Goal: Task Accomplishment & Management: Use online tool/utility

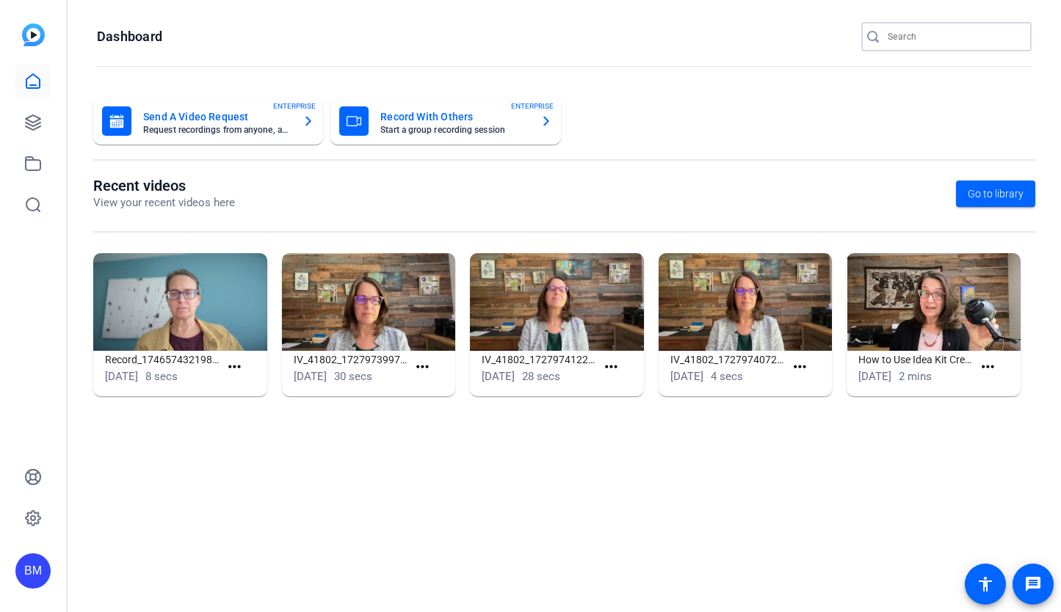
click at [924, 34] on input "Search" at bounding box center [953, 37] width 132 height 18
type input "mugavero"
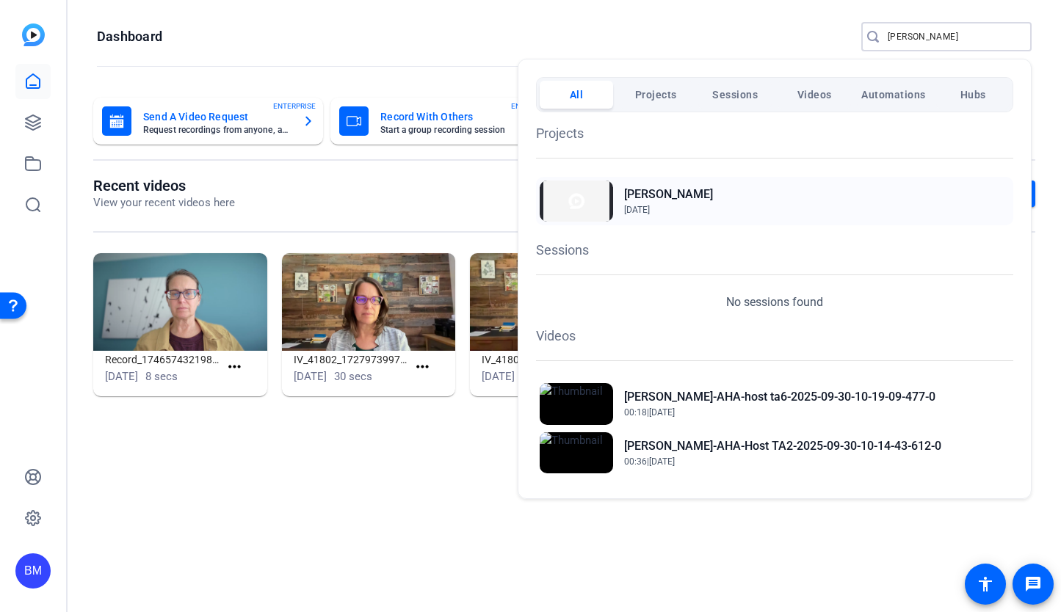
click at [647, 199] on h2 "[PERSON_NAME]" at bounding box center [668, 195] width 89 height 18
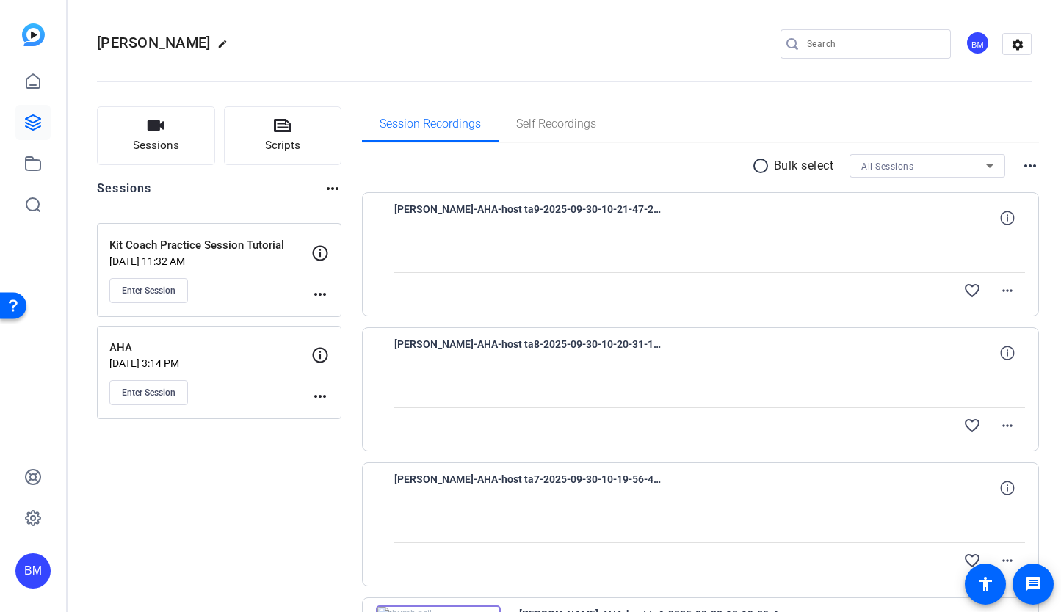
click at [752, 163] on mat-icon "radio_button_unchecked" at bounding box center [763, 166] width 22 height 18
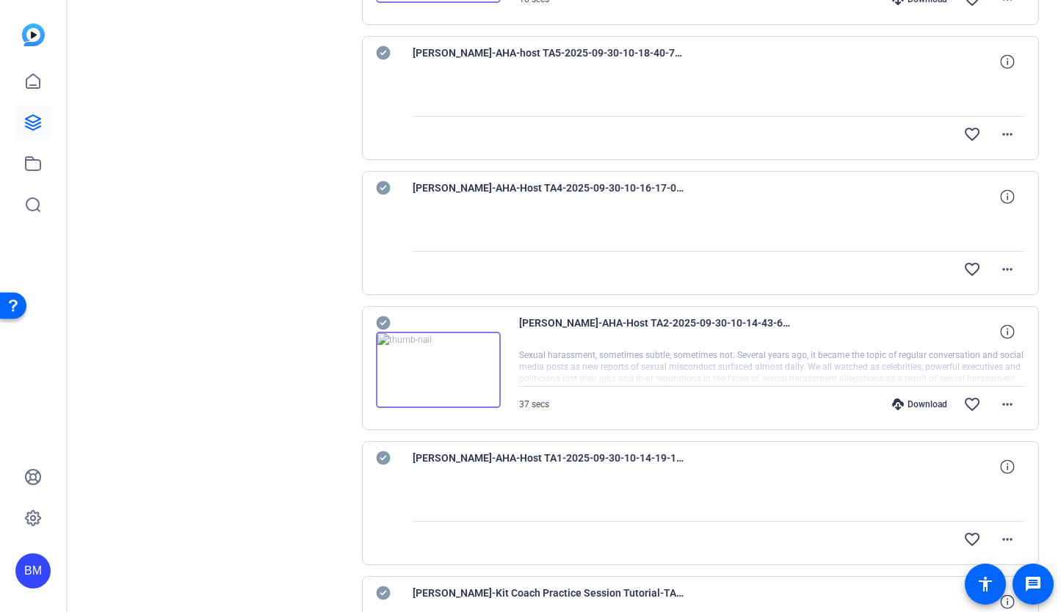
scroll to position [1011, 0]
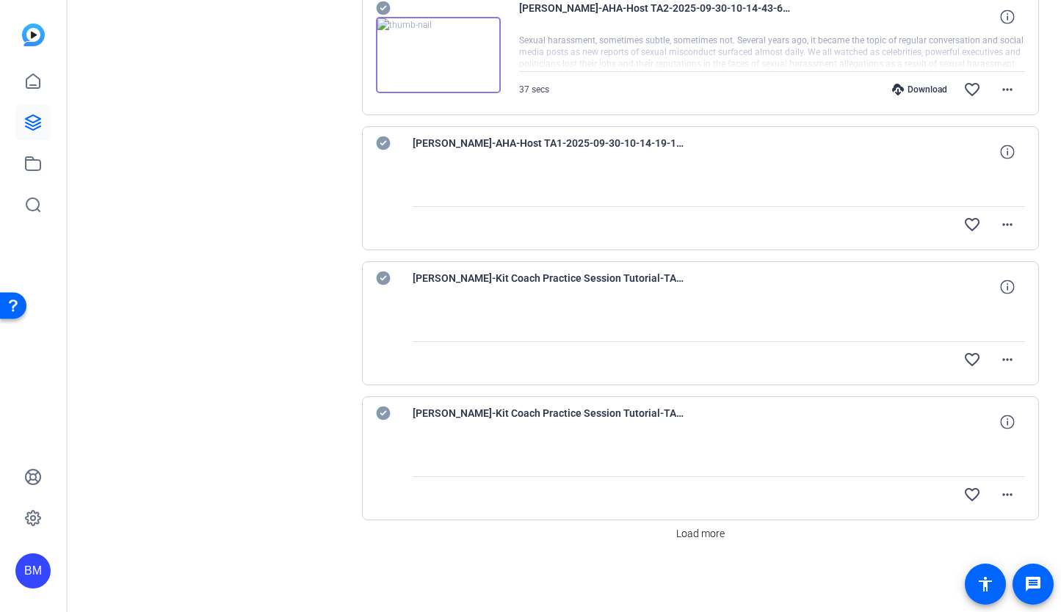
click at [379, 412] on icon at bounding box center [383, 414] width 14 height 14
click at [383, 280] on icon at bounding box center [383, 279] width 14 height 14
click at [687, 535] on span "Load more" at bounding box center [700, 533] width 48 height 15
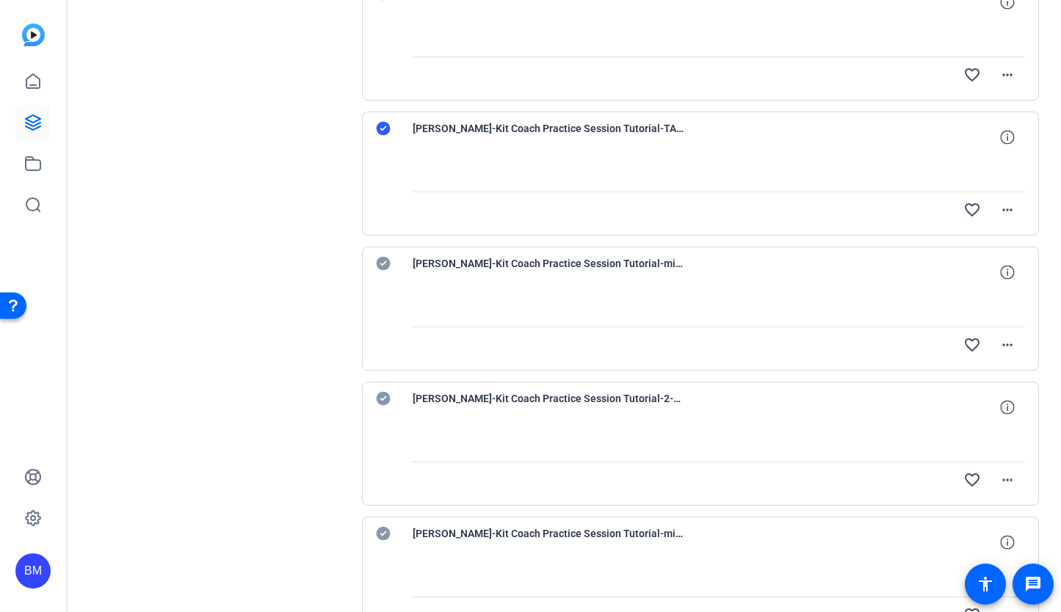
click at [380, 528] on icon at bounding box center [383, 534] width 14 height 14
click at [384, 397] on icon at bounding box center [383, 399] width 15 height 18
click at [381, 259] on icon at bounding box center [383, 264] width 14 height 14
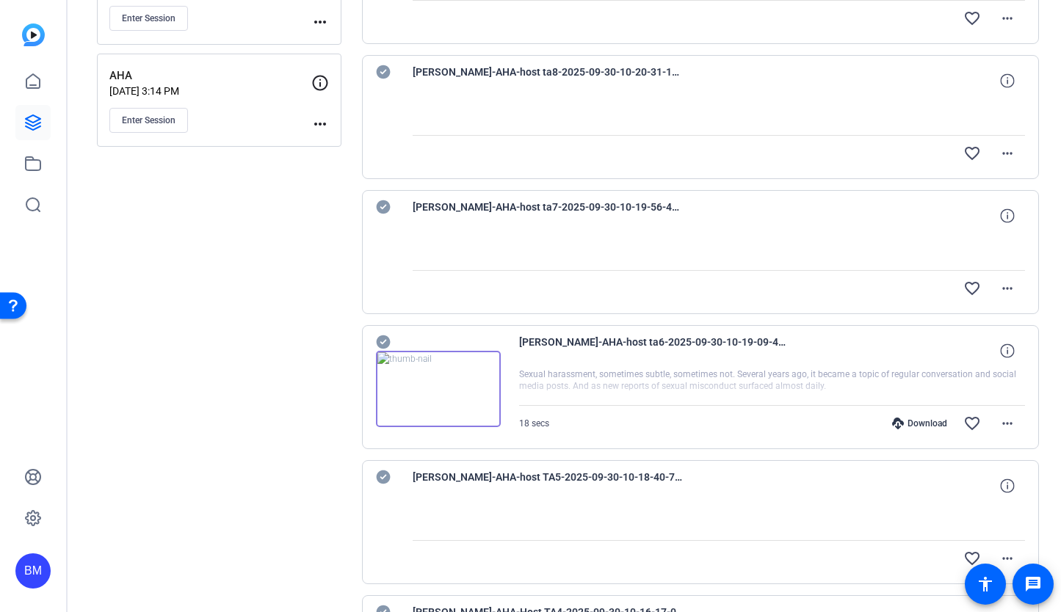
scroll to position [54, 0]
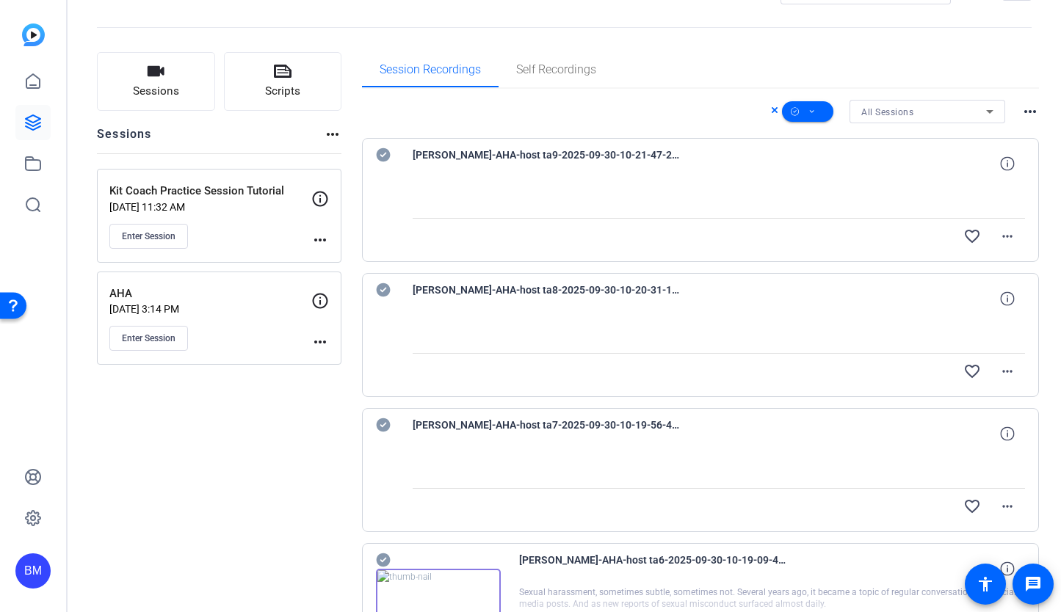
click at [388, 156] on icon at bounding box center [383, 155] width 14 height 14
click at [379, 287] on icon at bounding box center [383, 290] width 14 height 14
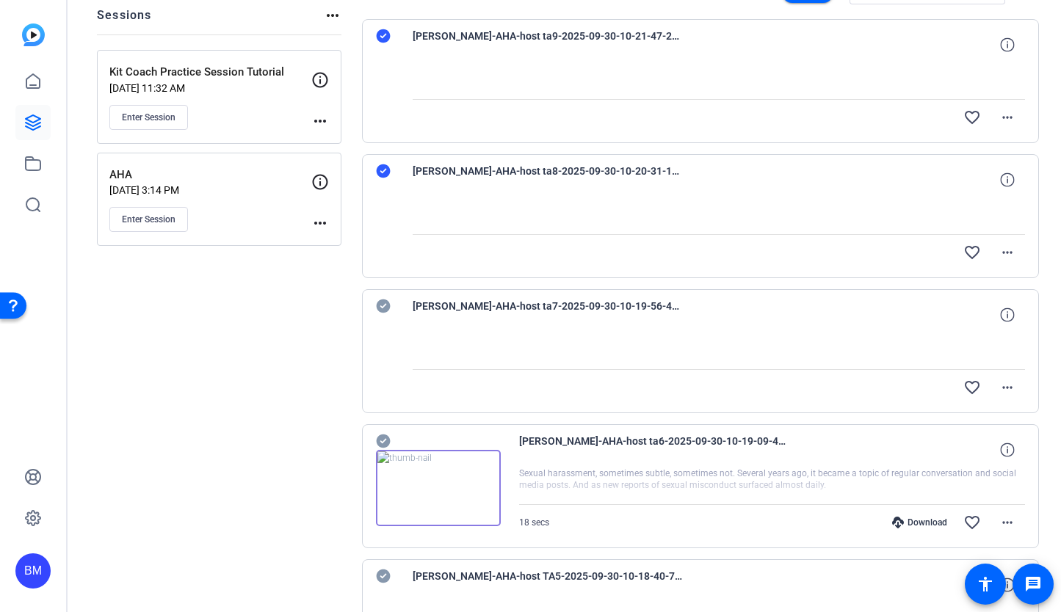
click at [386, 302] on icon at bounding box center [383, 306] width 14 height 14
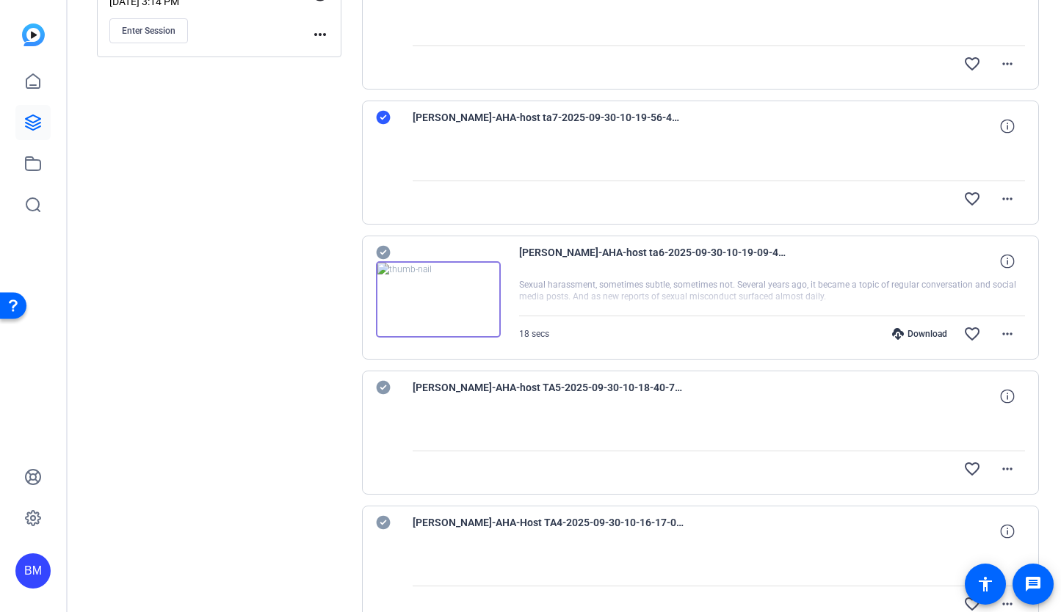
scroll to position [465, 0]
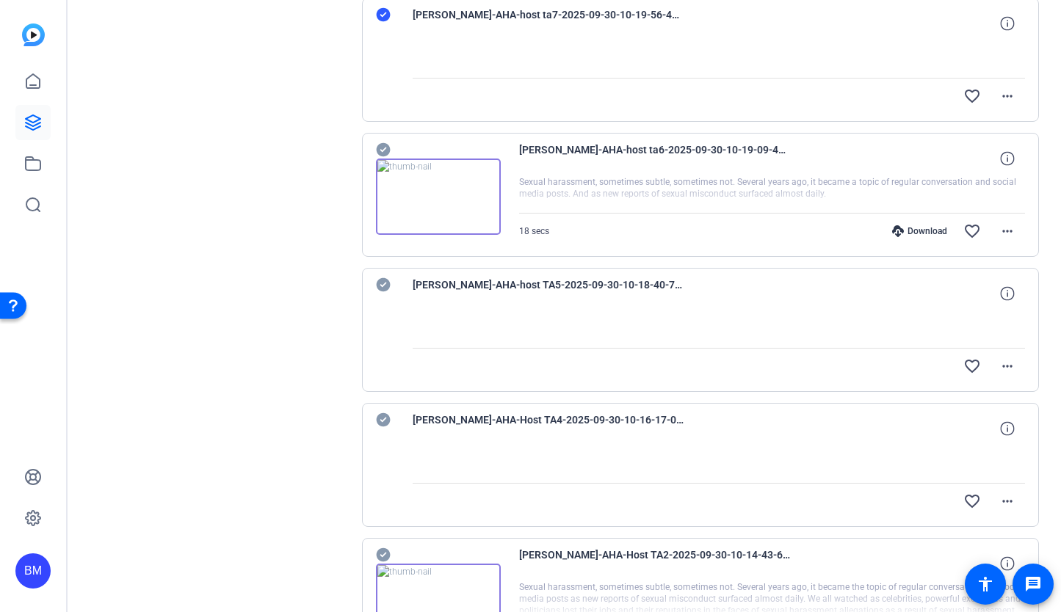
click at [387, 148] on icon at bounding box center [383, 150] width 14 height 14
click at [383, 283] on icon at bounding box center [383, 285] width 14 height 14
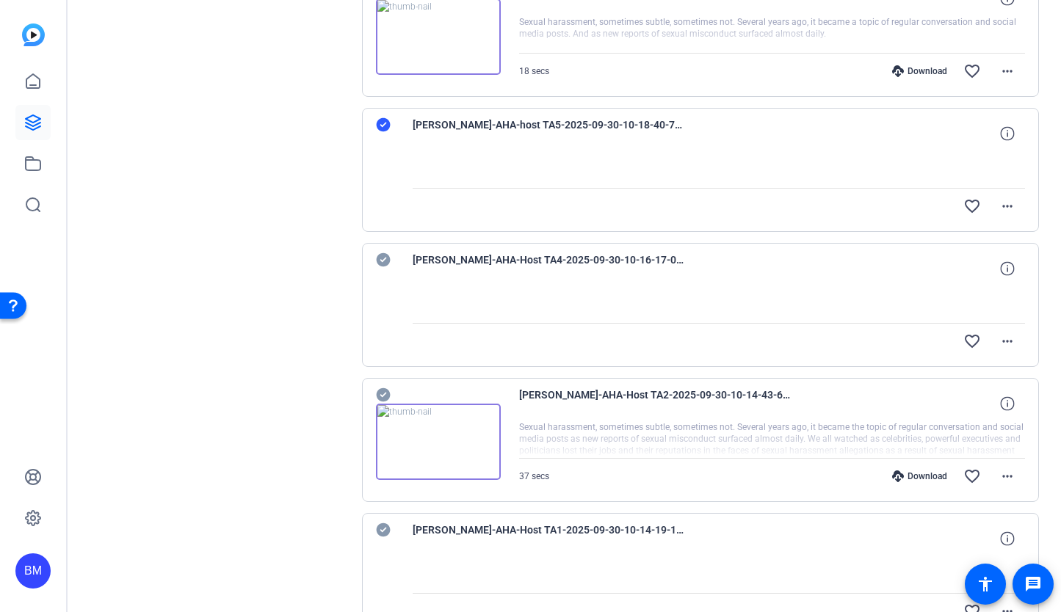
scroll to position [882, 0]
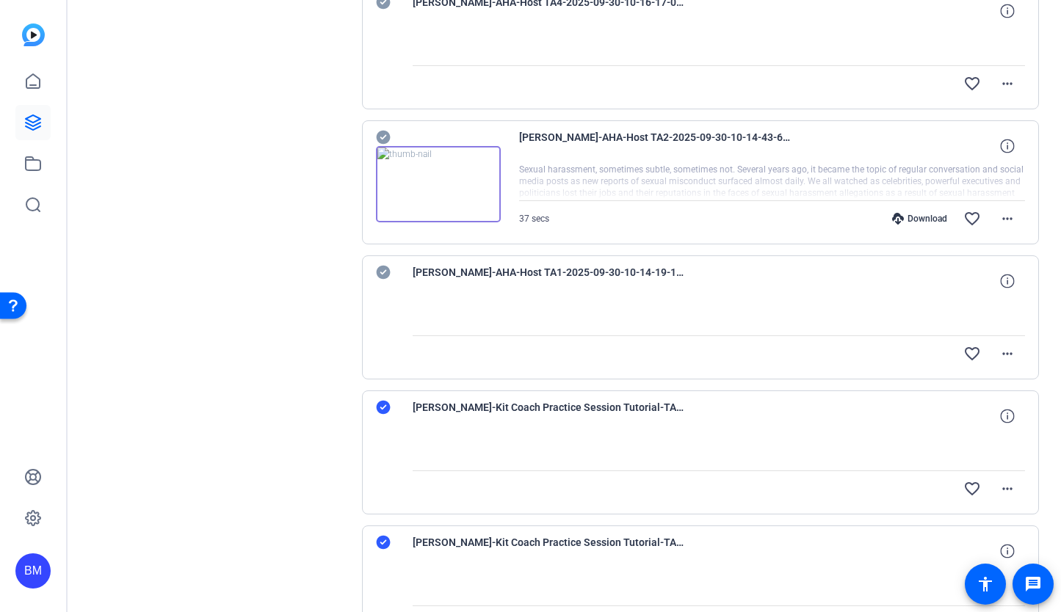
click at [380, 1] on icon at bounding box center [383, 2] width 15 height 18
click at [382, 134] on icon at bounding box center [383, 138] width 14 height 14
click at [380, 269] on icon at bounding box center [383, 273] width 14 height 14
click at [390, 413] on div at bounding box center [385, 408] width 18 height 18
click at [382, 407] on icon at bounding box center [383, 408] width 14 height 14
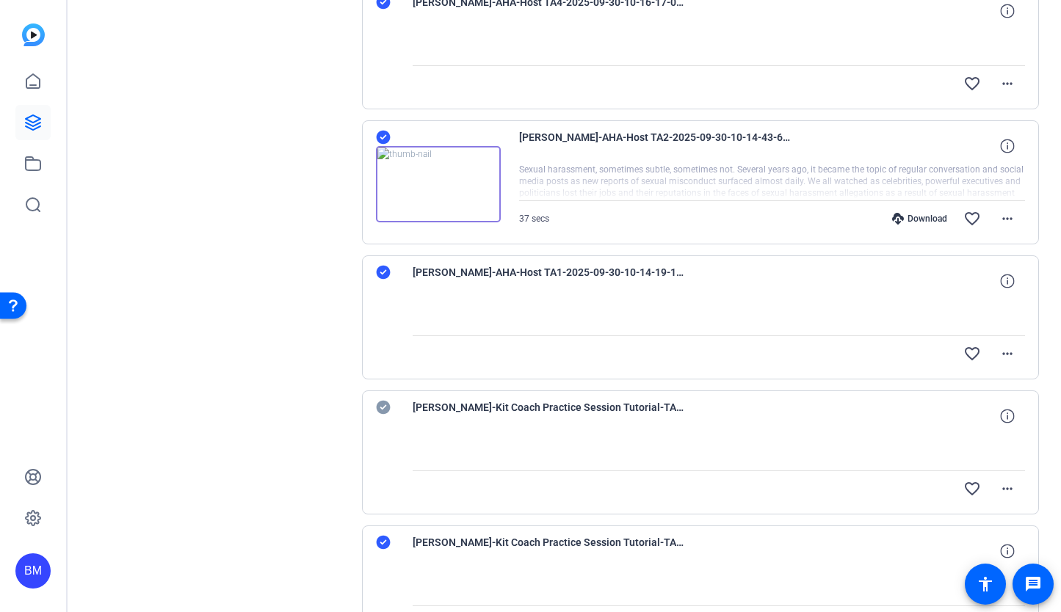
scroll to position [989, 0]
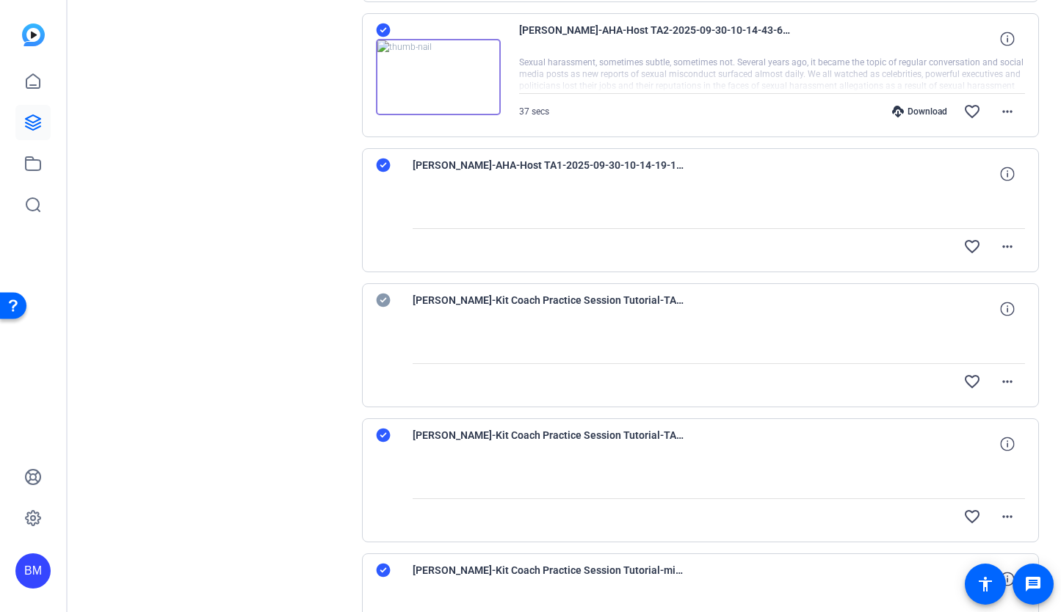
click at [379, 418] on div "Mugavero-AHA-host ta9-2025-09-30-10-21-47-278-0 favorite_border more_horiz Muga…" at bounding box center [700, 75] width 677 height 1745
click at [382, 437] on icon at bounding box center [383, 435] width 15 height 18
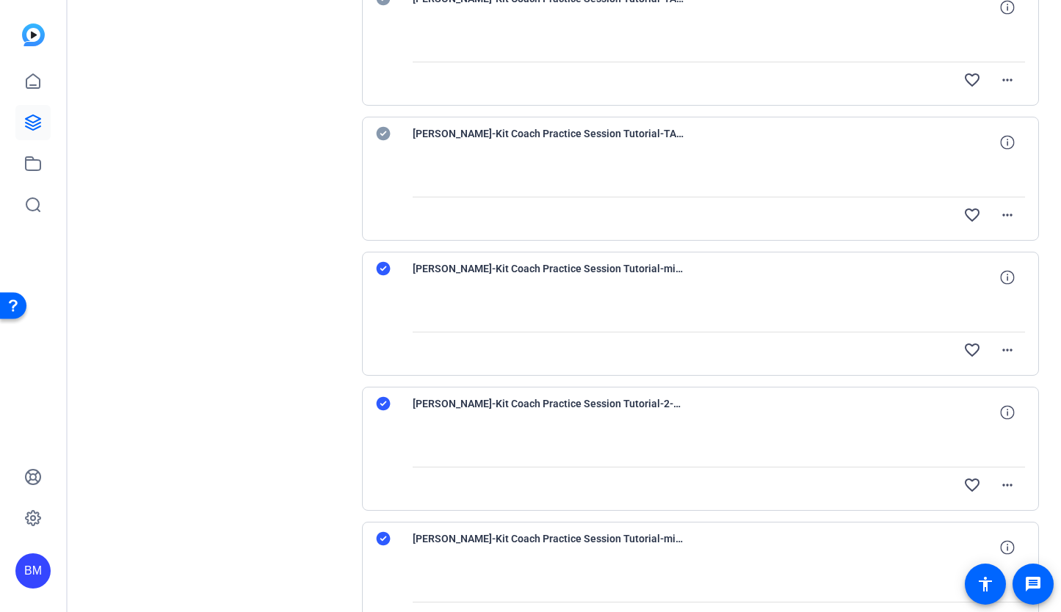
click at [382, 266] on icon at bounding box center [383, 269] width 14 height 14
click at [383, 405] on icon at bounding box center [383, 404] width 14 height 14
click at [383, 539] on icon at bounding box center [383, 539] width 14 height 14
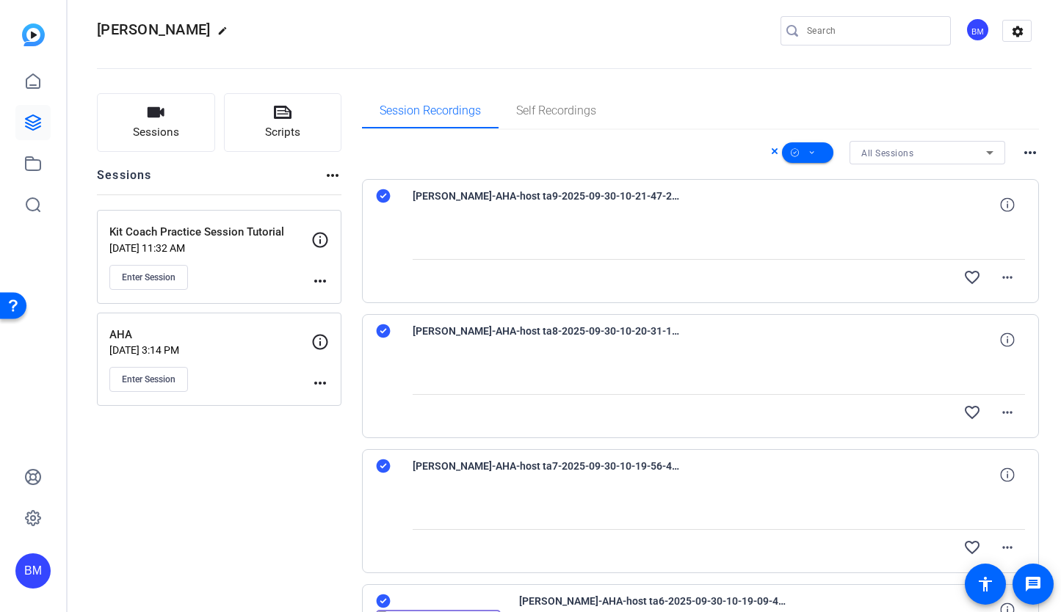
scroll to position [0, 0]
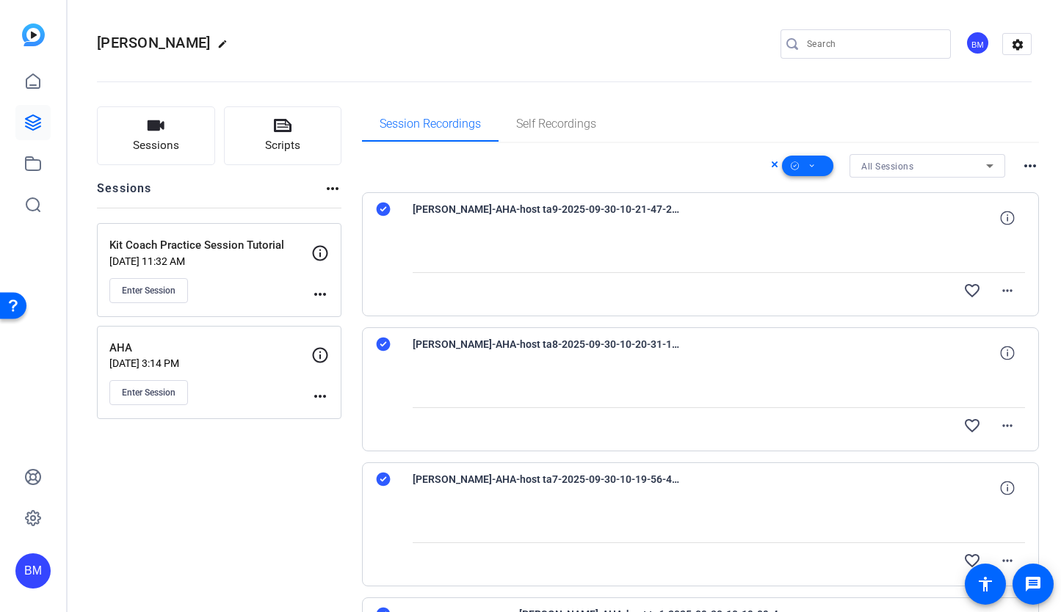
click at [808, 167] on icon at bounding box center [811, 166] width 7 height 18
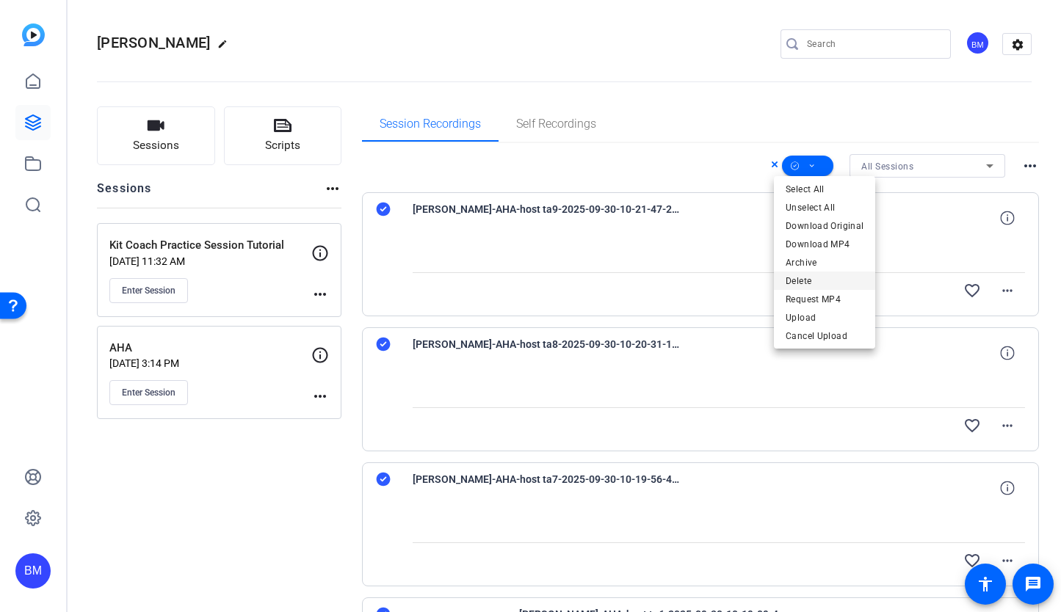
click at [794, 278] on span "Delete" at bounding box center [824, 281] width 78 height 18
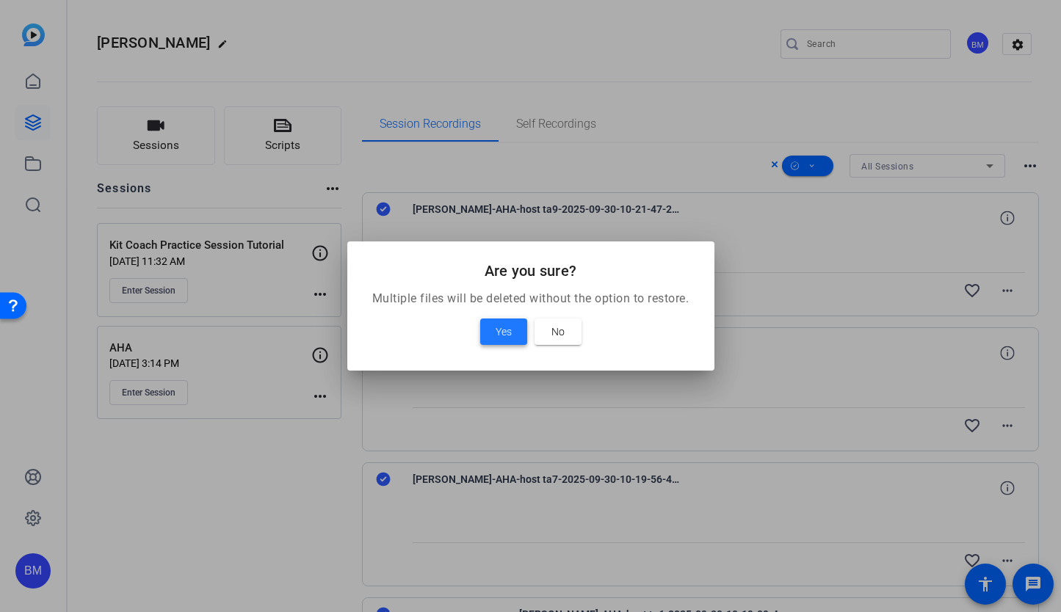
click at [507, 329] on span "Yes" at bounding box center [503, 332] width 16 height 18
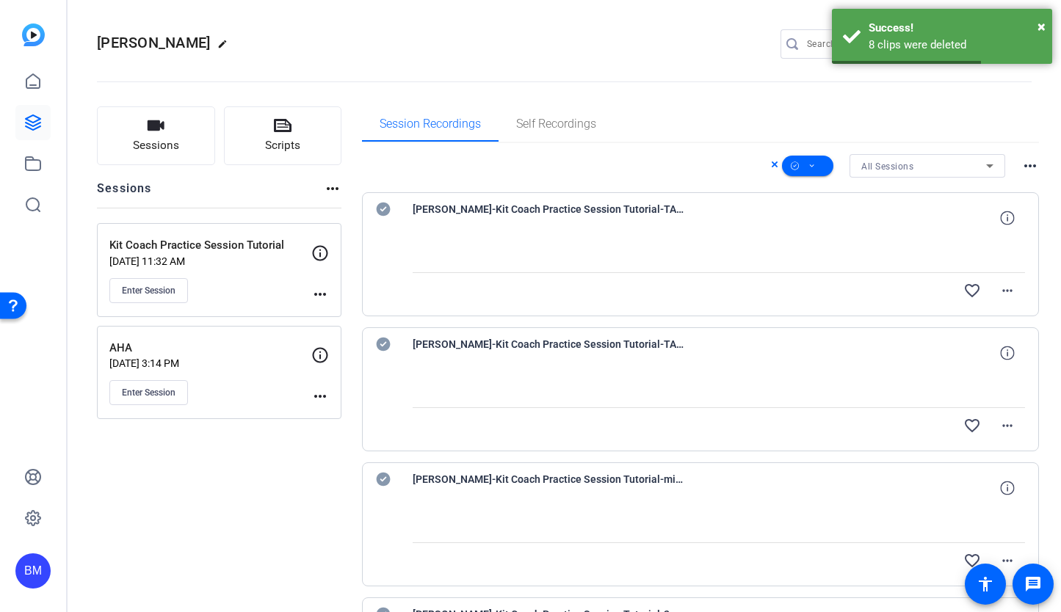
click at [686, 69] on openreel-divider-bar at bounding box center [564, 77] width 934 height 45
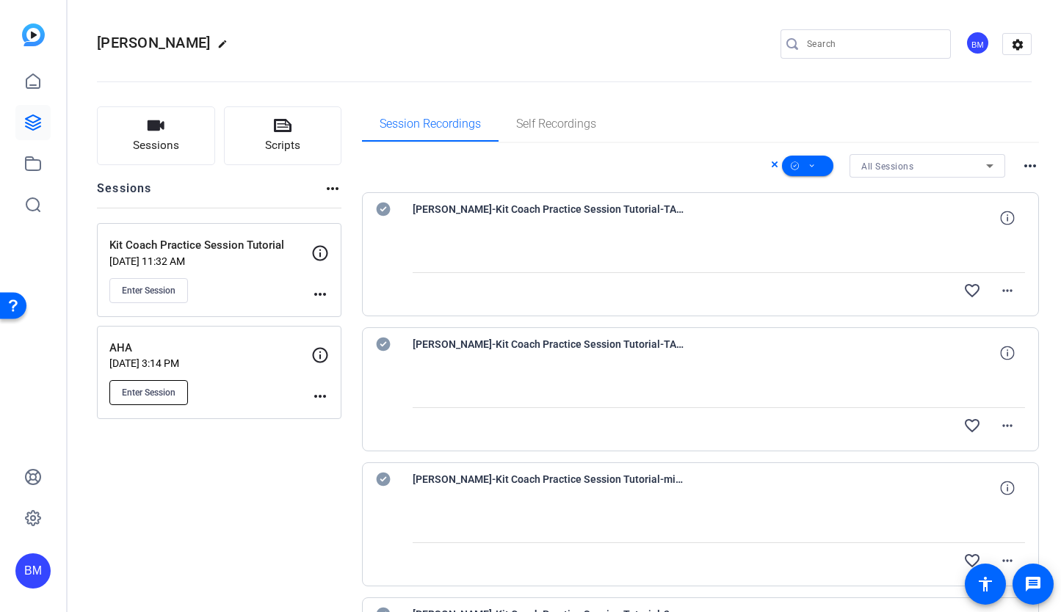
click at [139, 388] on span "Enter Session" at bounding box center [149, 393] width 54 height 12
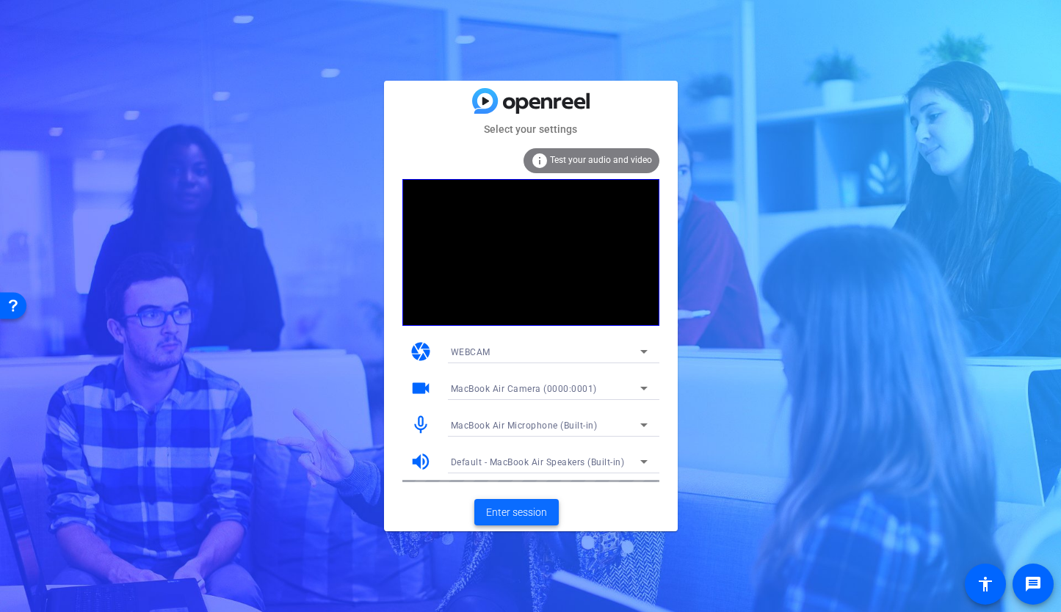
click at [529, 517] on span "Enter session" at bounding box center [516, 512] width 61 height 15
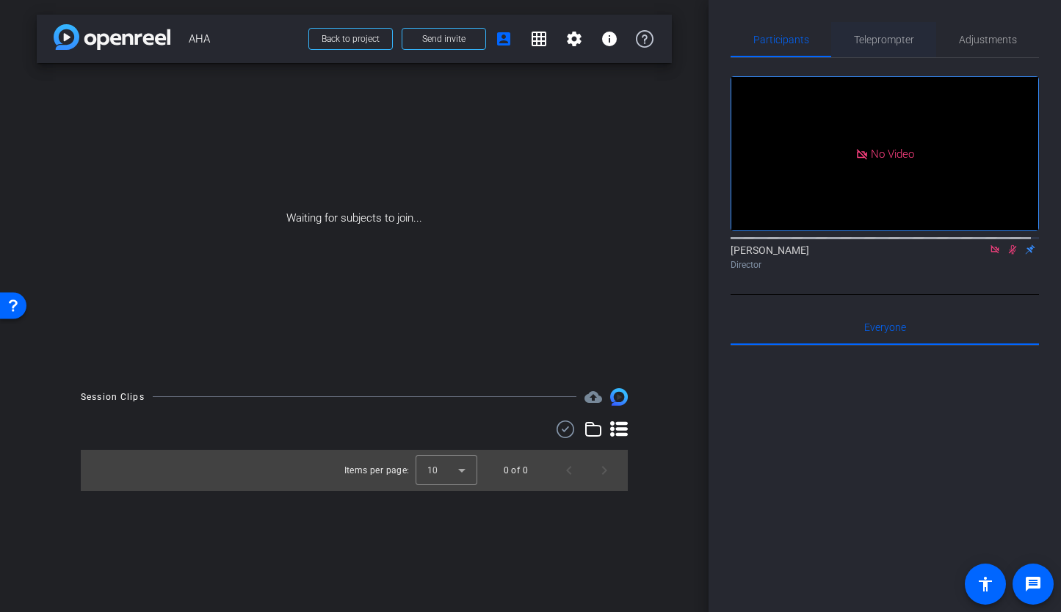
click at [900, 54] on span "Teleprompter" at bounding box center [884, 39] width 60 height 35
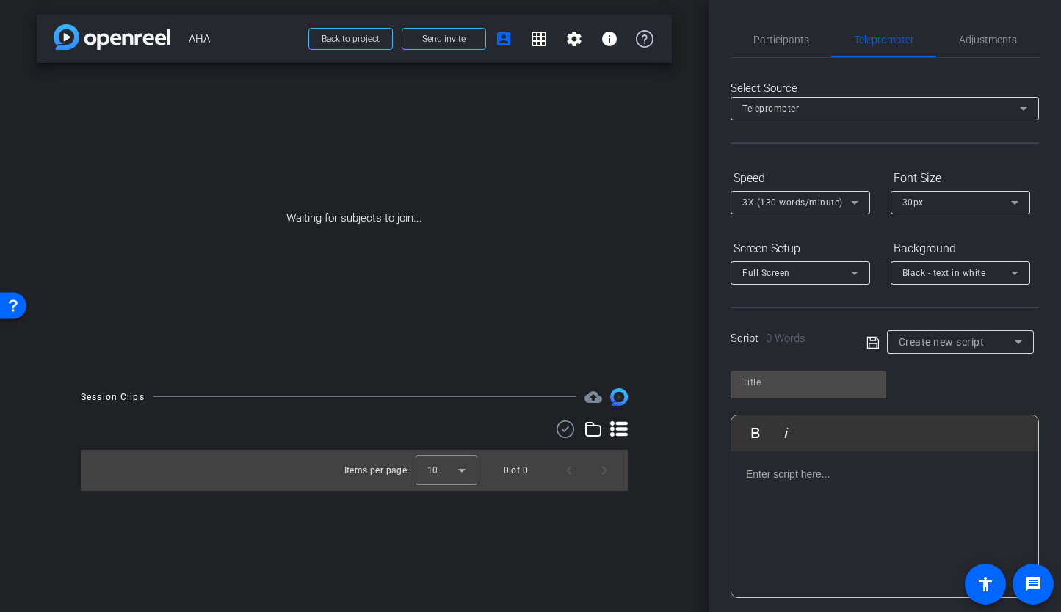
click at [891, 493] on div at bounding box center [884, 524] width 307 height 147
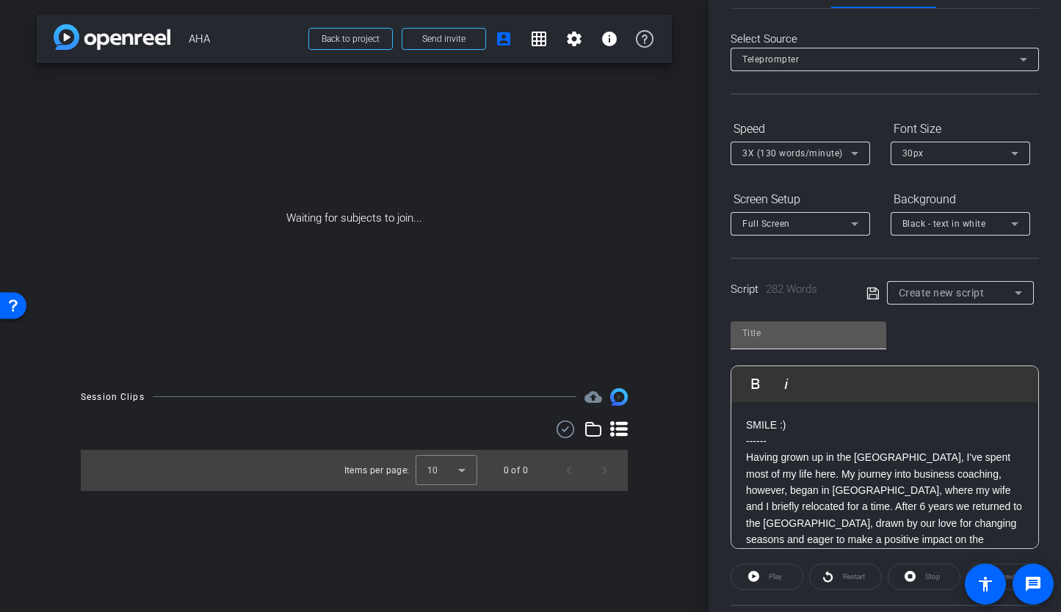
scroll to position [111, 0]
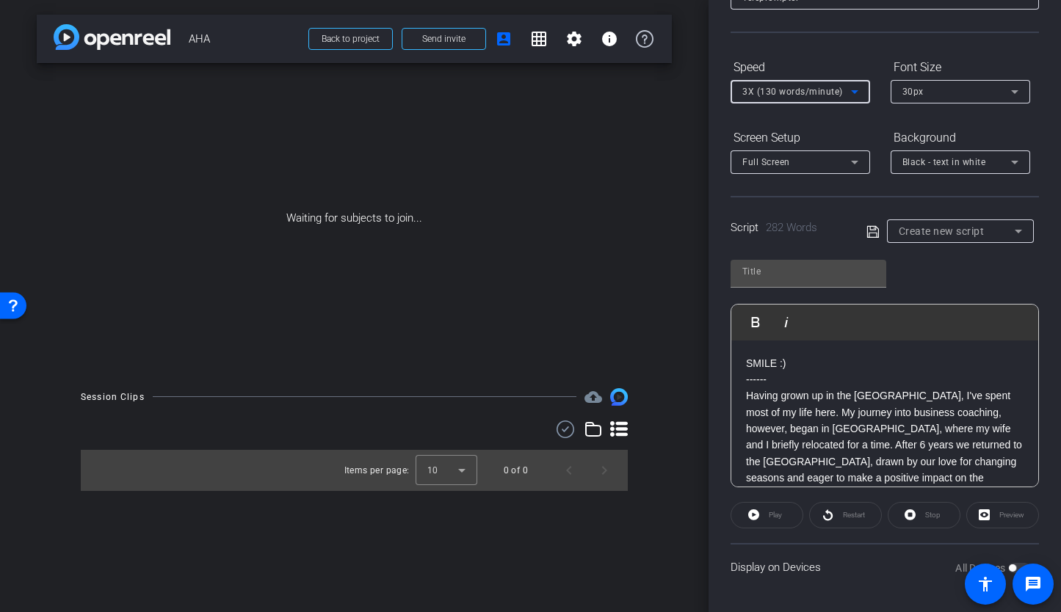
click at [830, 90] on span "3X (130 words/minute)" at bounding box center [792, 92] width 101 height 10
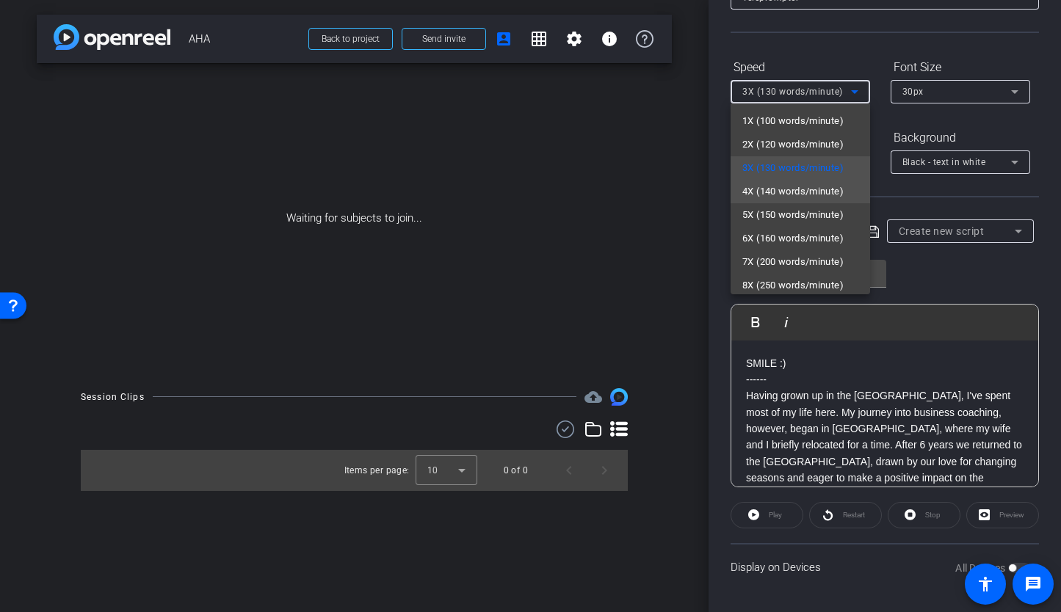
click at [796, 198] on span "4X (140 words/minute)" at bounding box center [792, 192] width 101 height 18
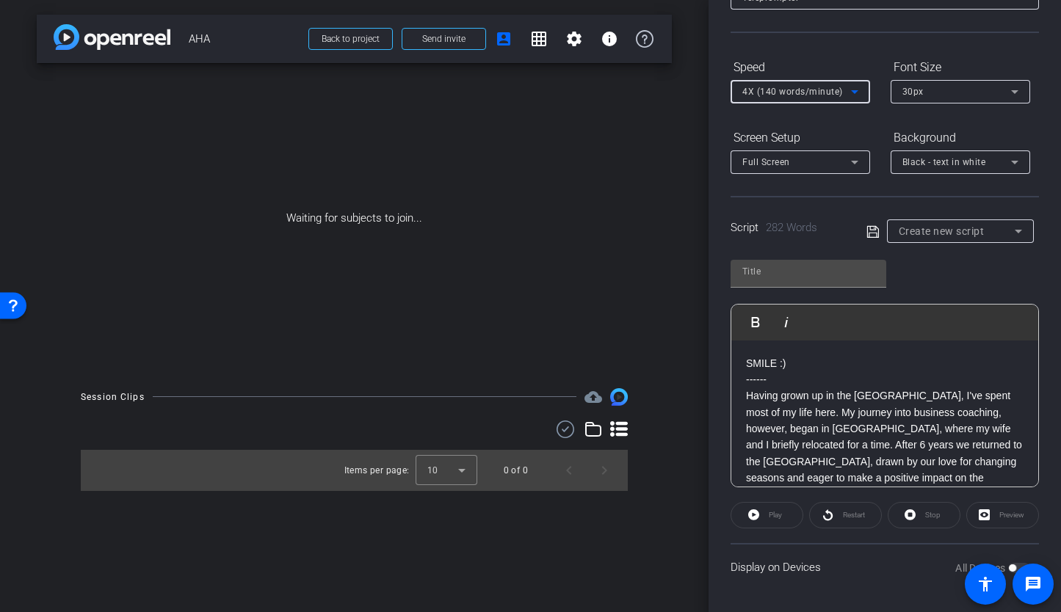
type input "Default title 2253"
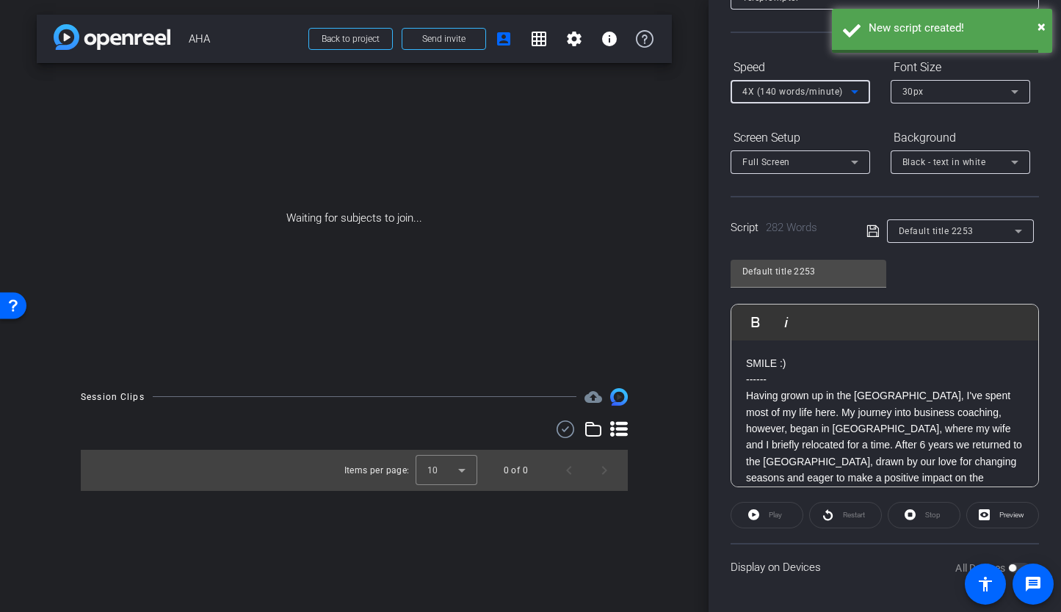
click at [976, 164] on span "Black - text in white" at bounding box center [944, 162] width 84 height 10
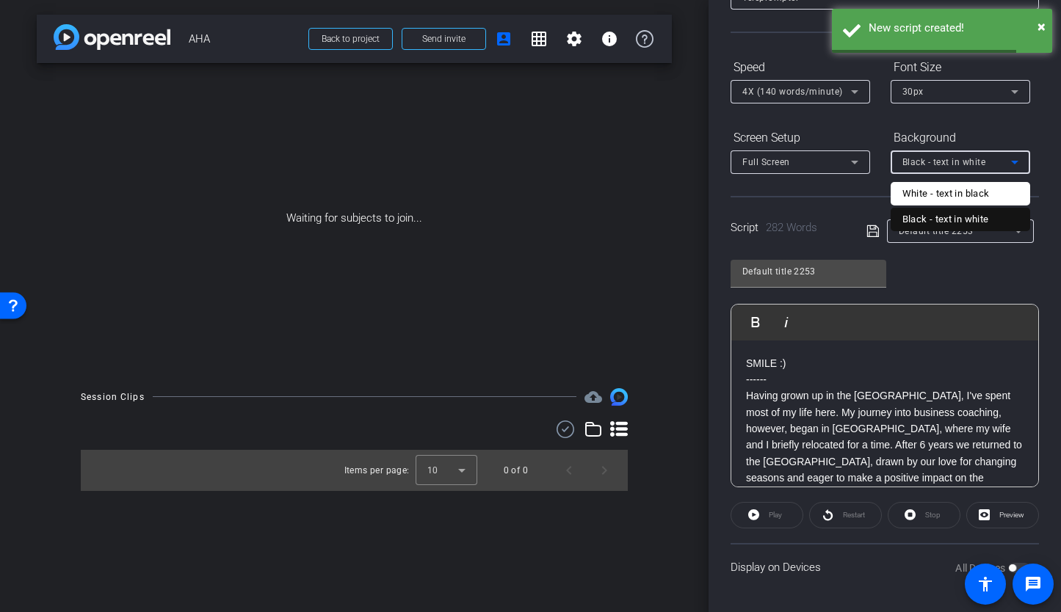
click at [958, 222] on div "Black - text in white" at bounding box center [945, 220] width 87 height 18
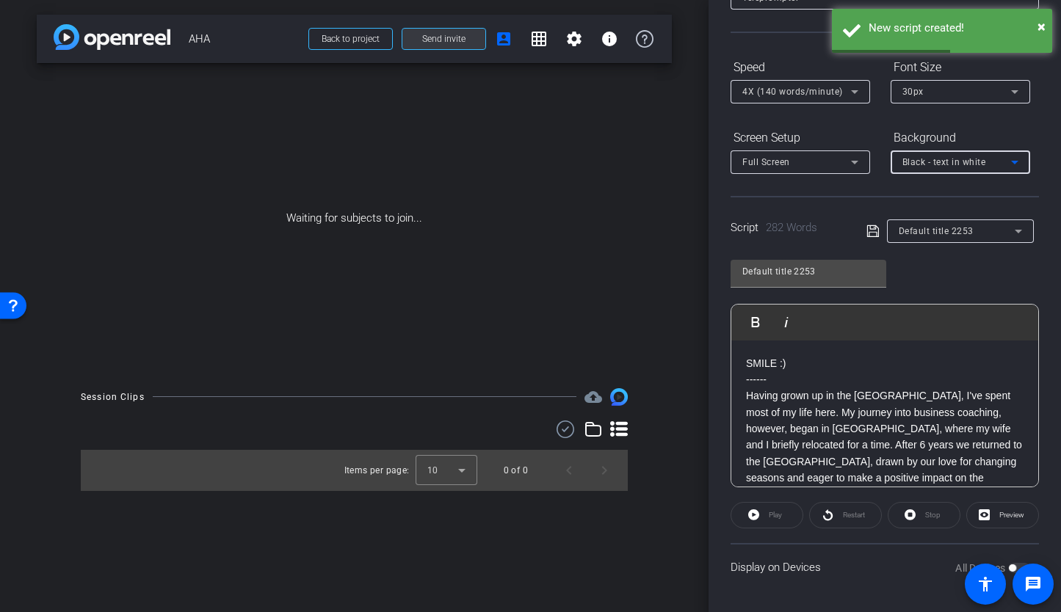
click at [451, 46] on span at bounding box center [443, 38] width 83 height 35
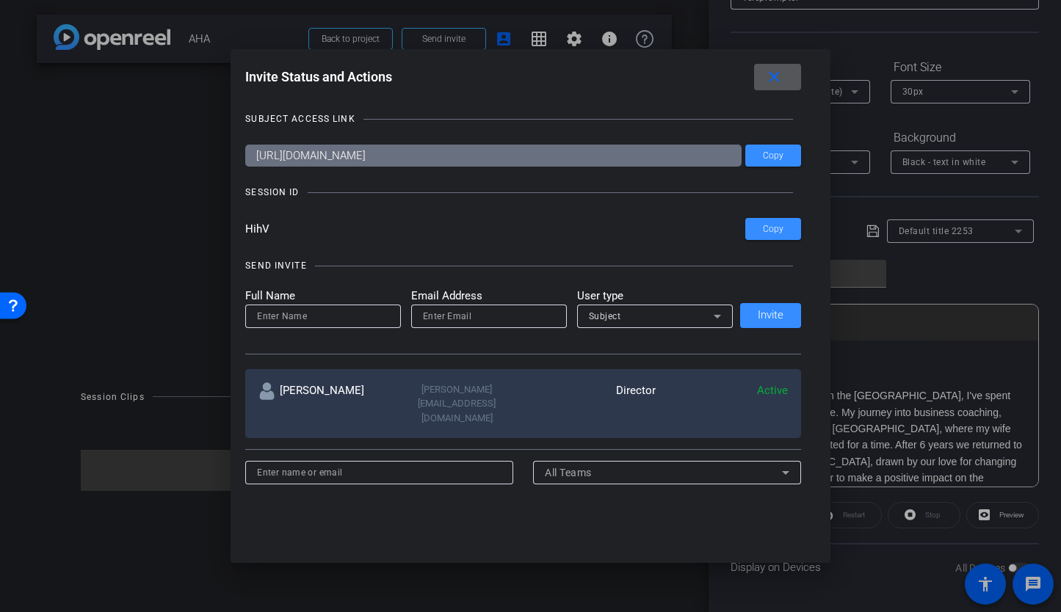
click at [777, 78] on mat-icon "close" at bounding box center [774, 77] width 18 height 18
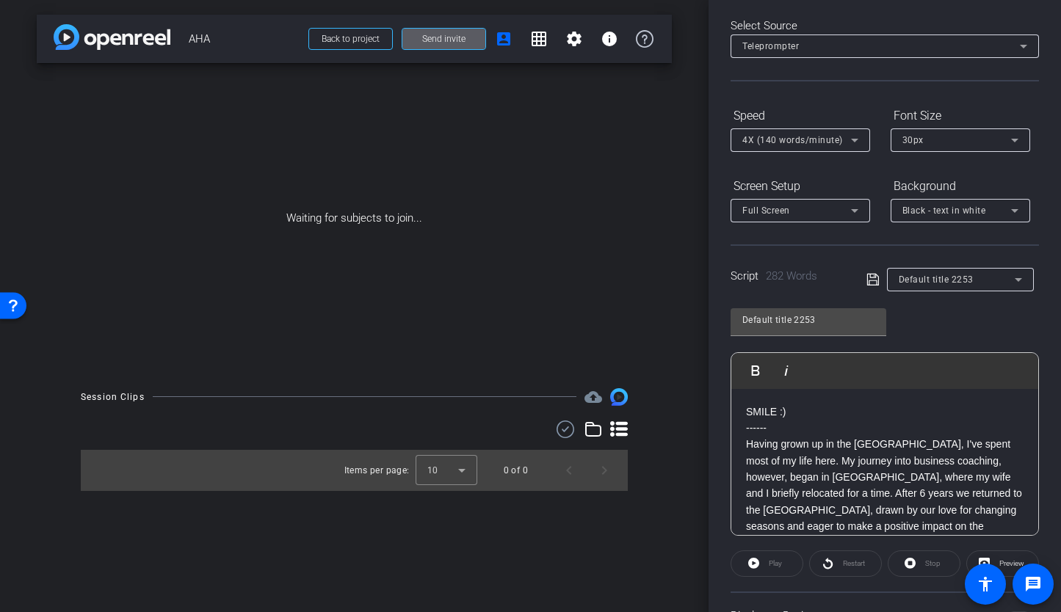
scroll to position [0, 0]
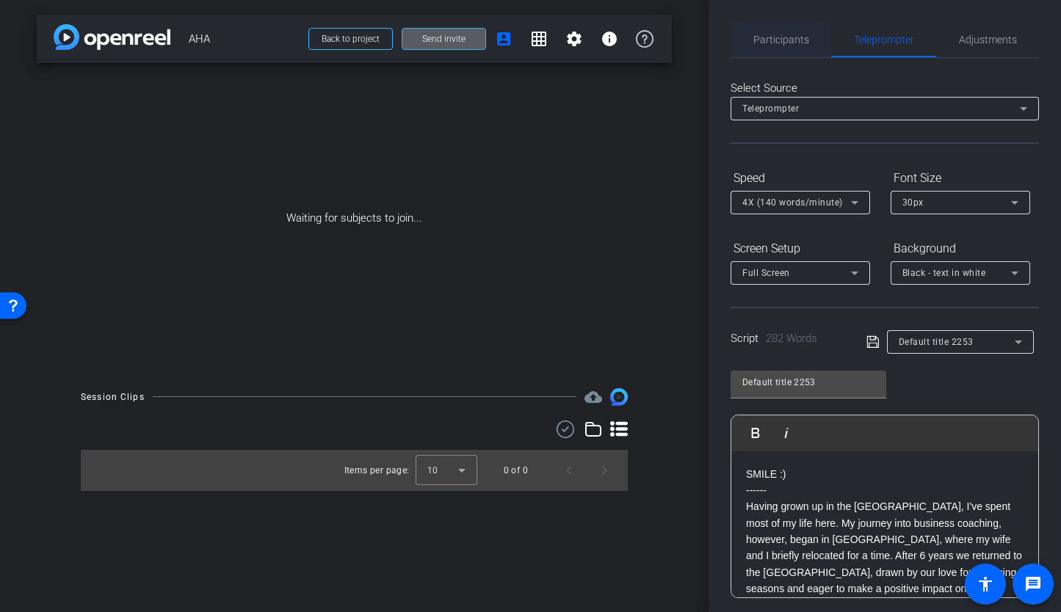
click at [781, 53] on span "Participants" at bounding box center [781, 39] width 56 height 35
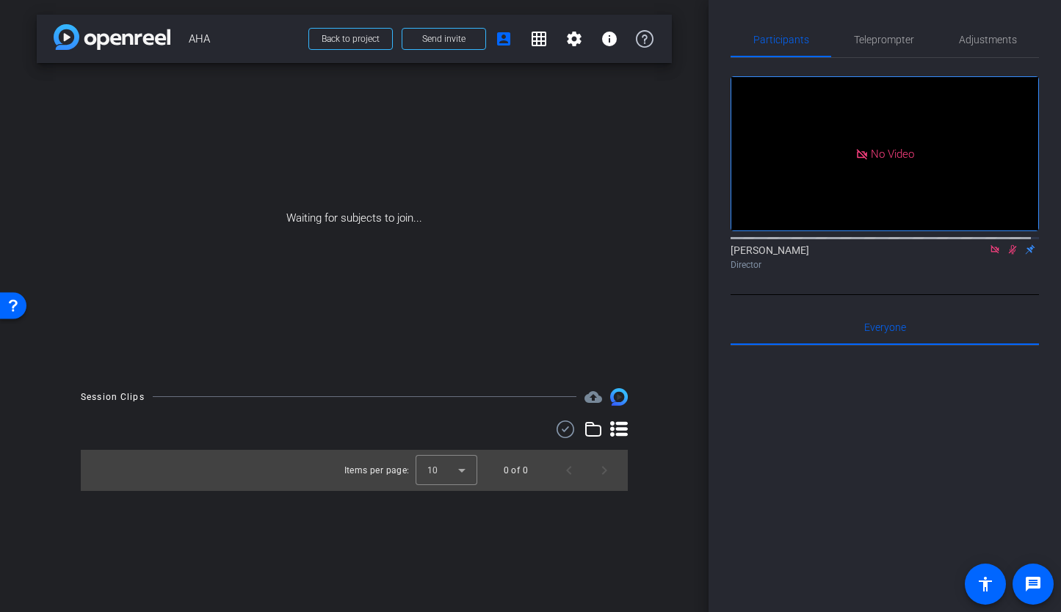
click at [988, 243] on mat-icon at bounding box center [995, 249] width 18 height 13
click at [991, 255] on icon at bounding box center [995, 250] width 8 height 10
click at [950, 40] on div "Adjustments" at bounding box center [987, 39] width 103 height 35
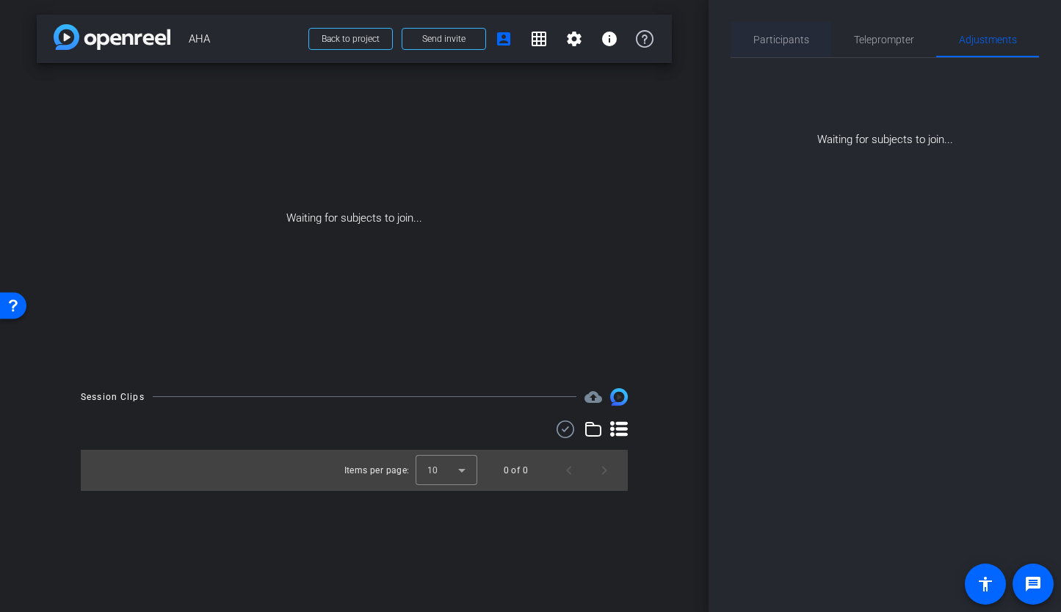
click at [766, 46] on span "Participants" at bounding box center [781, 39] width 56 height 35
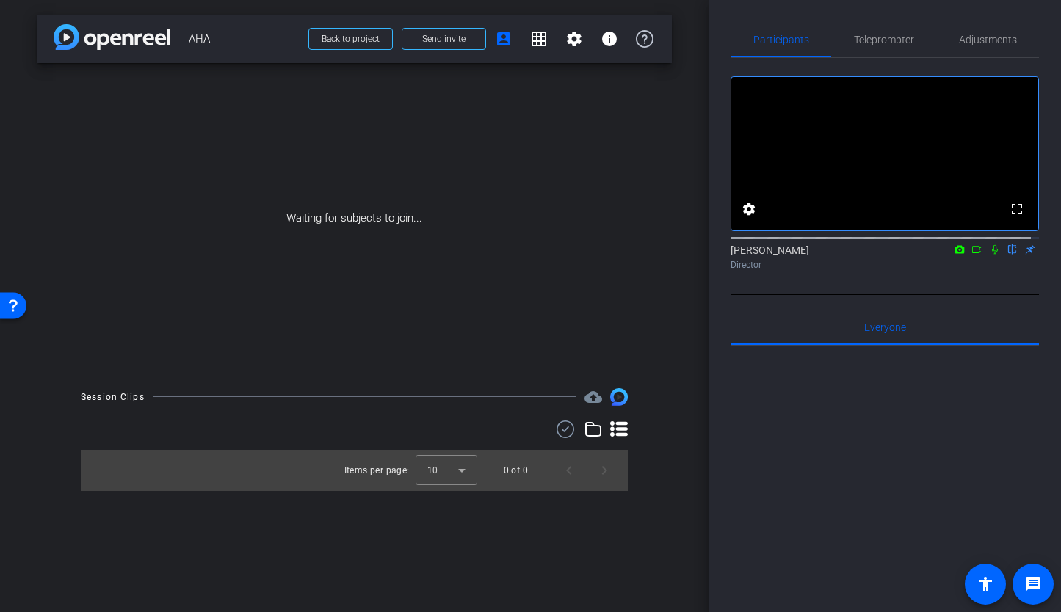
click at [550, 270] on div "Waiting for subjects to join..." at bounding box center [354, 218] width 635 height 310
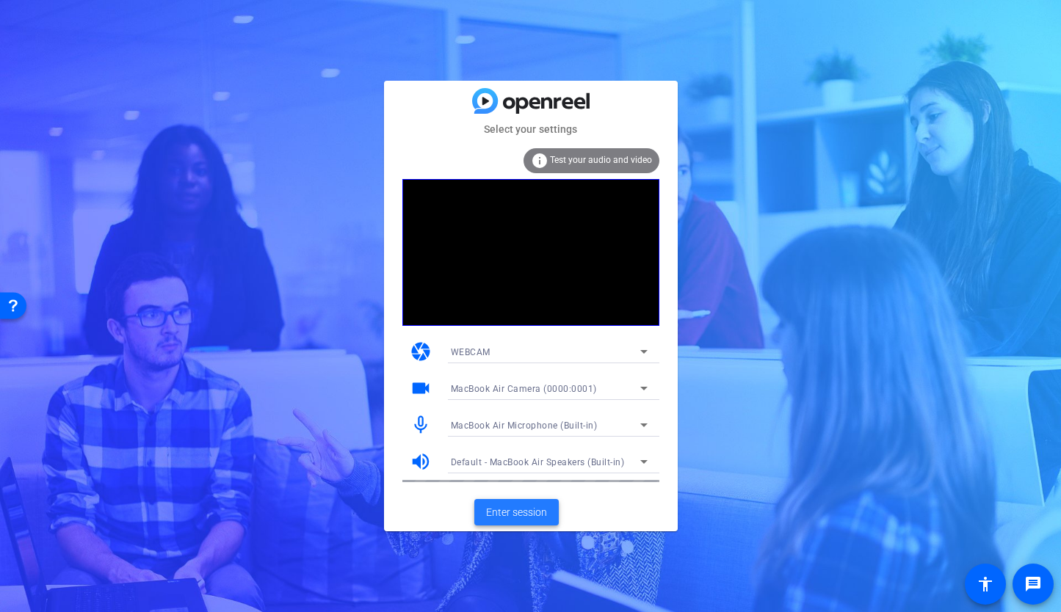
click at [509, 507] on span "Enter session" at bounding box center [516, 512] width 61 height 15
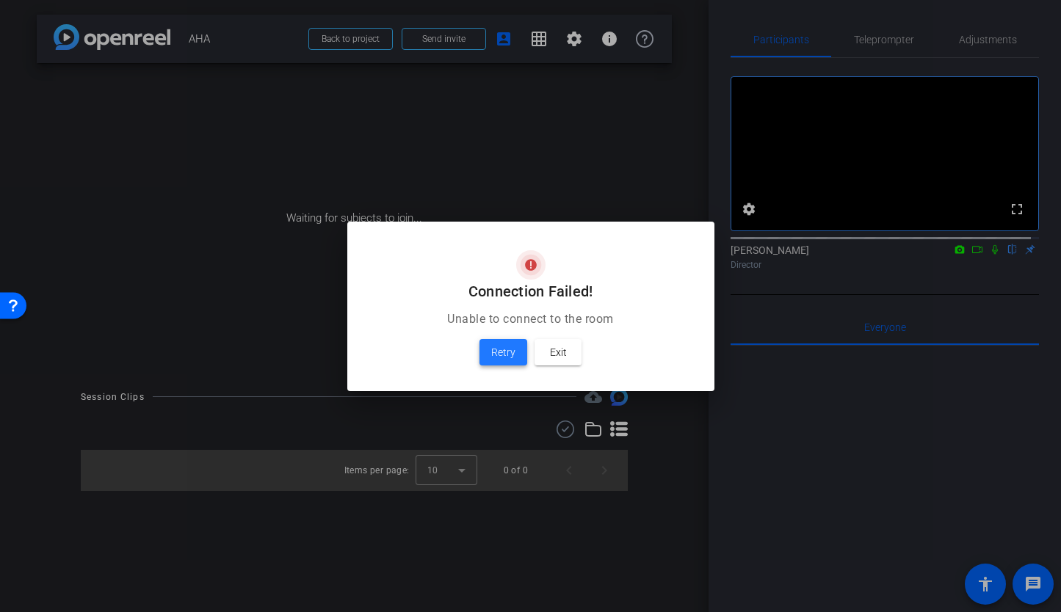
click at [503, 354] on span "Retry" at bounding box center [503, 353] width 24 height 18
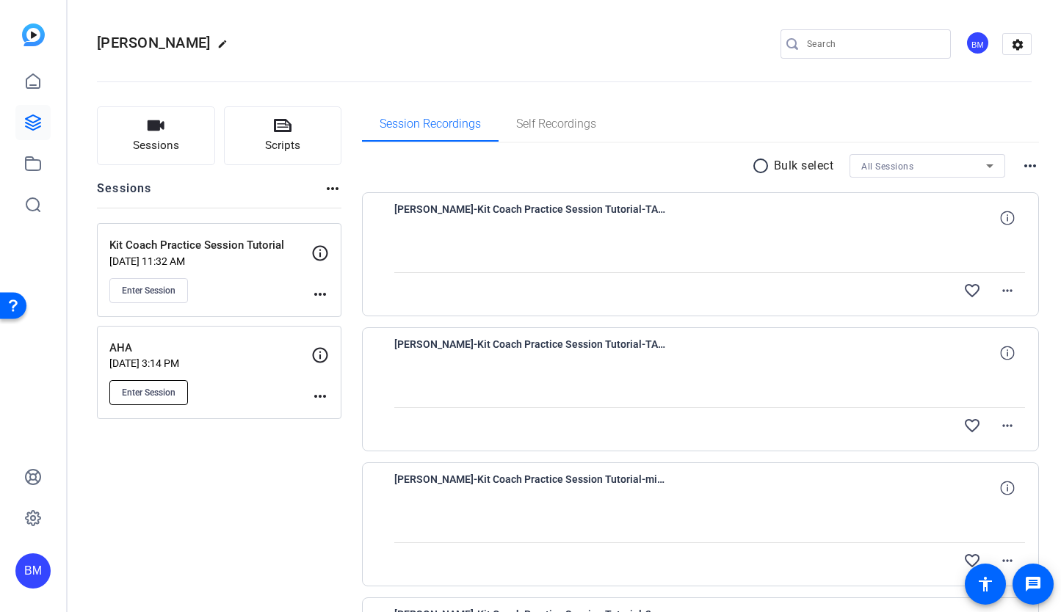
click at [164, 399] on button "Enter Session" at bounding box center [148, 392] width 79 height 25
click at [167, 145] on span "Sessions" at bounding box center [156, 145] width 46 height 17
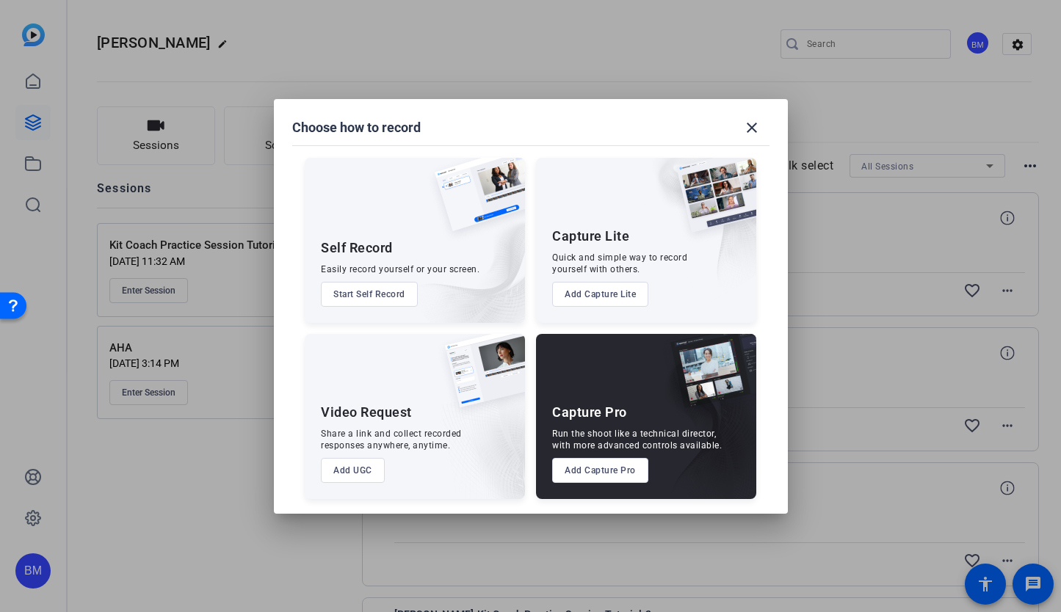
click at [587, 466] on button "Add Capture Pro" at bounding box center [600, 470] width 96 height 25
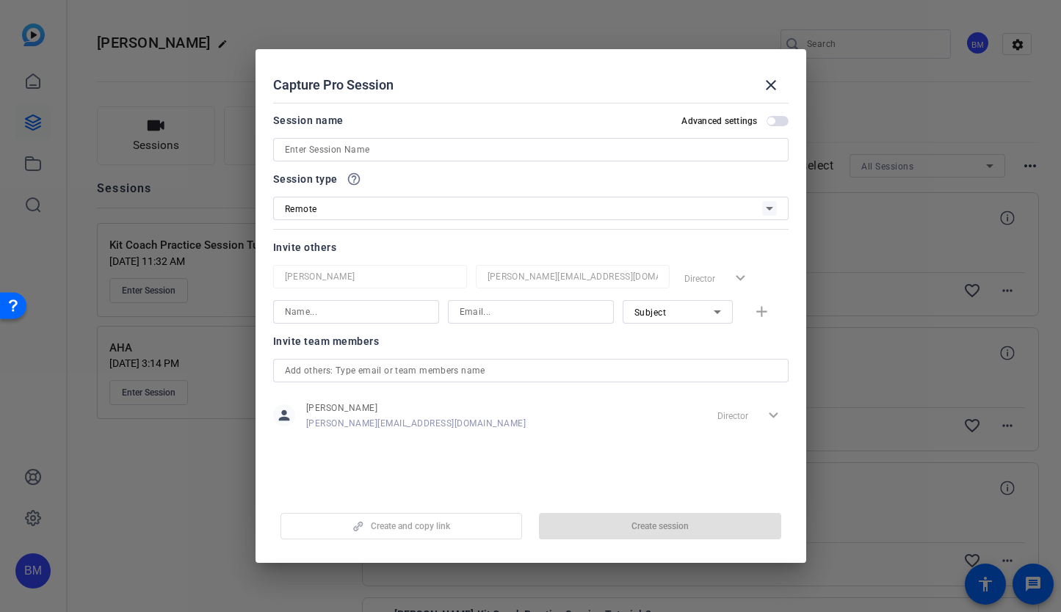
click at [393, 148] on input at bounding box center [531, 150] width 492 height 18
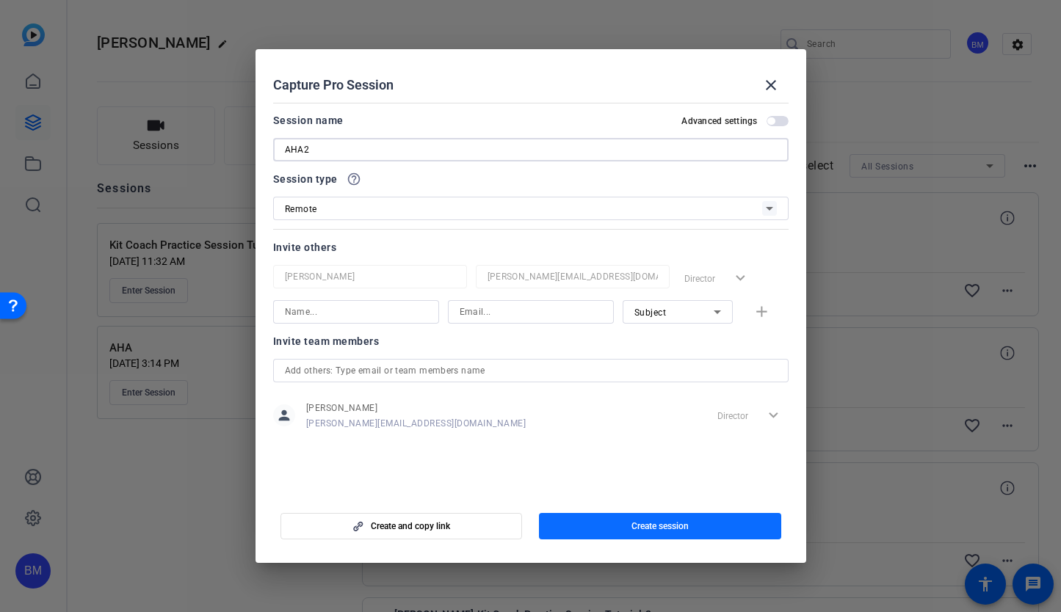
type input "AHA2"
click at [655, 531] on span "Create session" at bounding box center [659, 526] width 57 height 12
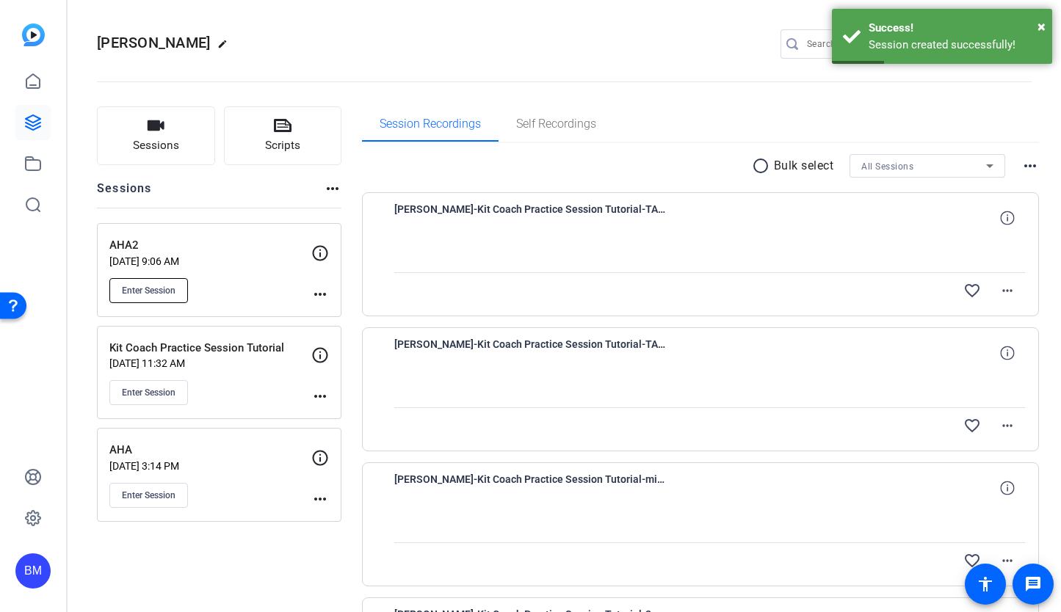
click at [155, 288] on span "Enter Session" at bounding box center [149, 291] width 54 height 12
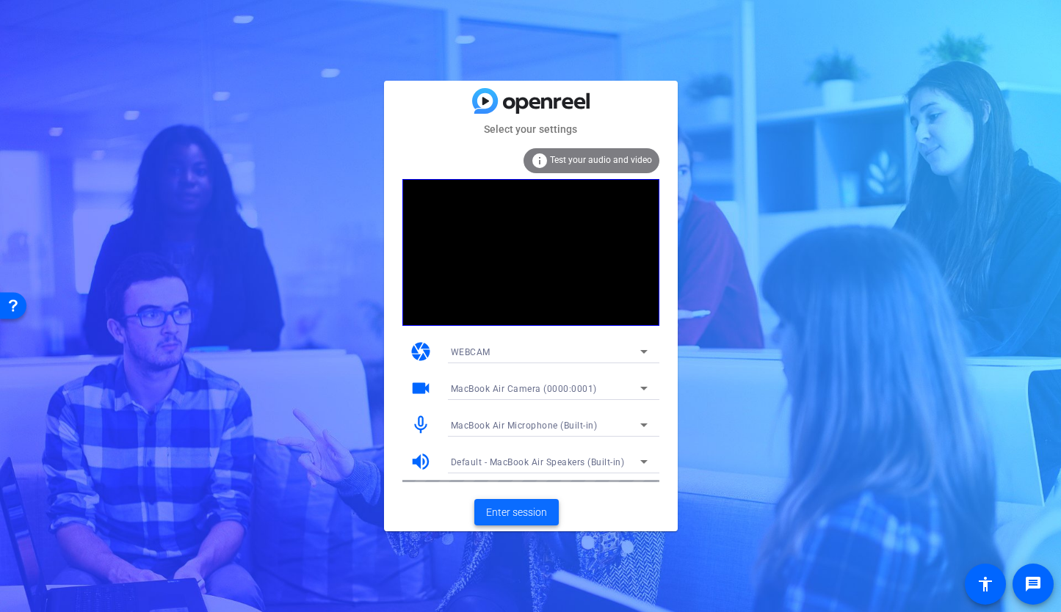
click at [530, 514] on span "Enter session" at bounding box center [516, 512] width 61 height 15
click at [501, 512] on span "Enter session" at bounding box center [516, 512] width 61 height 15
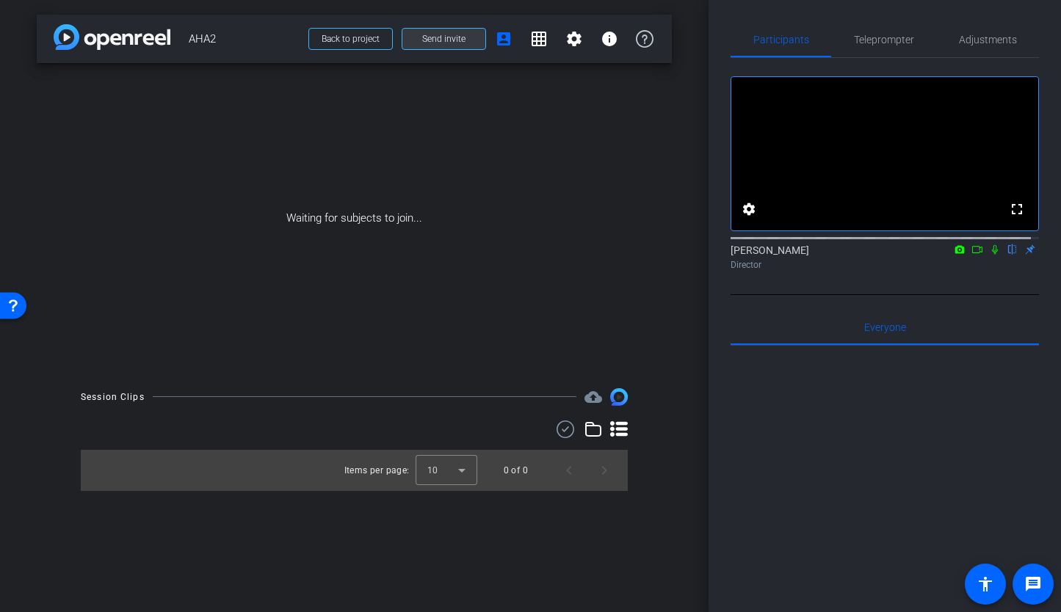
click at [441, 39] on span "Send invite" at bounding box center [443, 39] width 43 height 12
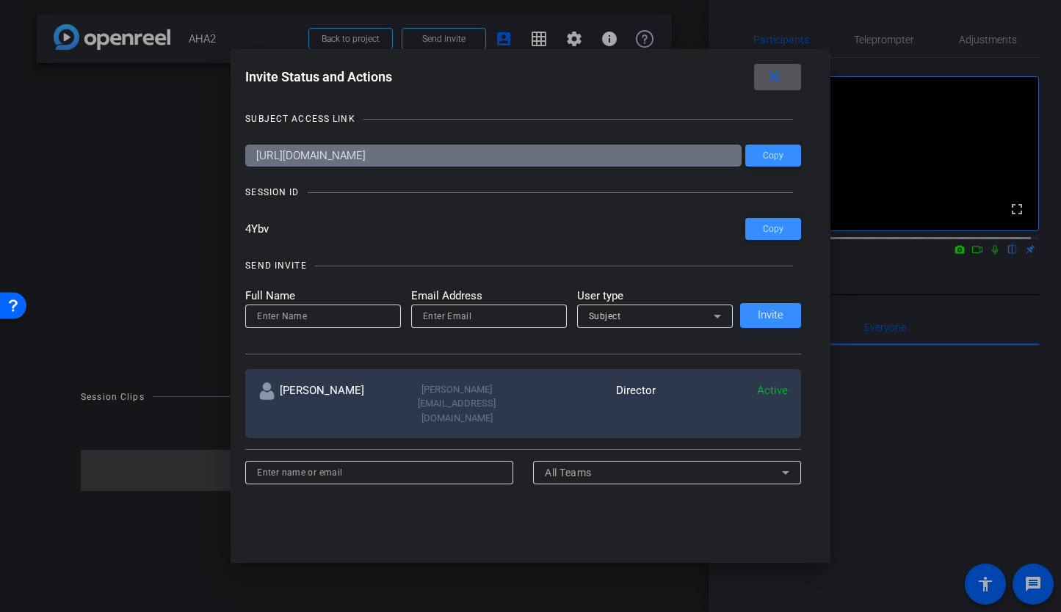
click at [781, 84] on mat-icon "close" at bounding box center [774, 77] width 18 height 18
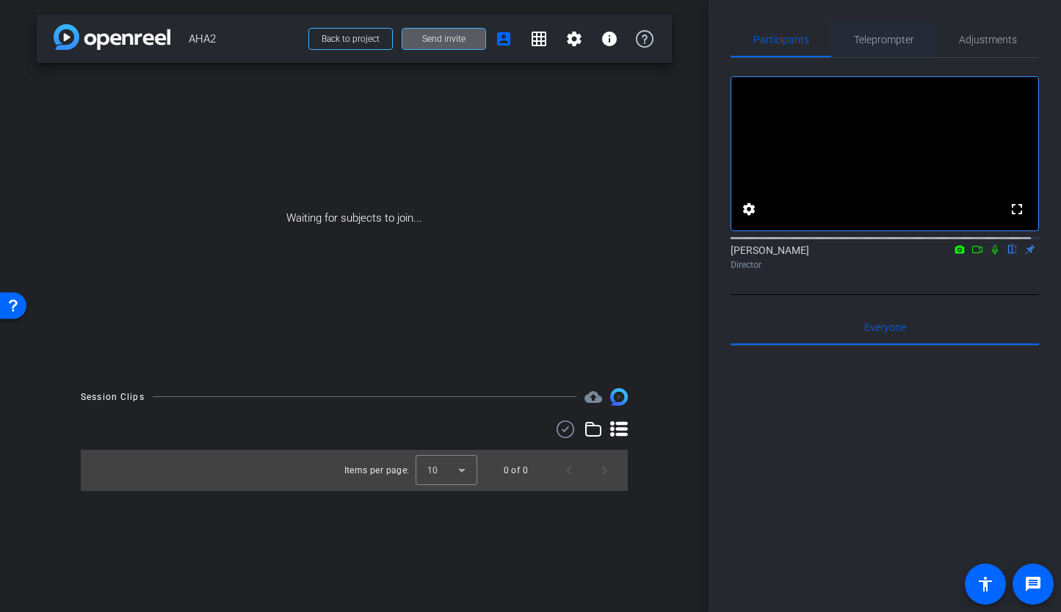
click at [882, 41] on span "Teleprompter" at bounding box center [884, 39] width 60 height 10
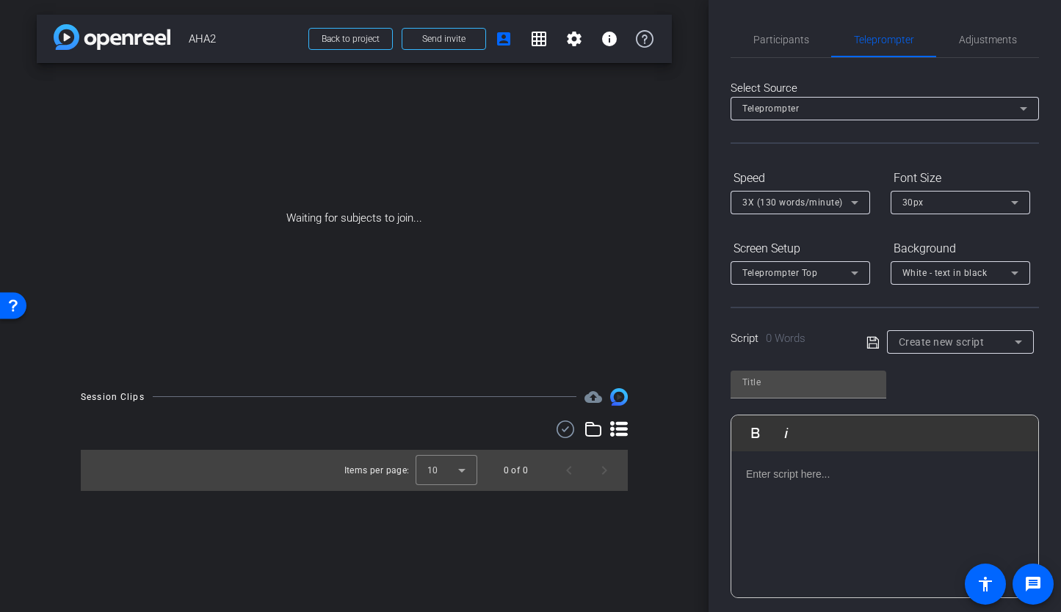
click at [937, 326] on div "Script 0 Words Create new script" at bounding box center [884, 330] width 308 height 47
click at [934, 333] on mat-select "Create new script" at bounding box center [959, 342] width 123 height 18
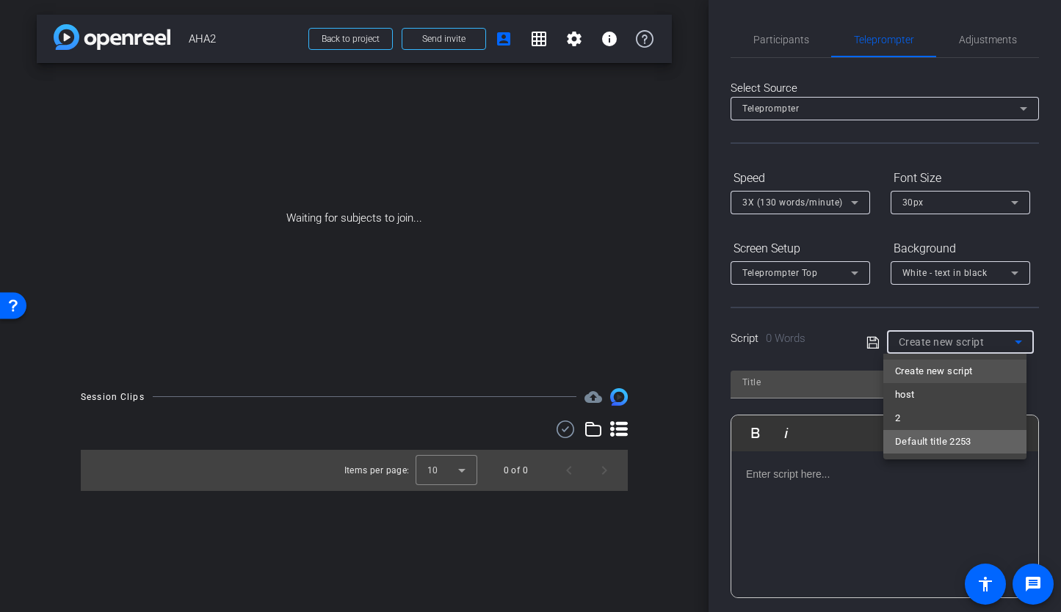
click at [973, 442] on mat-option "Default title 2253" at bounding box center [954, 441] width 143 height 23
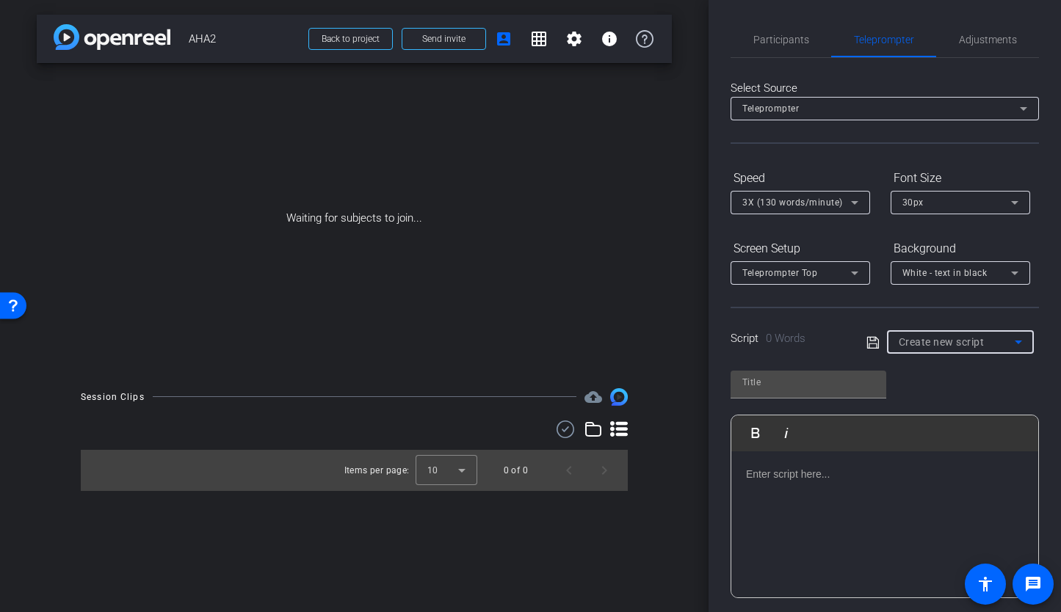
type input "Default title 2253"
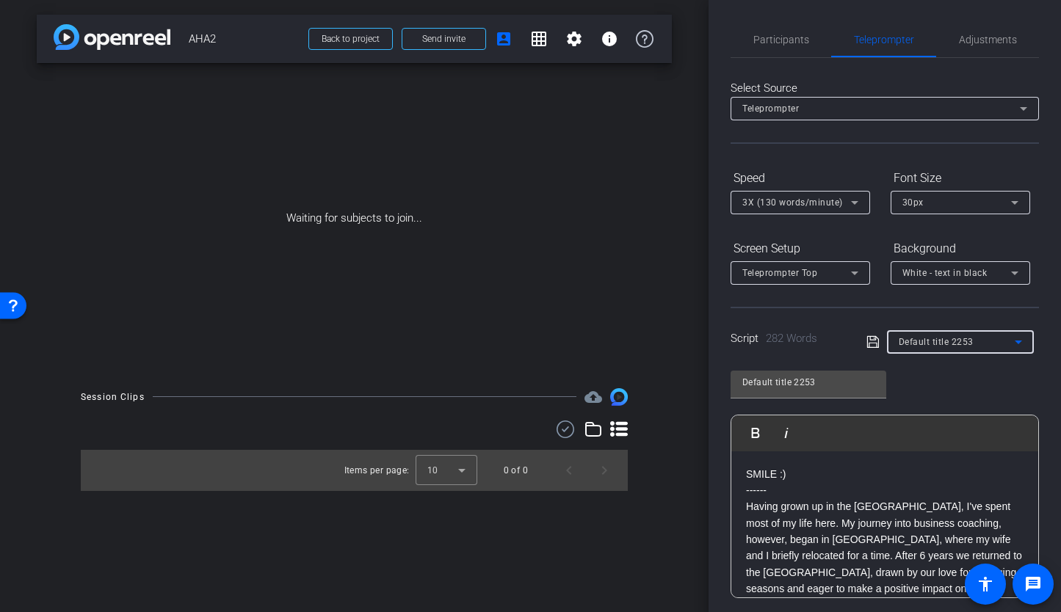
click at [871, 341] on icon at bounding box center [872, 342] width 13 height 18
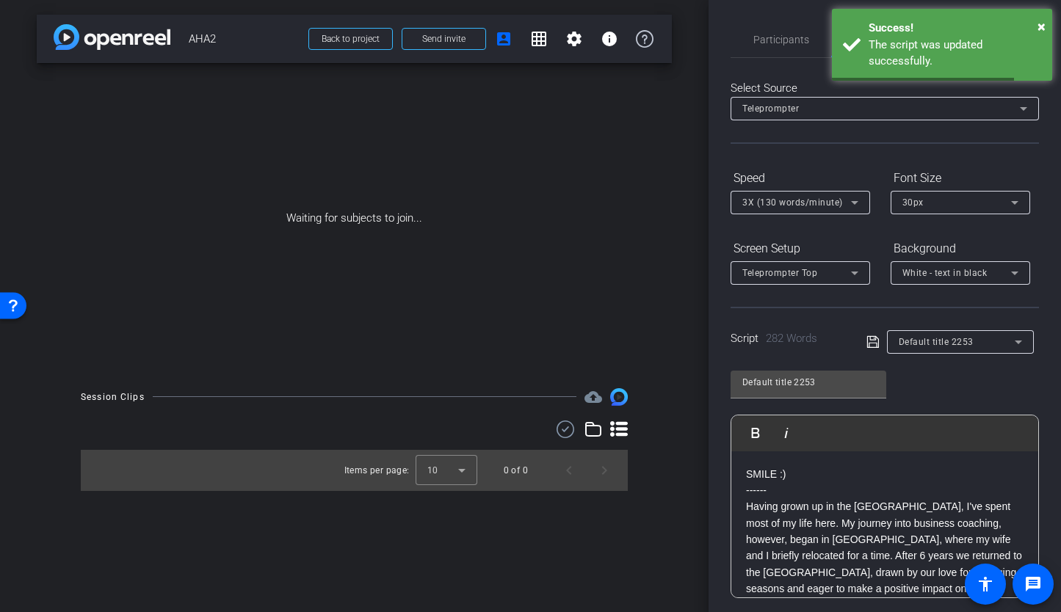
click at [886, 479] on p "SMILE :)" at bounding box center [884, 474] width 277 height 16
click at [773, 205] on span "3X (130 words/minute)" at bounding box center [792, 202] width 101 height 10
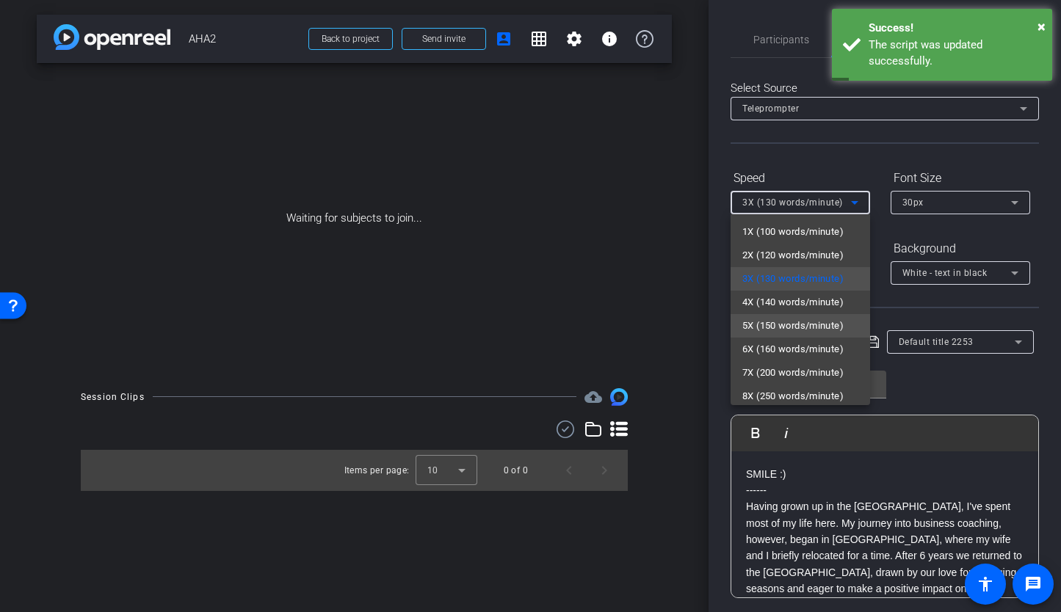
click at [775, 321] on span "5X (150 words/minute)" at bounding box center [792, 326] width 101 height 18
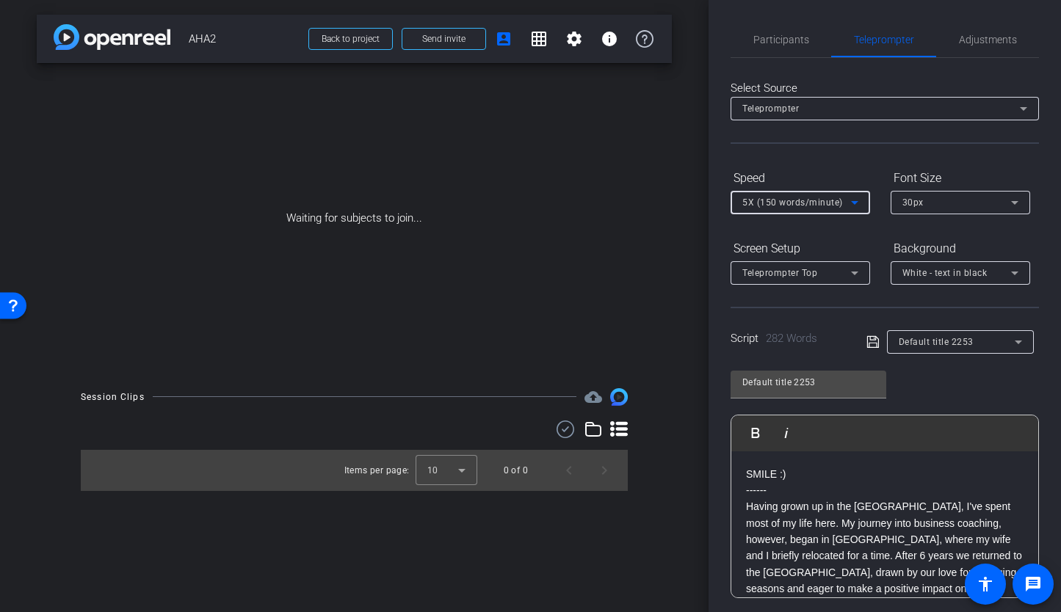
click at [804, 197] on span "5X (150 words/minute)" at bounding box center [792, 202] width 101 height 10
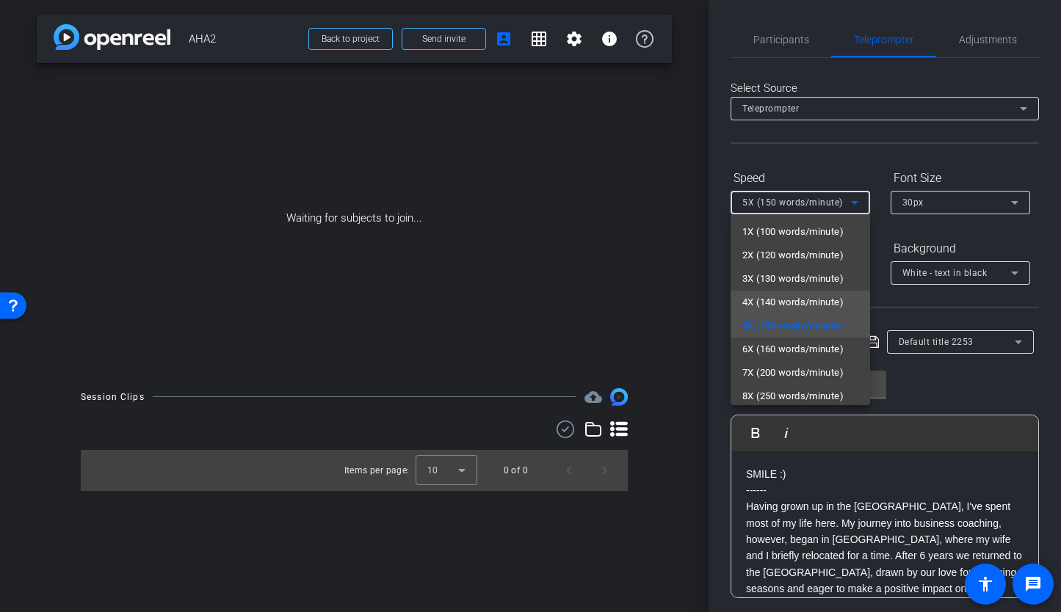
click at [800, 295] on span "4X (140 words/minute)" at bounding box center [792, 303] width 101 height 18
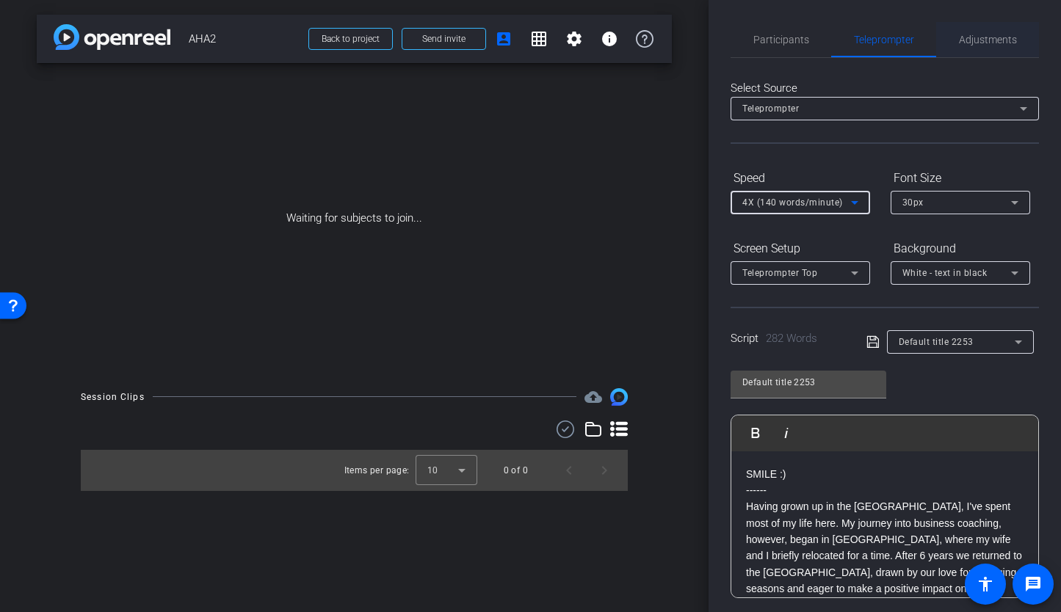
click at [979, 48] on span "Adjustments" at bounding box center [988, 39] width 58 height 35
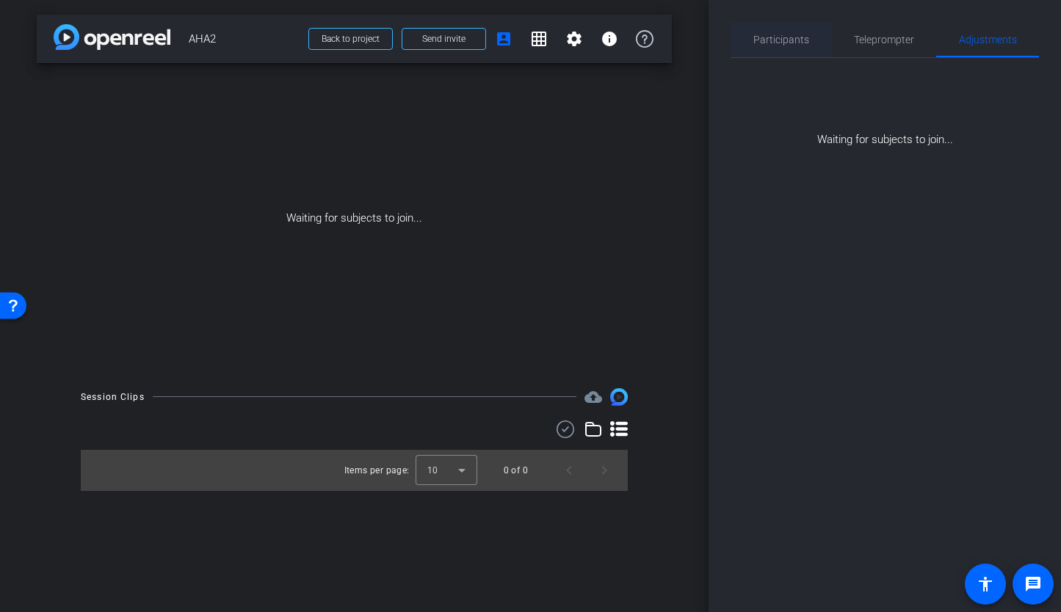
click at [784, 43] on span "Participants" at bounding box center [781, 39] width 56 height 10
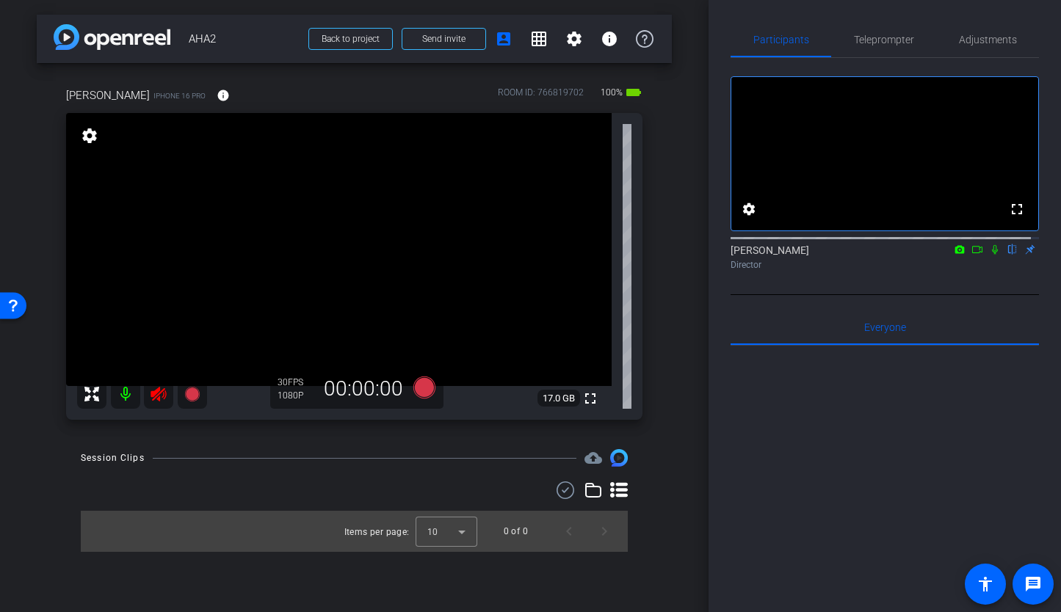
click at [159, 399] on icon at bounding box center [157, 394] width 15 height 15
click at [975, 46] on span "Adjustments" at bounding box center [988, 39] width 58 height 35
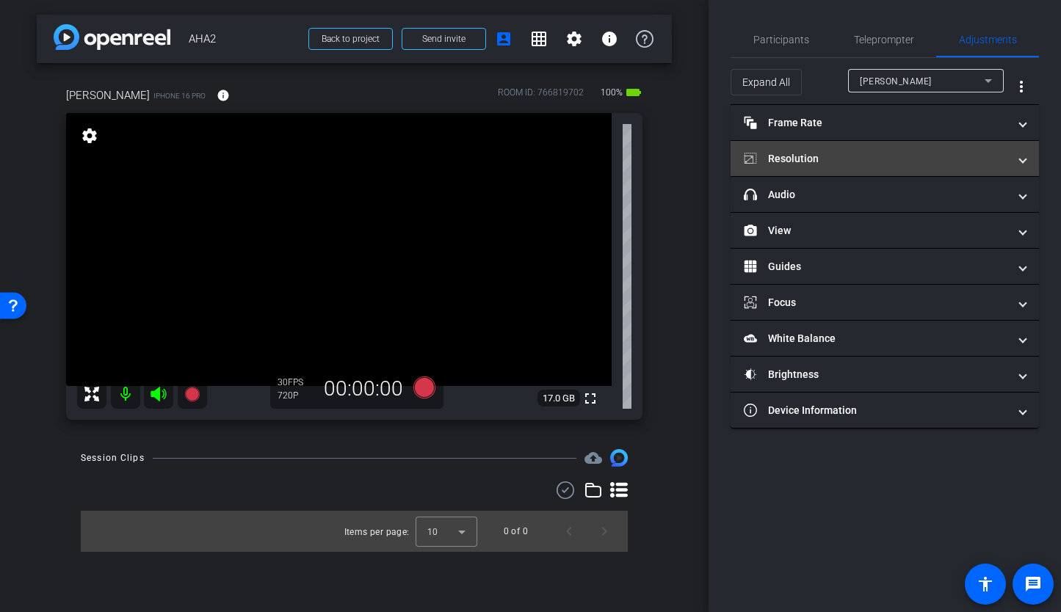
click at [894, 160] on mat-panel-title "Resolution" at bounding box center [876, 158] width 264 height 15
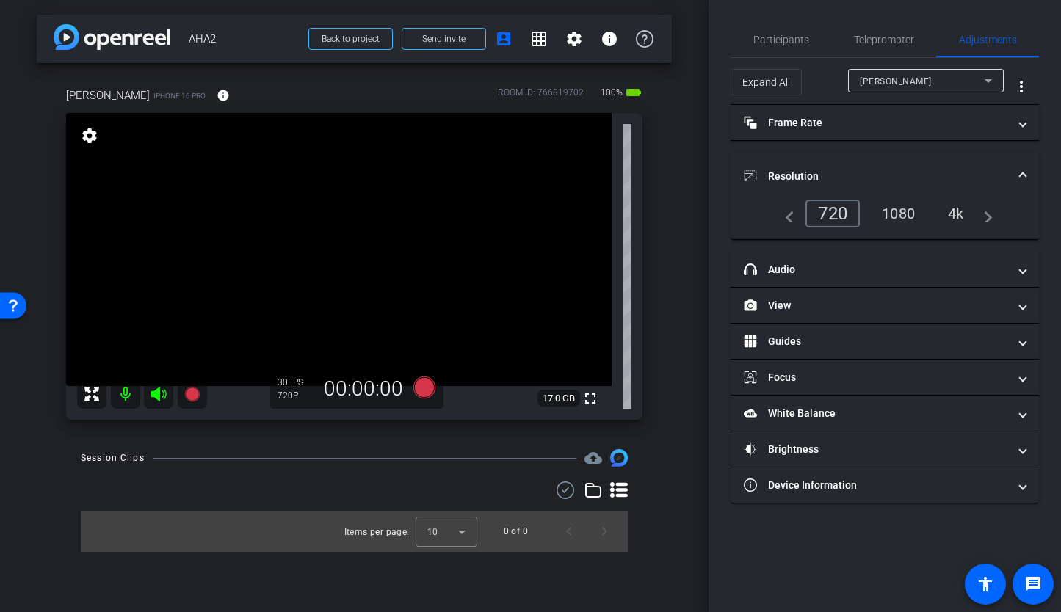
click at [901, 228] on div "navigate_before 720 1080 4k navigate_next" at bounding box center [884, 220] width 308 height 40
click at [901, 217] on div "1080" at bounding box center [898, 213] width 55 height 25
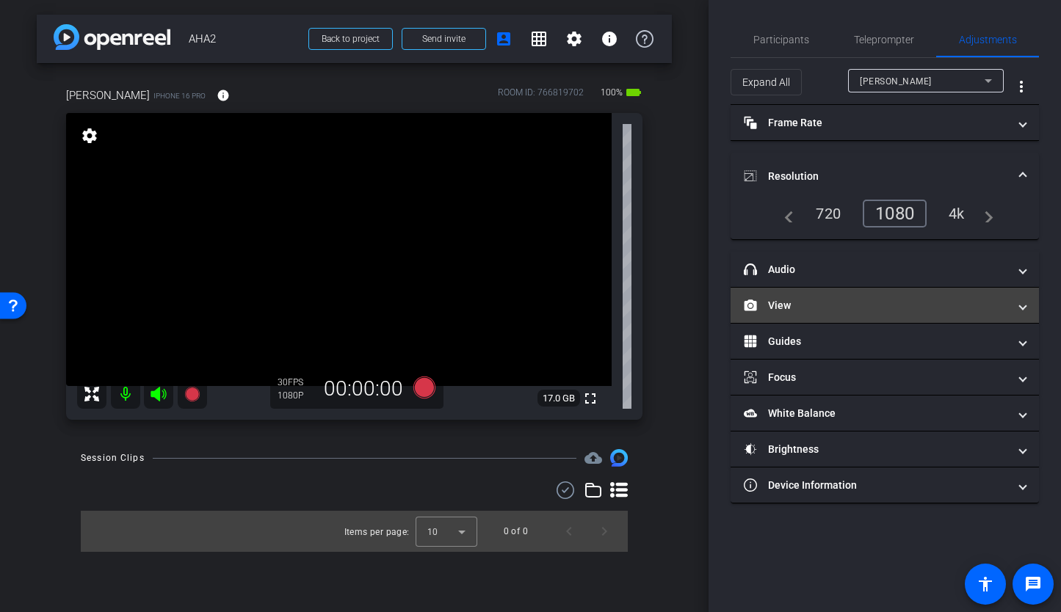
click at [826, 311] on mat-panel-title "View" at bounding box center [876, 305] width 264 height 15
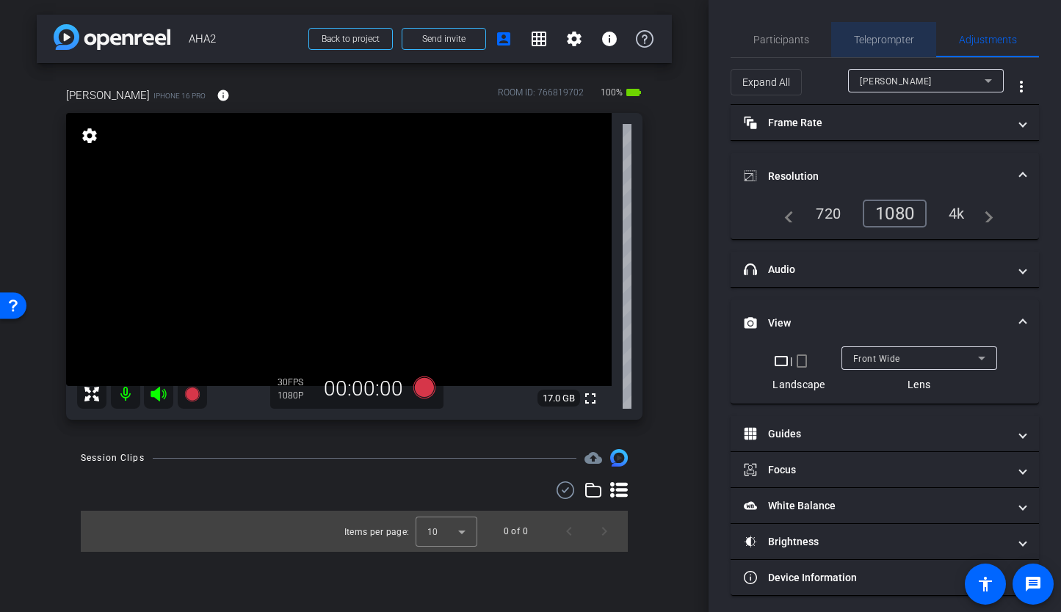
click at [883, 36] on span "Teleprompter" at bounding box center [884, 39] width 60 height 10
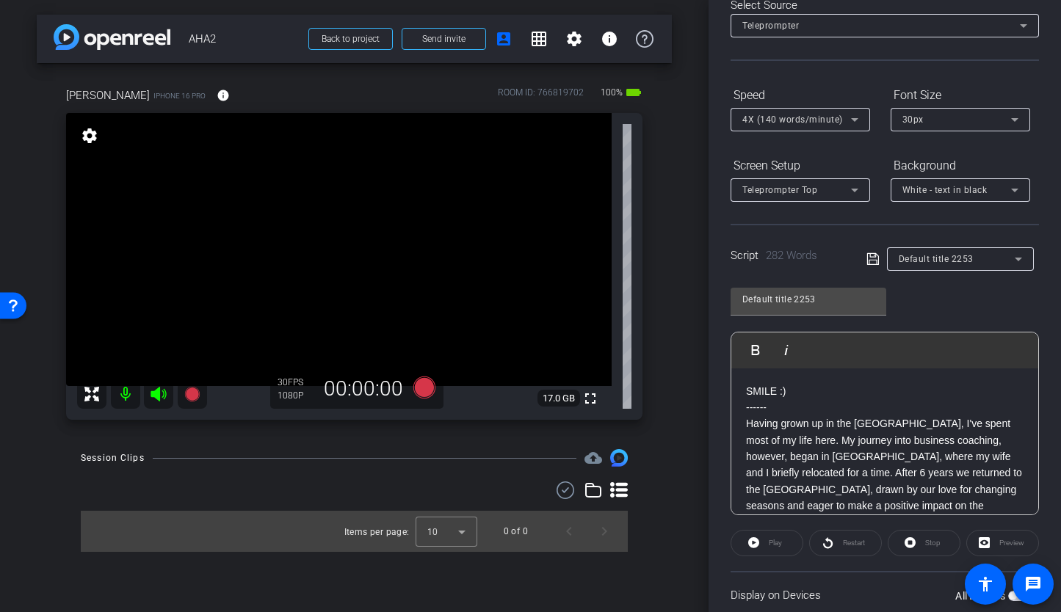
scroll to position [91, 0]
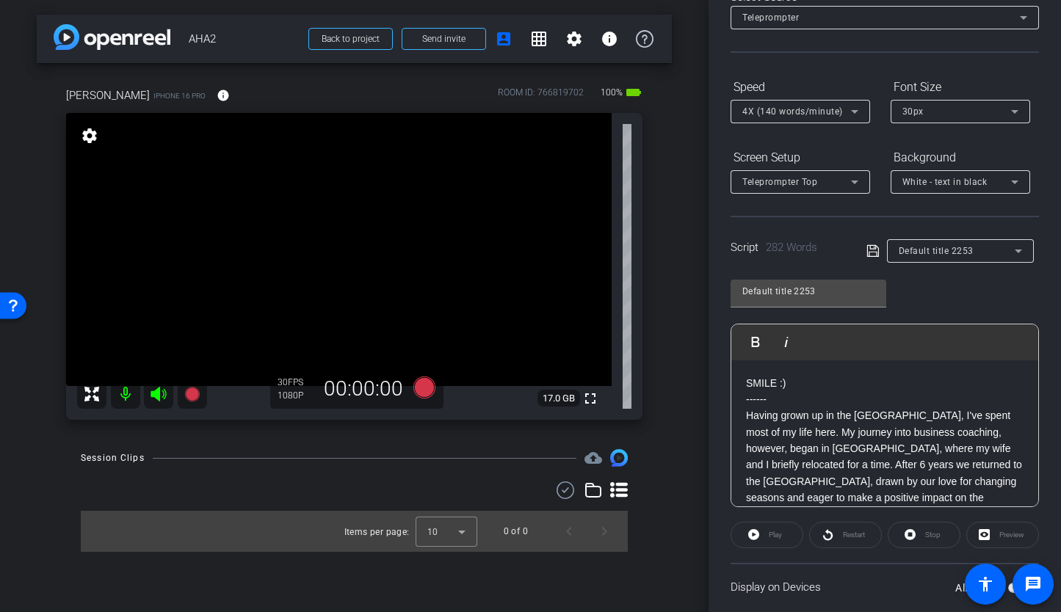
click at [789, 187] on div "Teleprompter Top" at bounding box center [796, 181] width 109 height 18
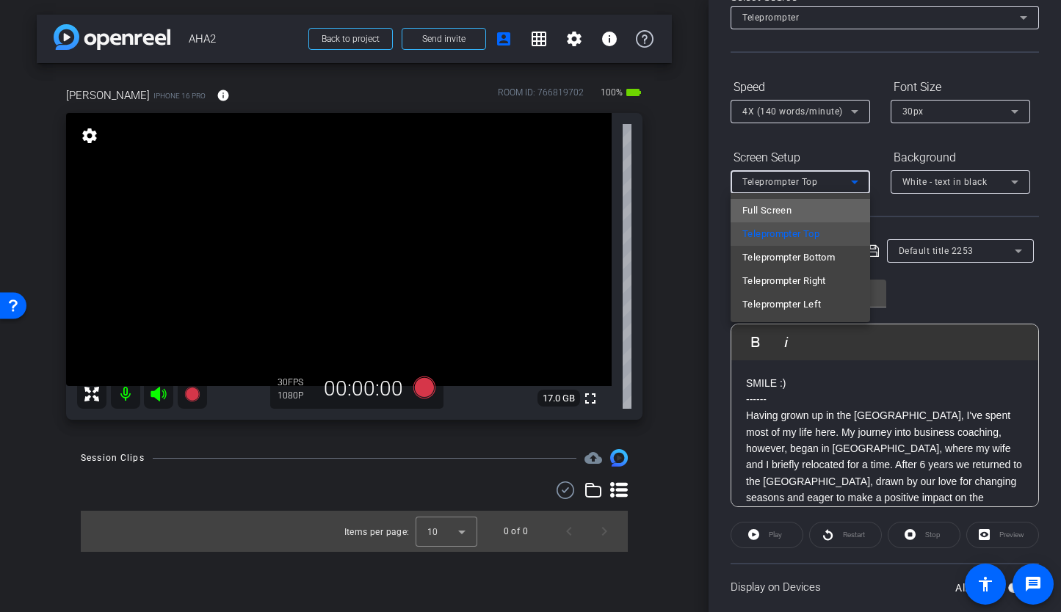
click at [793, 212] on mat-option "Full Screen" at bounding box center [799, 210] width 139 height 23
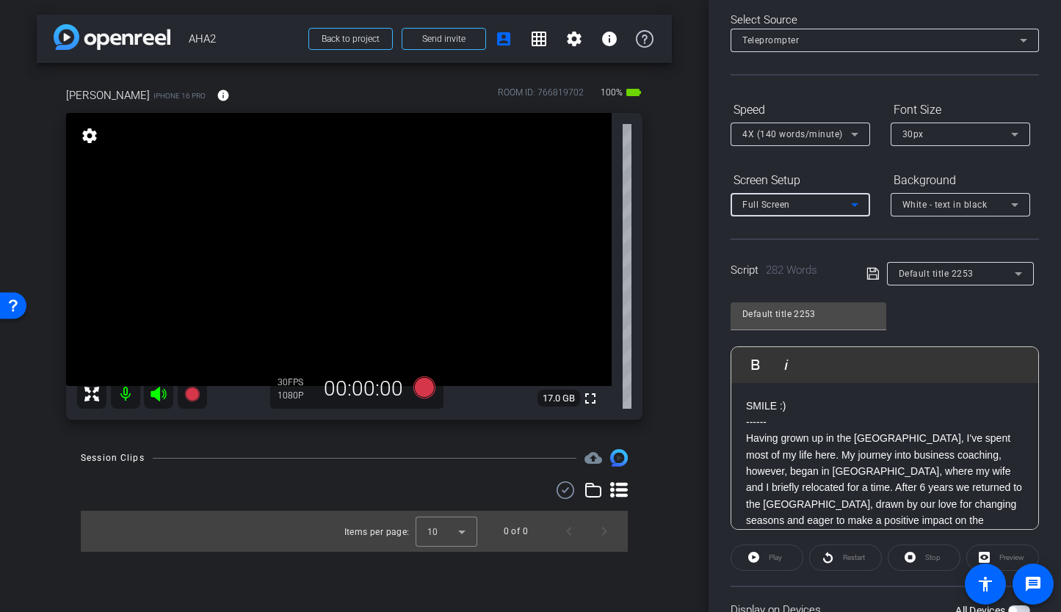
scroll to position [0, 0]
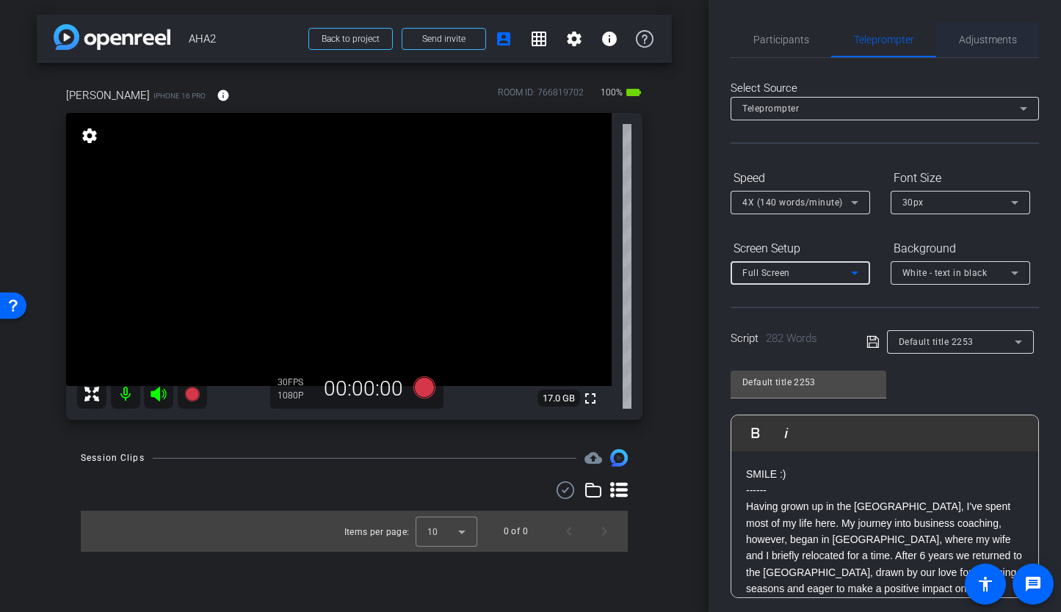
click at [974, 46] on span "Adjustments" at bounding box center [988, 39] width 58 height 35
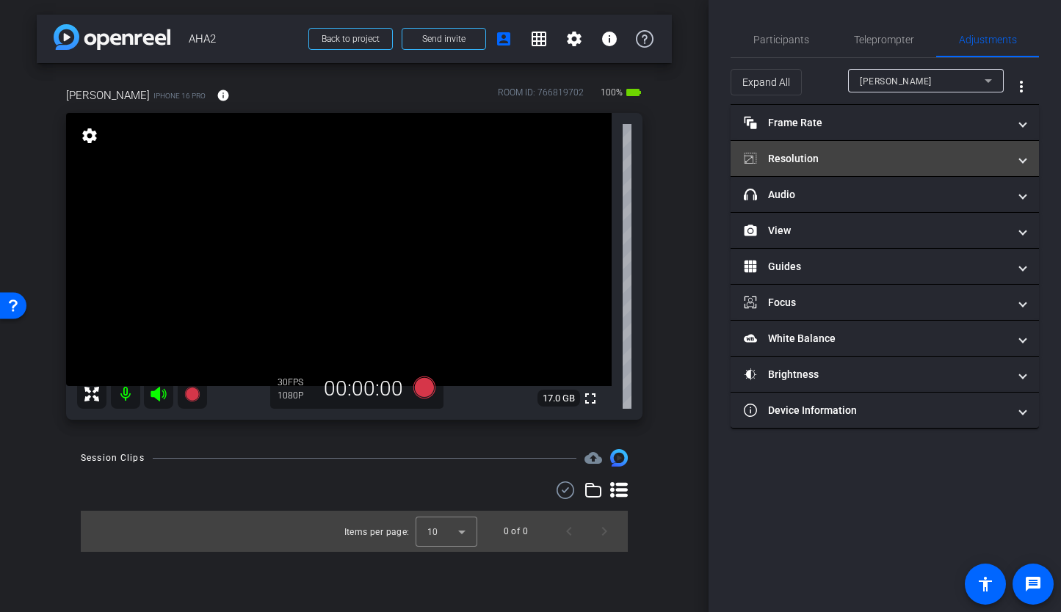
click at [898, 164] on mat-panel-title "Resolution" at bounding box center [876, 158] width 264 height 15
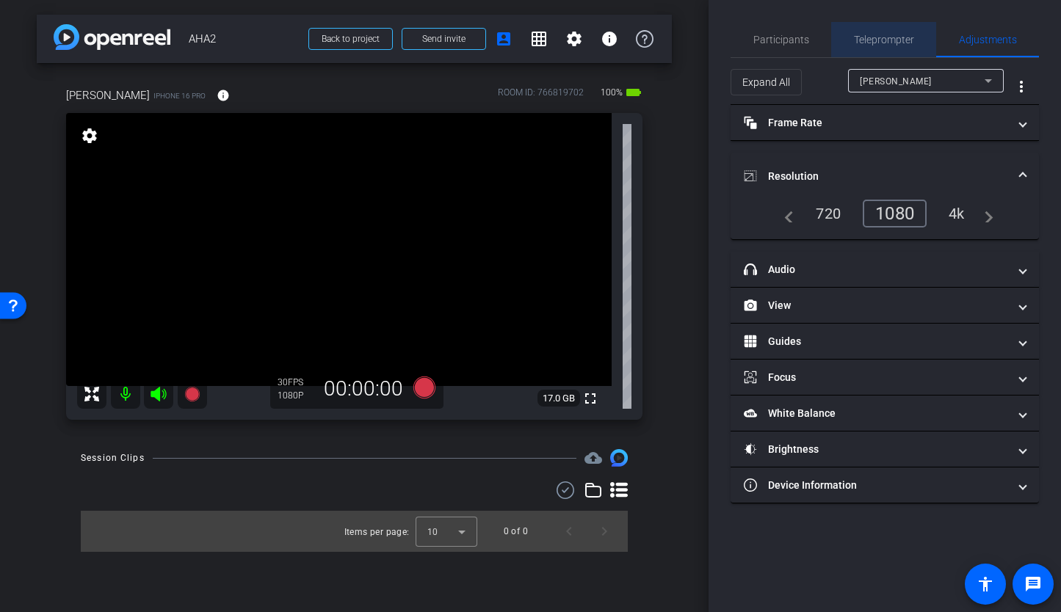
click at [887, 47] on span "Teleprompter" at bounding box center [884, 39] width 60 height 35
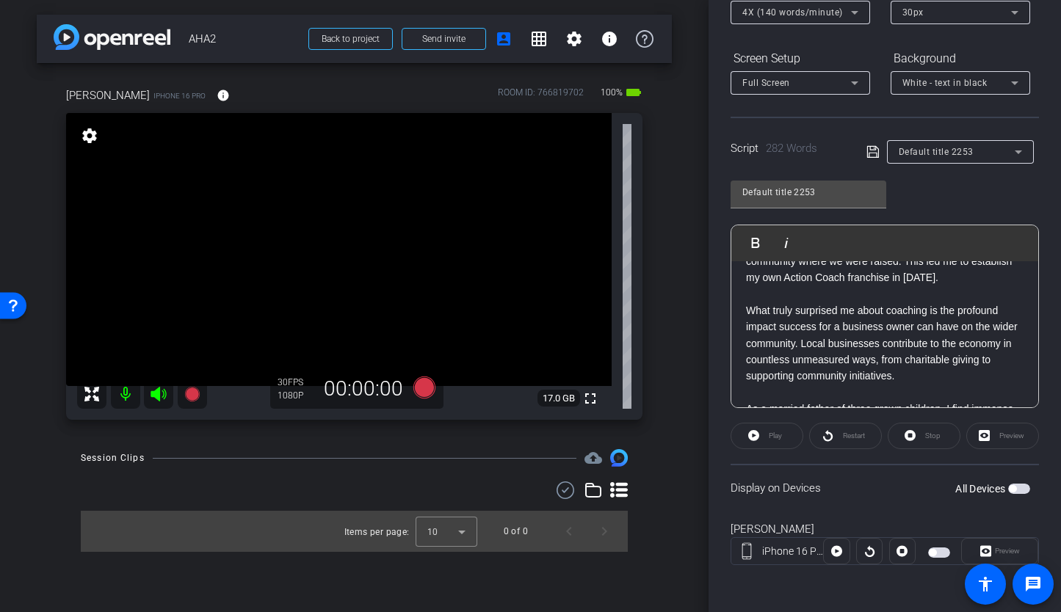
scroll to position [147, 0]
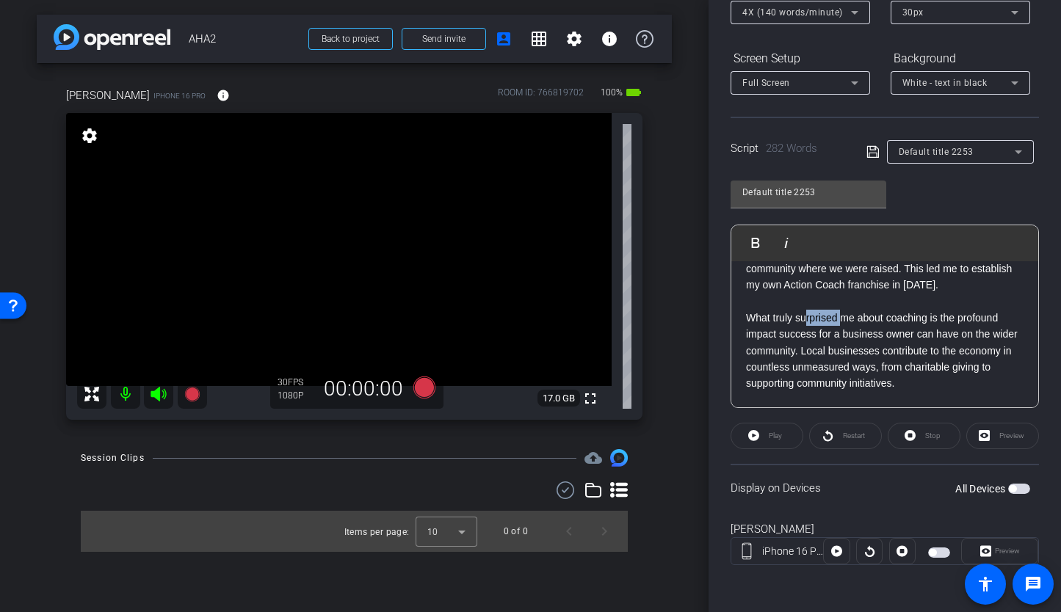
drag, startPoint x: 842, startPoint y: 320, endPoint x: 803, endPoint y: 320, distance: 38.9
click at [803, 320] on p "What truly surprised me about coaching is the profound impact success for a bus…" at bounding box center [884, 351] width 277 height 82
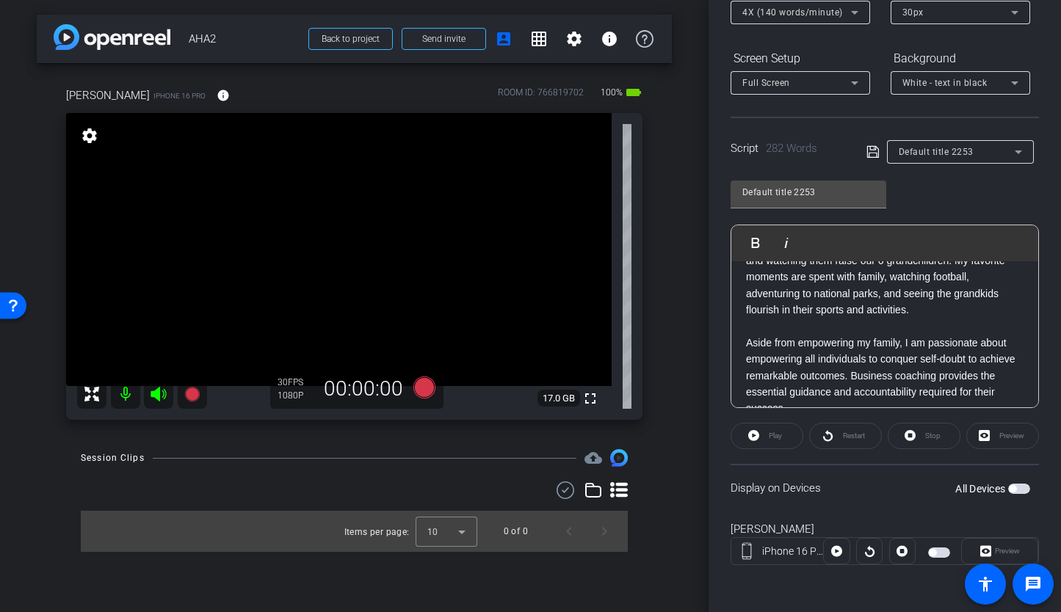
scroll to position [340, 0]
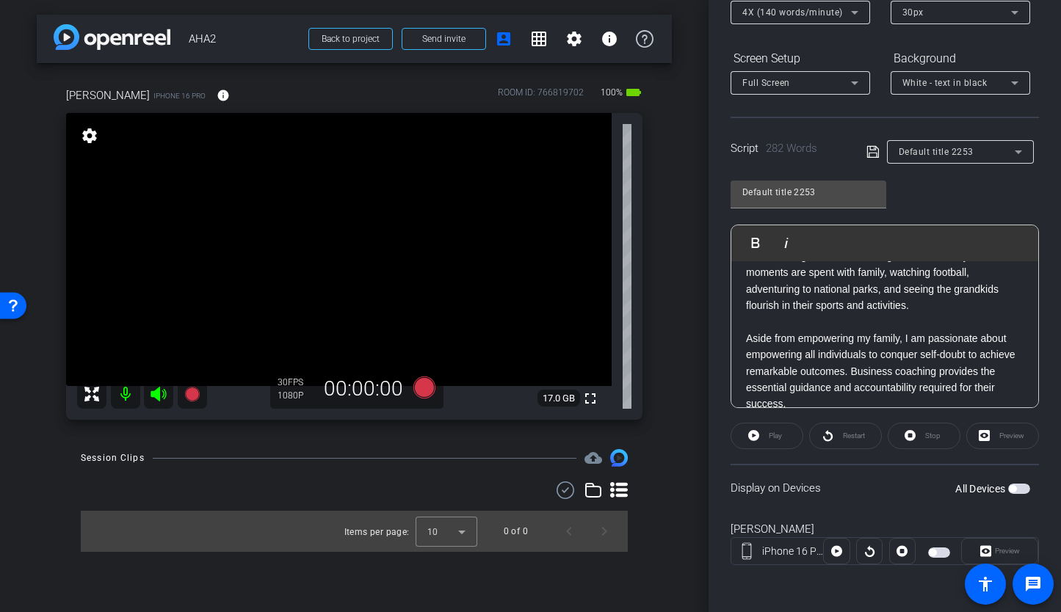
click at [1000, 355] on p "Aside from empowering my family, I am passionate about empowering all individua…" at bounding box center [884, 371] width 277 height 82
click at [870, 156] on icon at bounding box center [872, 152] width 13 height 18
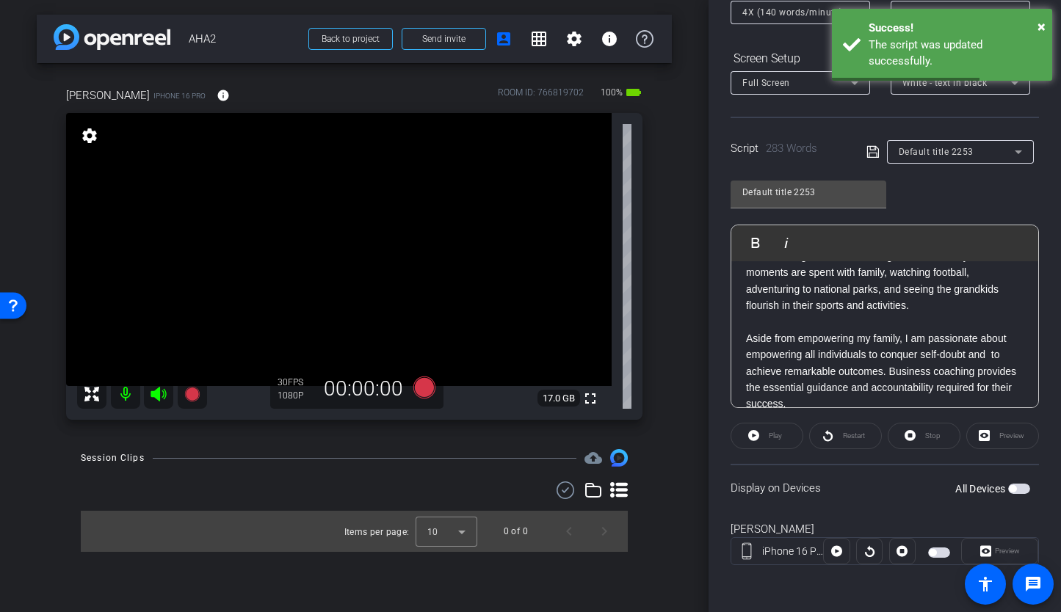
click at [1017, 490] on span "button" at bounding box center [1019, 489] width 22 height 10
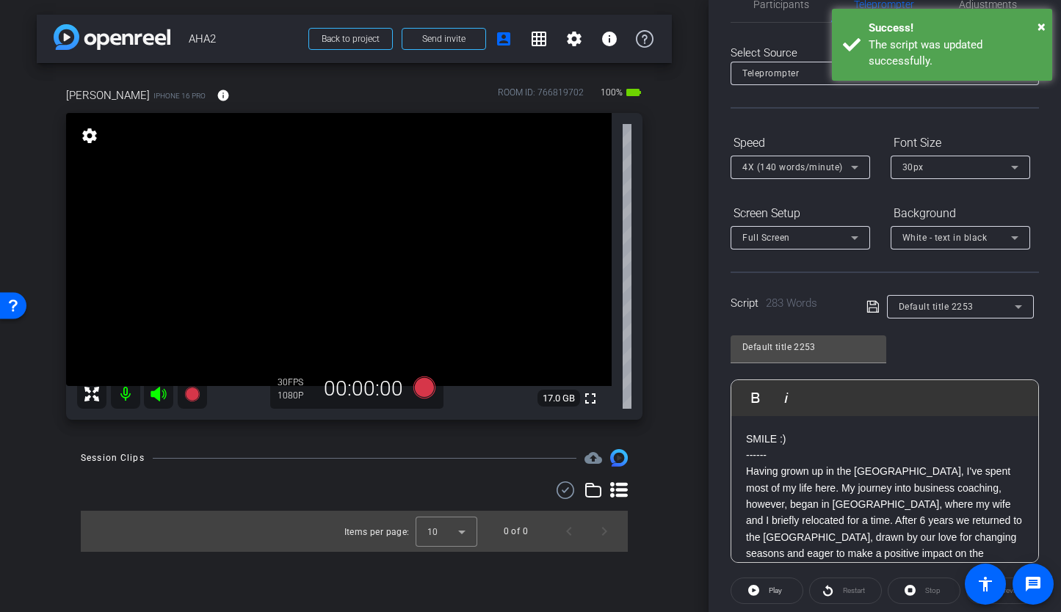
scroll to position [0, 0]
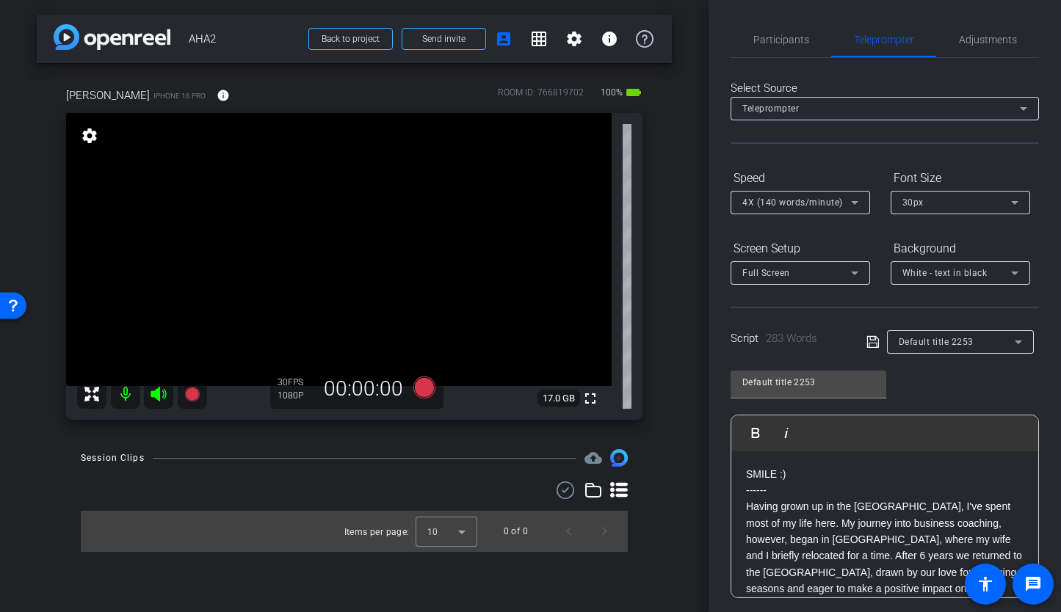
click at [815, 112] on div "Teleprompter" at bounding box center [880, 108] width 277 height 18
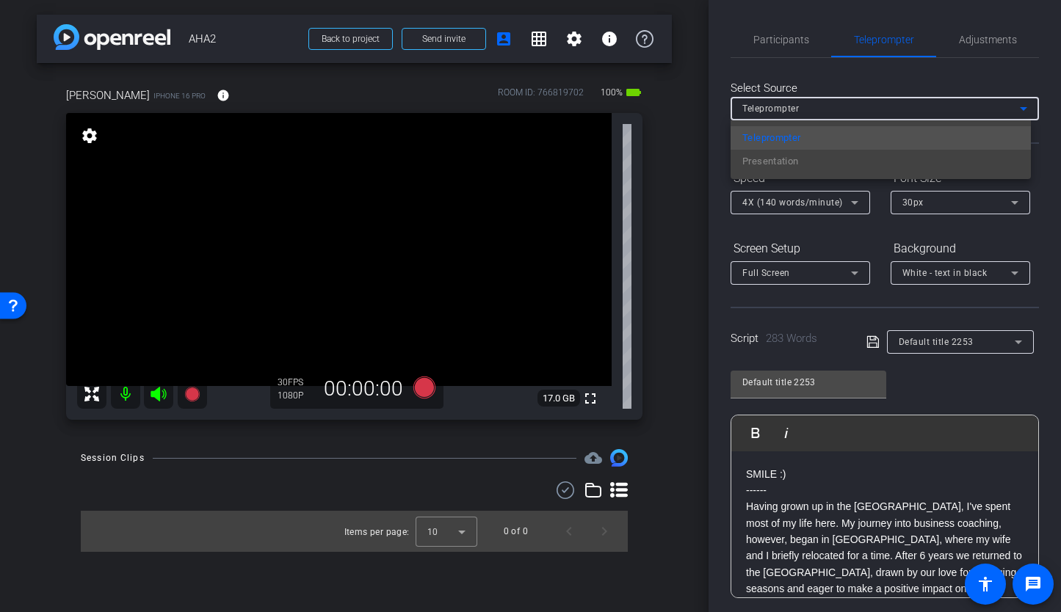
click at [818, 111] on div at bounding box center [530, 306] width 1061 height 612
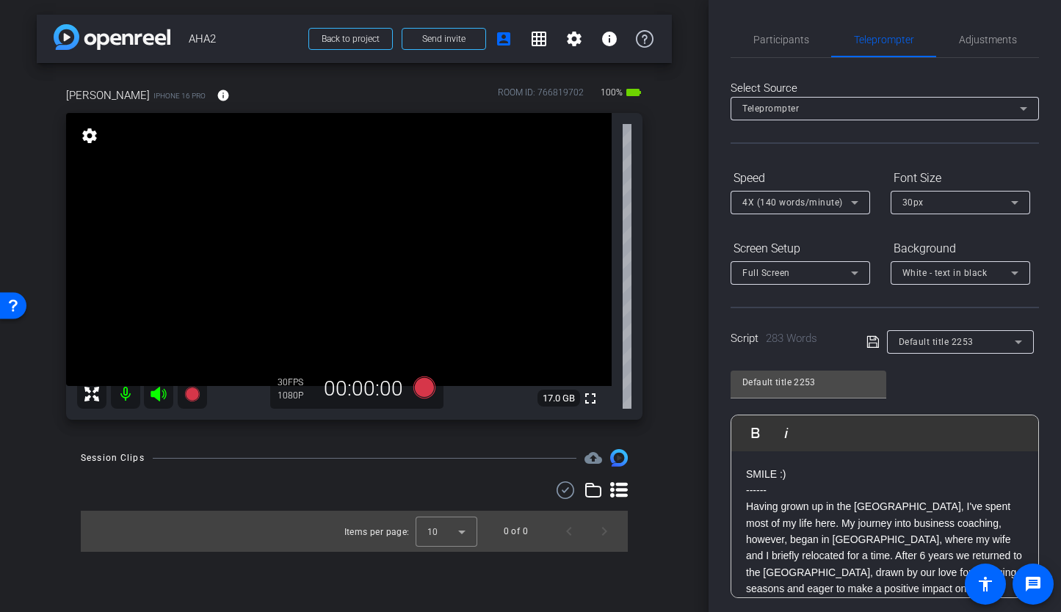
click at [810, 264] on div "Full Screen" at bounding box center [796, 273] width 109 height 18
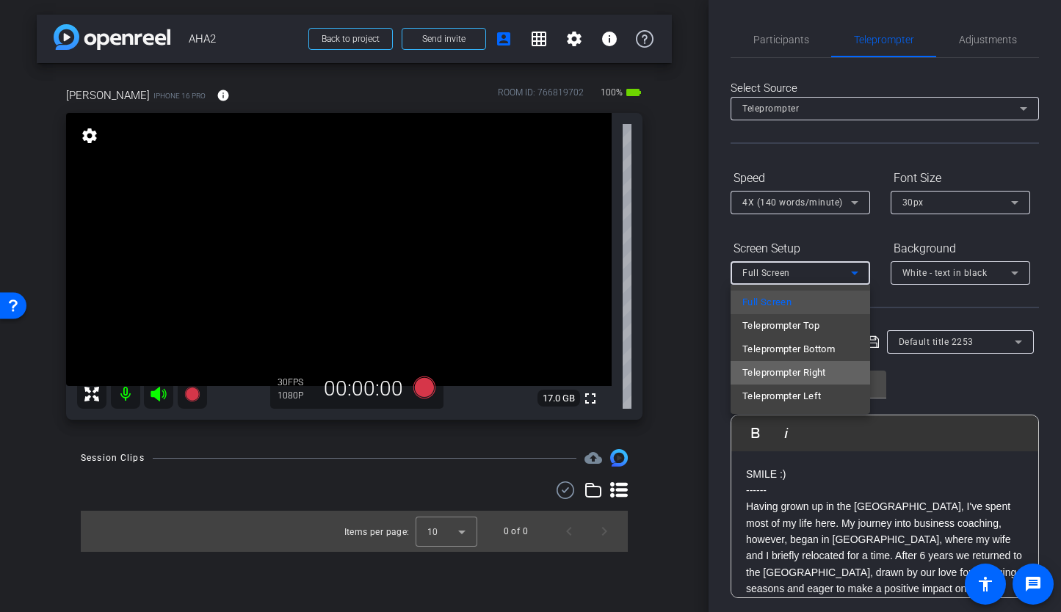
click at [803, 370] on span "Teleprompter Right" at bounding box center [784, 373] width 84 height 18
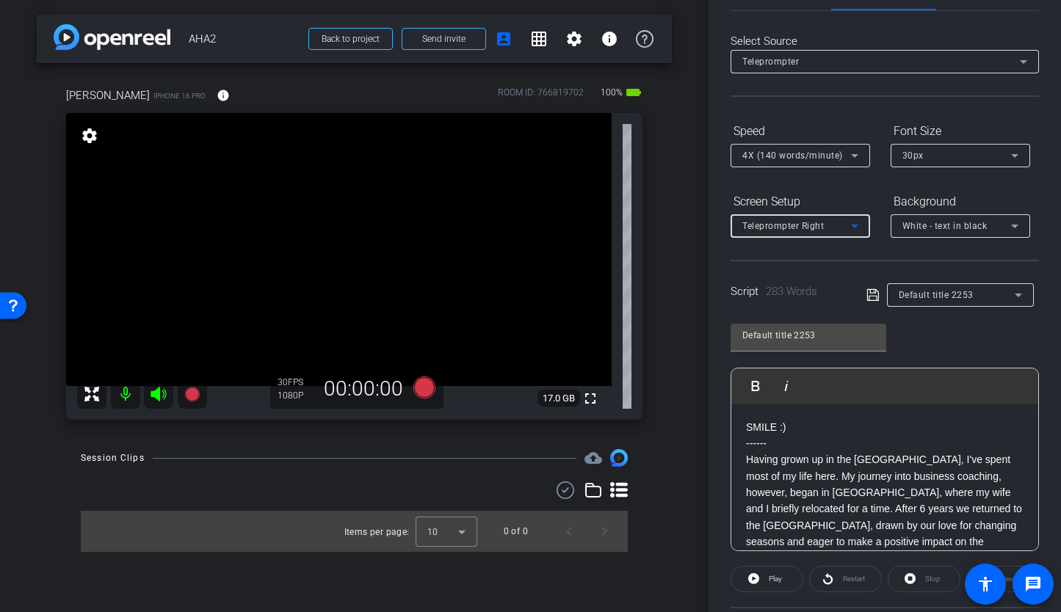
scroll to position [190, 0]
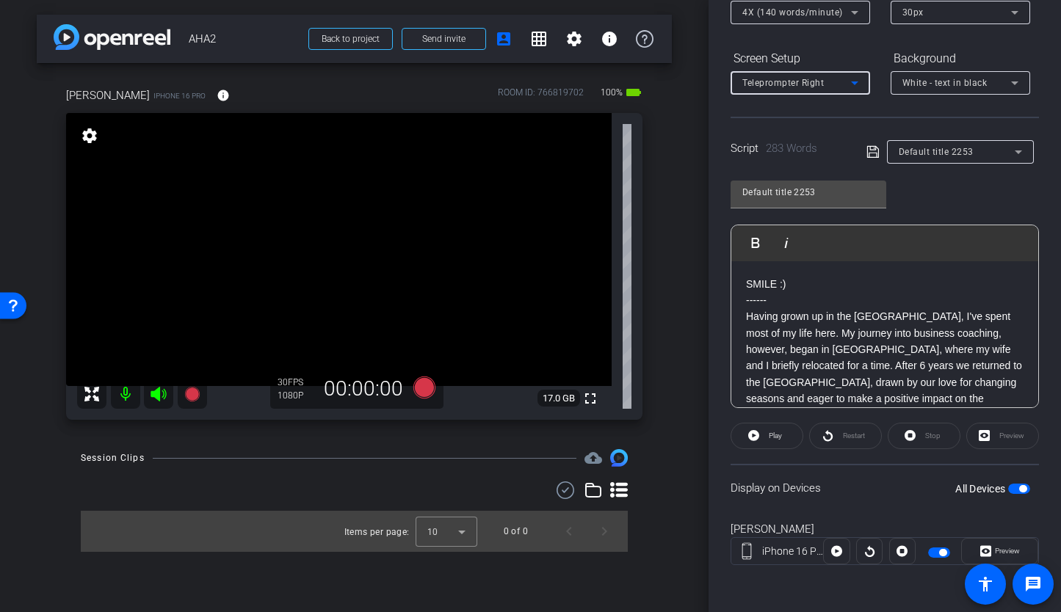
click at [1008, 493] on span "button" at bounding box center [1019, 489] width 22 height 10
click at [1011, 490] on span "button" at bounding box center [1019, 489] width 22 height 10
click at [589, 34] on span at bounding box center [573, 38] width 35 height 35
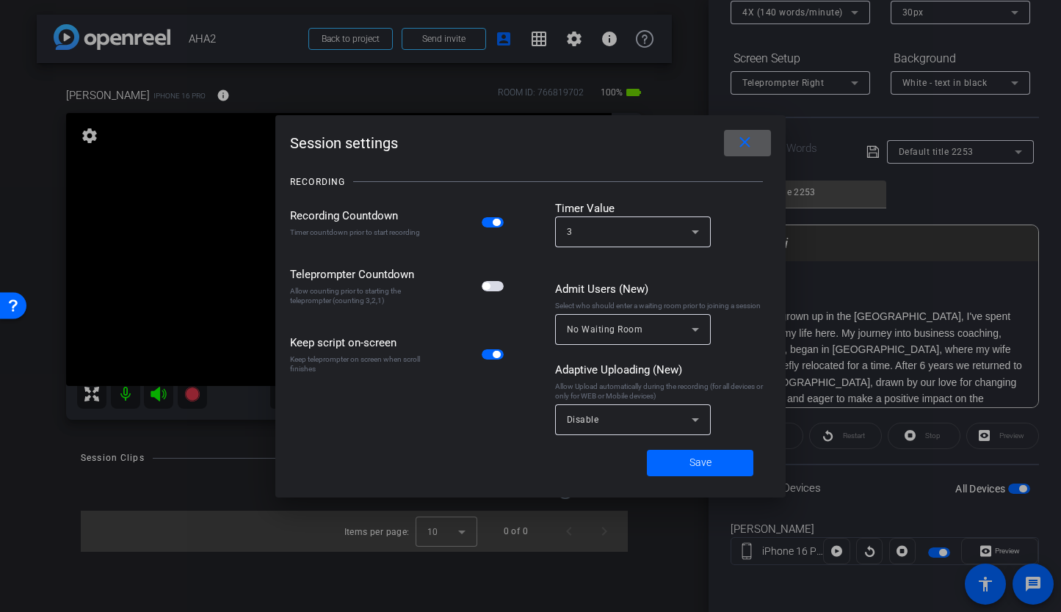
click at [491, 288] on span "button" at bounding box center [493, 286] width 22 height 10
click at [668, 459] on span at bounding box center [700, 463] width 106 height 35
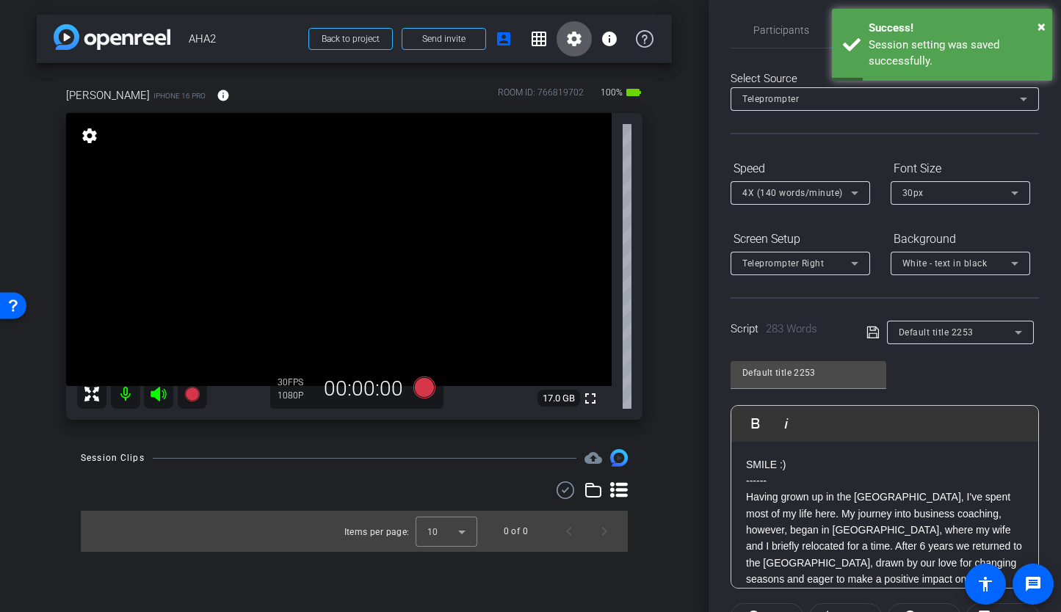
scroll to position [0, 0]
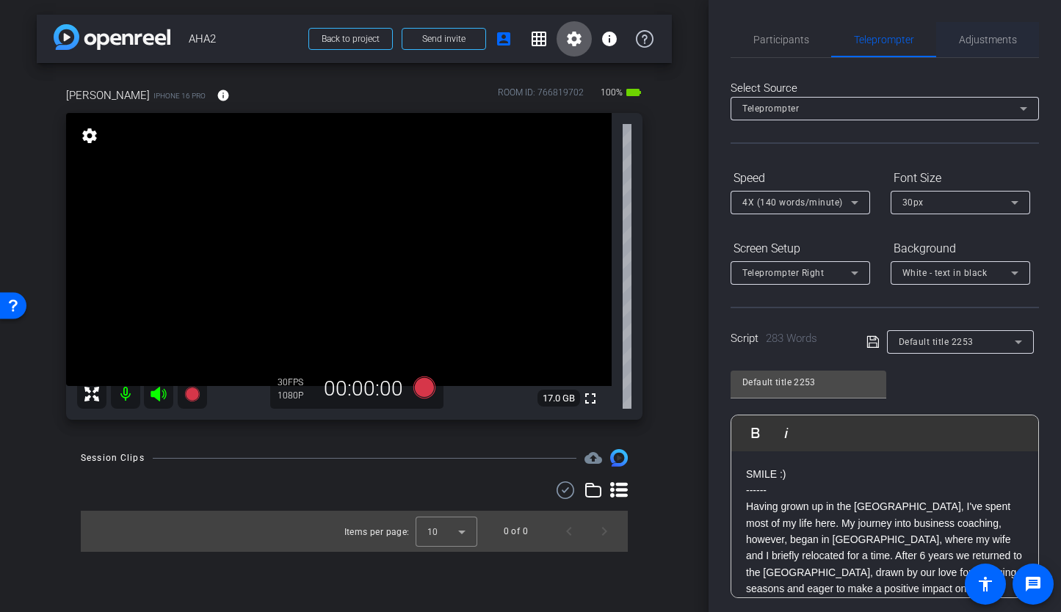
click at [983, 48] on span "Adjustments" at bounding box center [988, 39] width 58 height 35
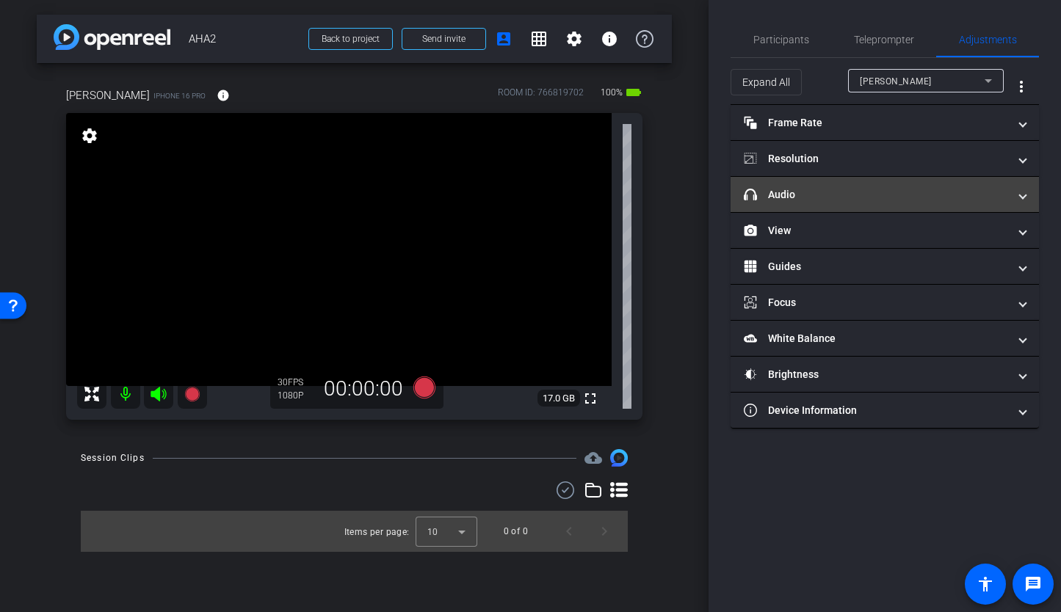
click at [854, 198] on mat-panel-title "headphone icon Audio" at bounding box center [876, 194] width 264 height 15
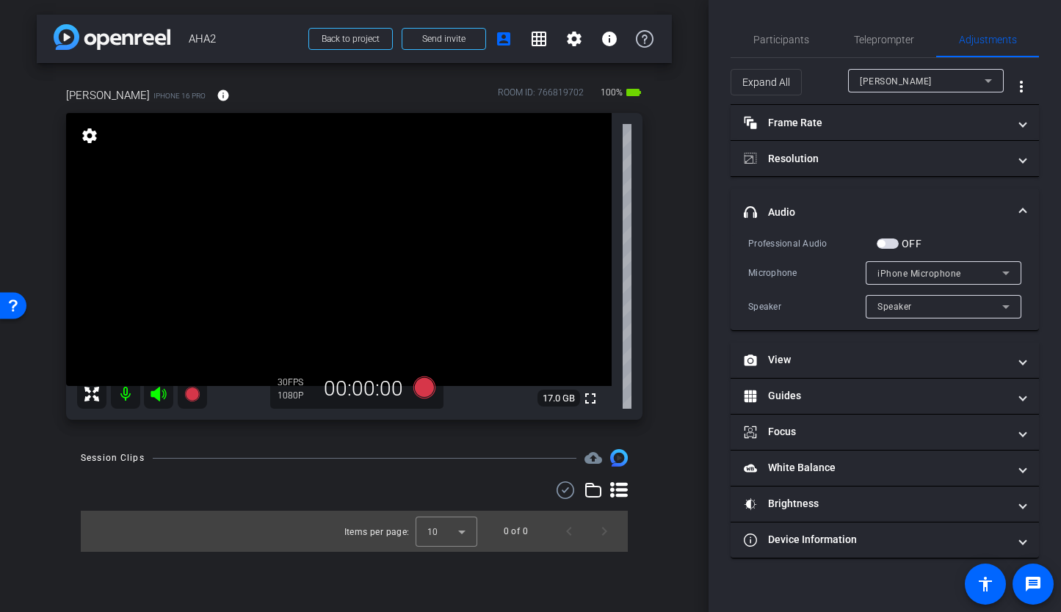
click at [894, 246] on span "button" at bounding box center [887, 244] width 22 height 10
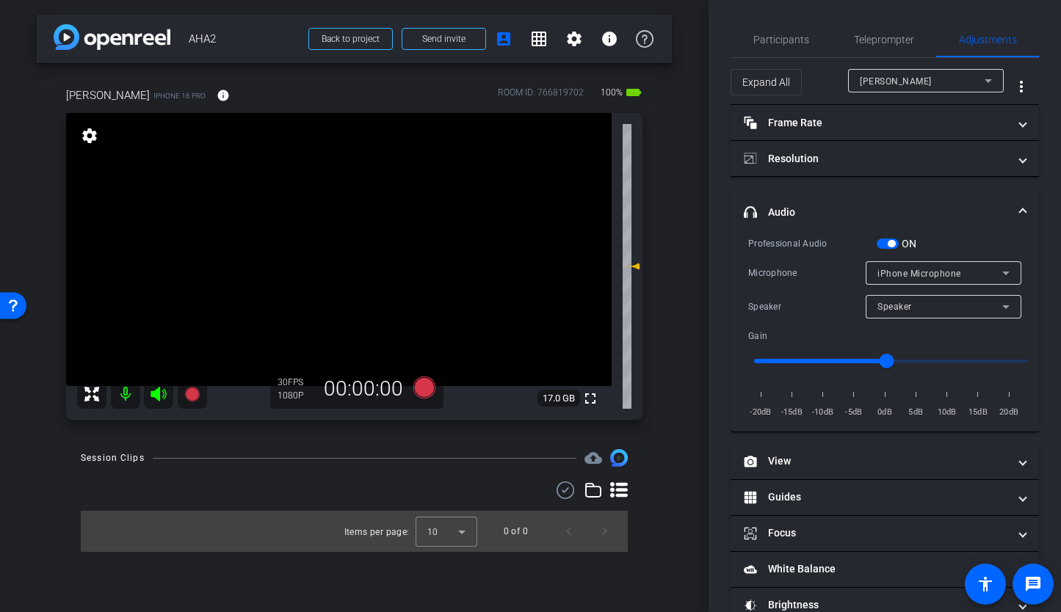
click at [882, 250] on div "ON" at bounding box center [896, 243] width 40 height 15
click at [882, 244] on span "button" at bounding box center [887, 244] width 22 height 10
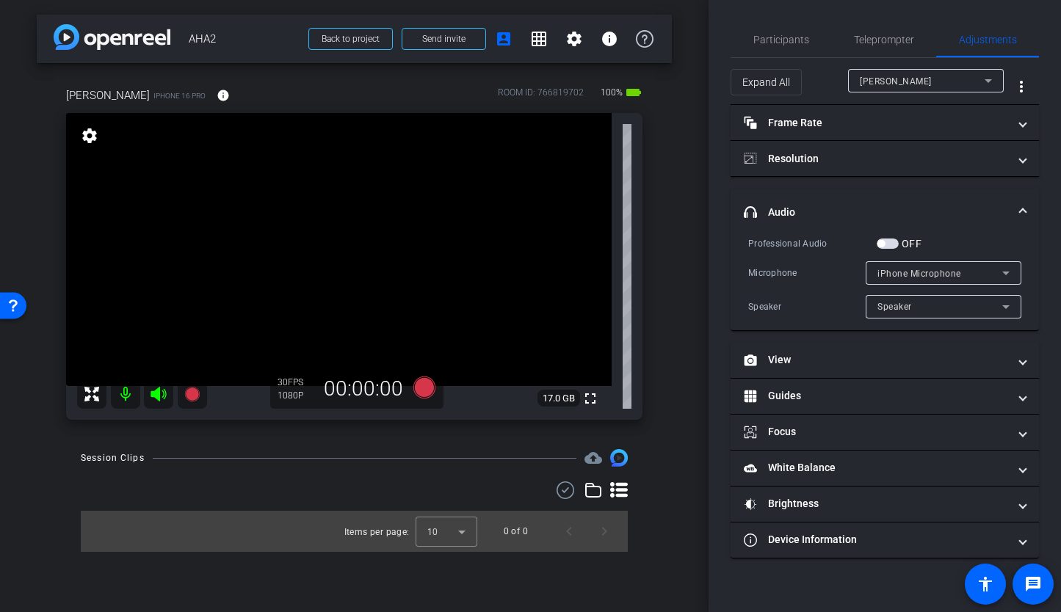
click at [889, 245] on span "button" at bounding box center [887, 244] width 22 height 10
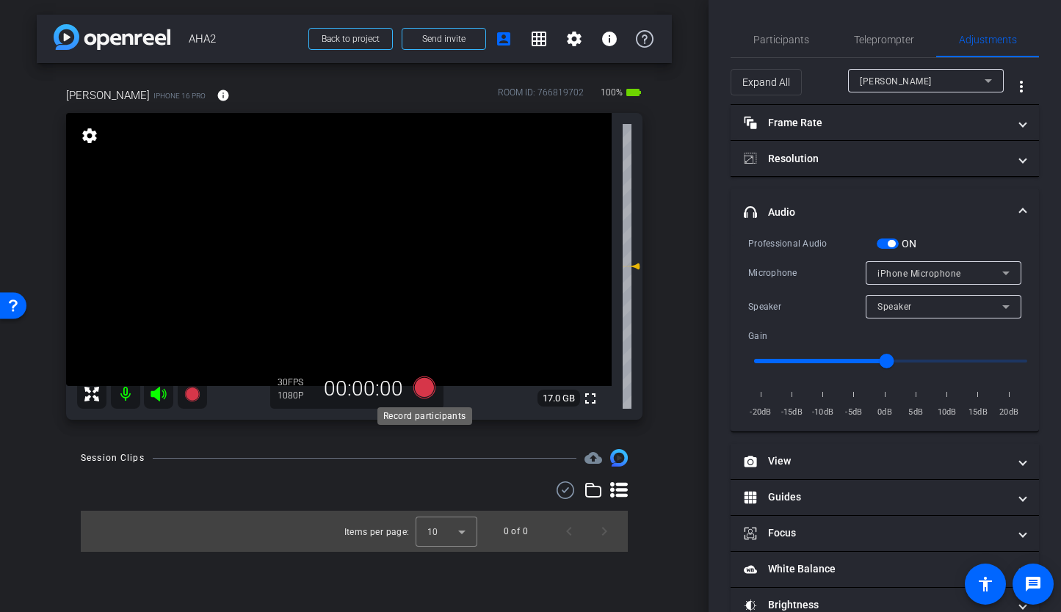
click at [426, 394] on icon at bounding box center [424, 388] width 22 height 22
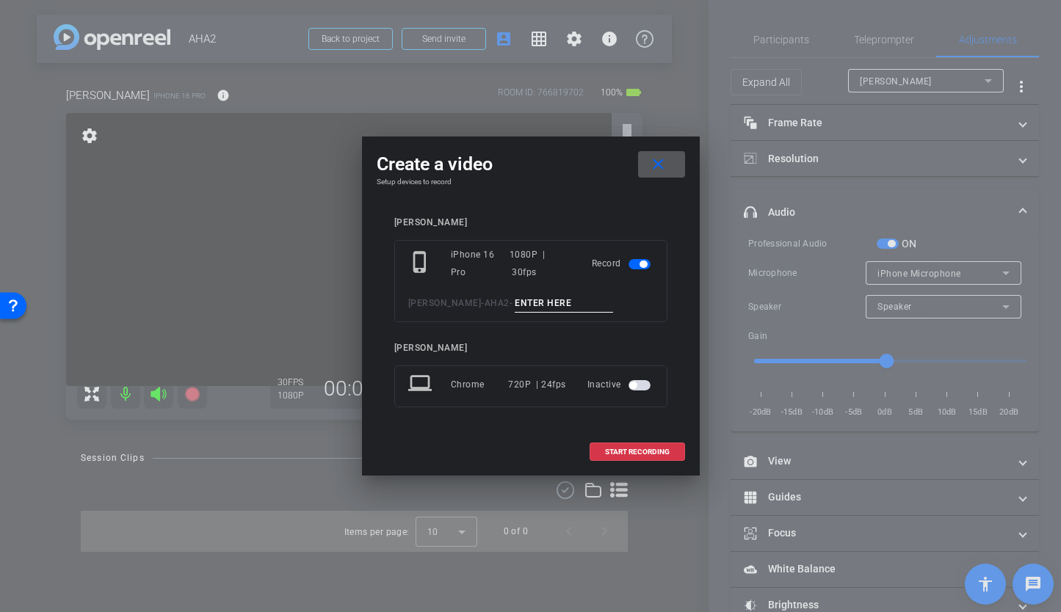
click at [522, 306] on input at bounding box center [564, 303] width 98 height 18
type input "AHA TA1"
click at [612, 453] on span "START RECORDING" at bounding box center [637, 451] width 65 height 7
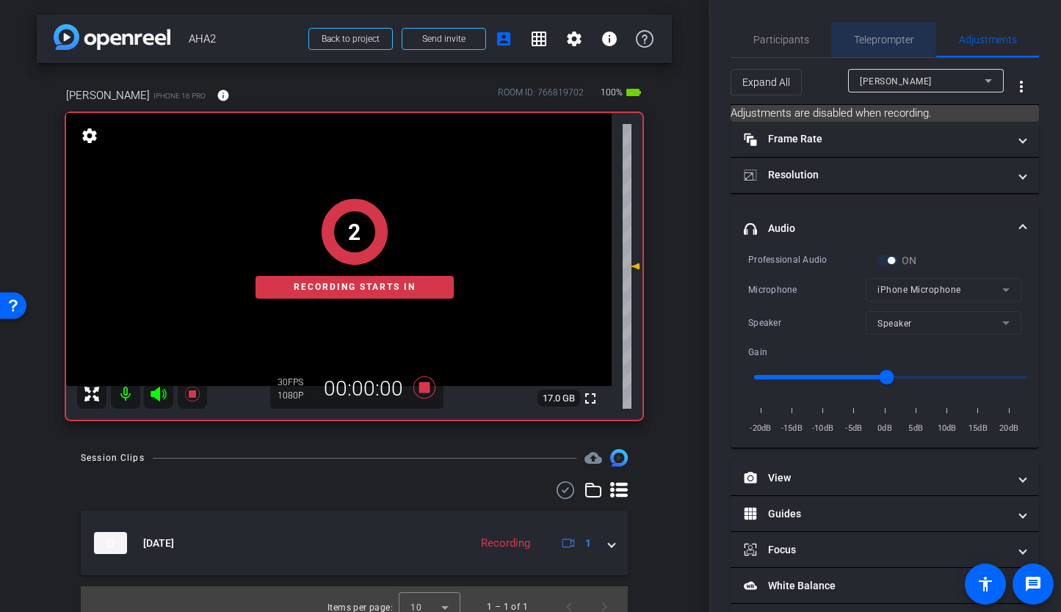
click at [872, 34] on span "Teleprompter" at bounding box center [884, 39] width 60 height 10
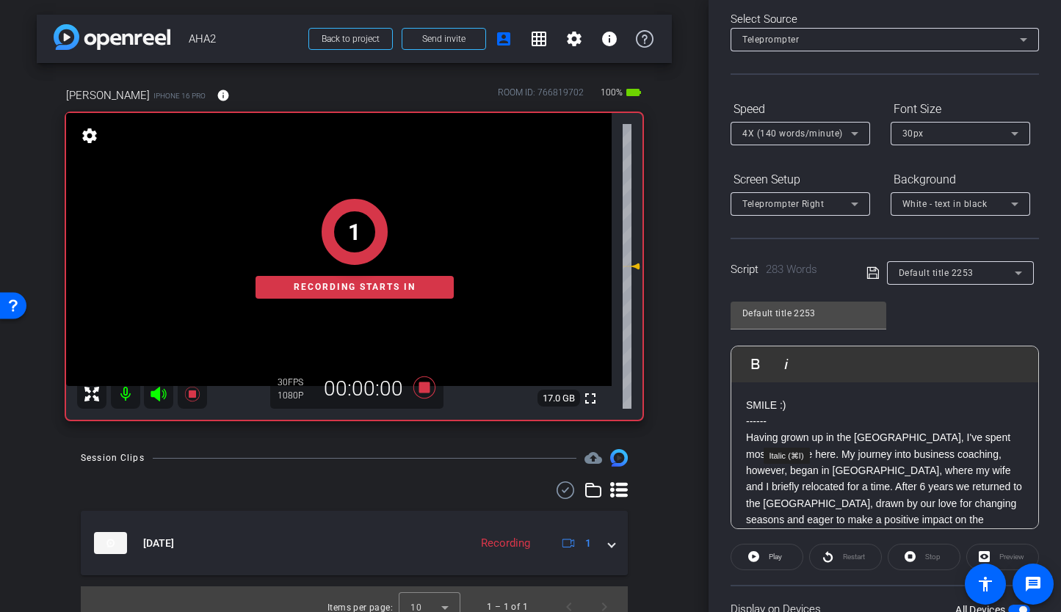
scroll to position [131, 0]
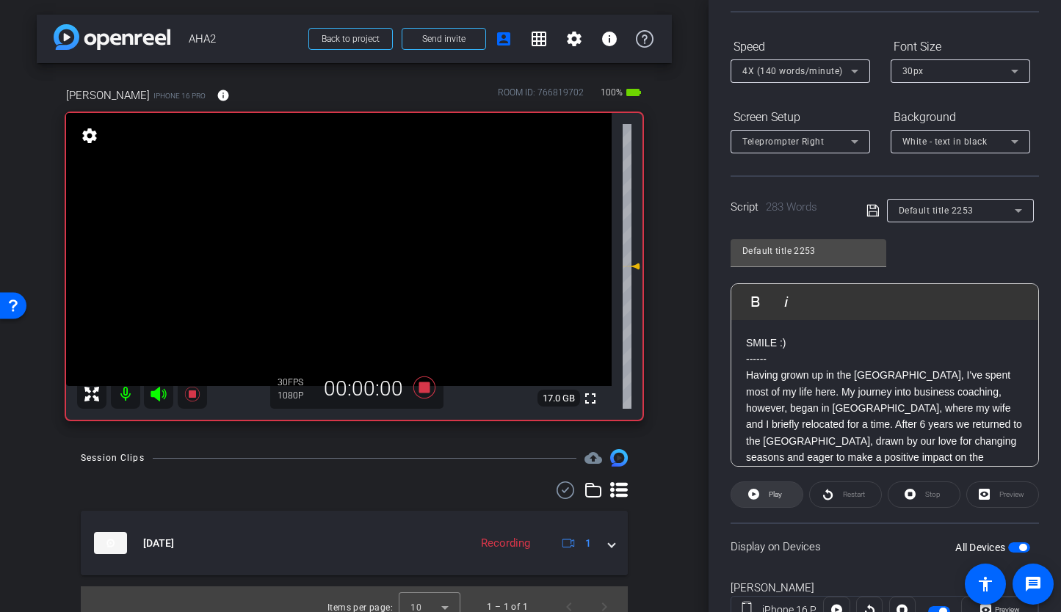
click at [757, 498] on icon at bounding box center [753, 494] width 11 height 18
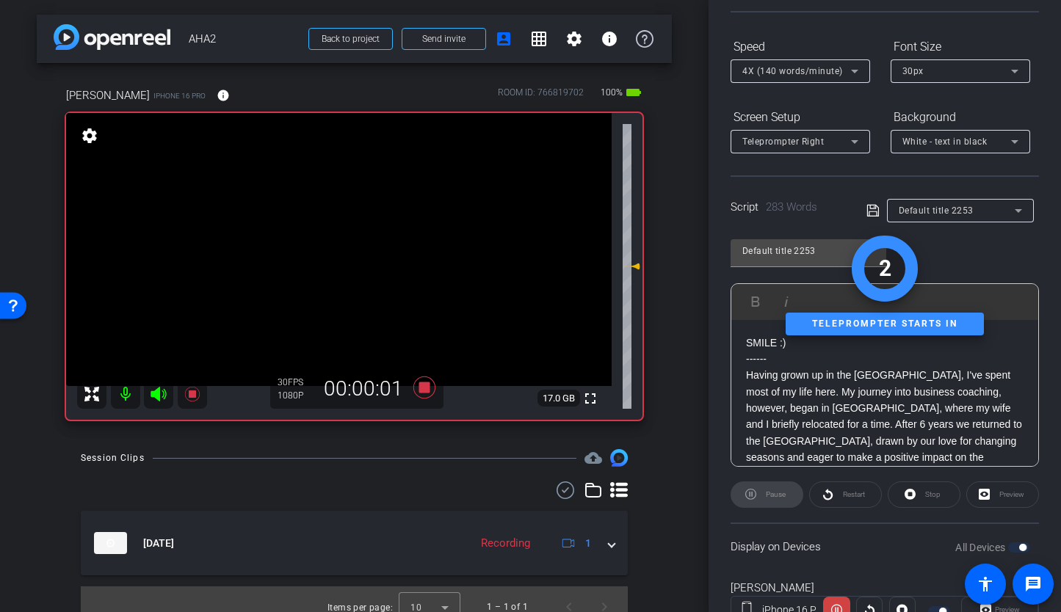
click at [158, 394] on icon at bounding box center [157, 394] width 15 height 15
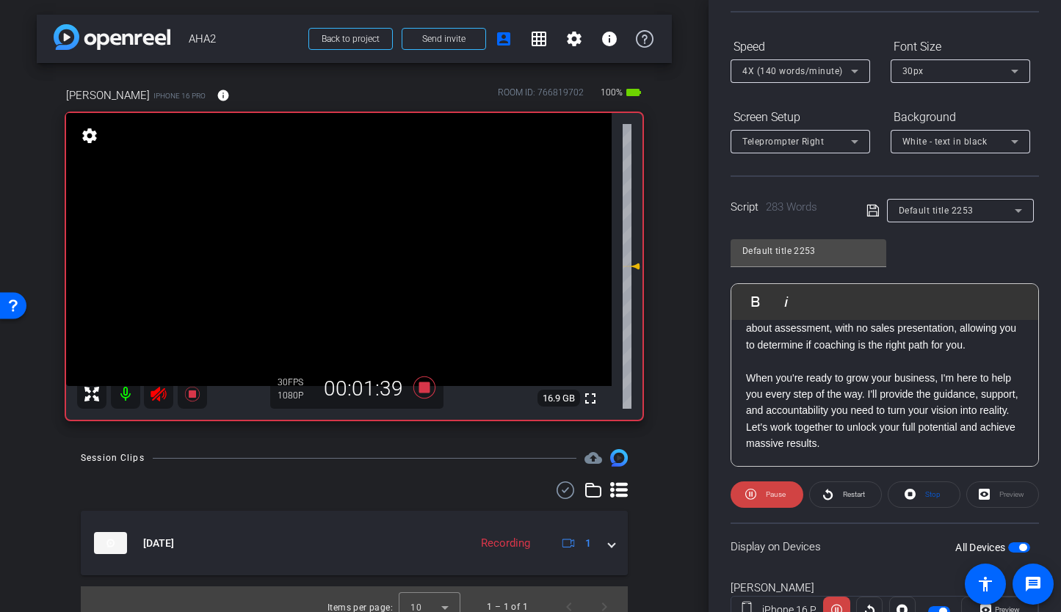
scroll to position [573, 0]
click at [418, 385] on icon at bounding box center [424, 388] width 22 height 22
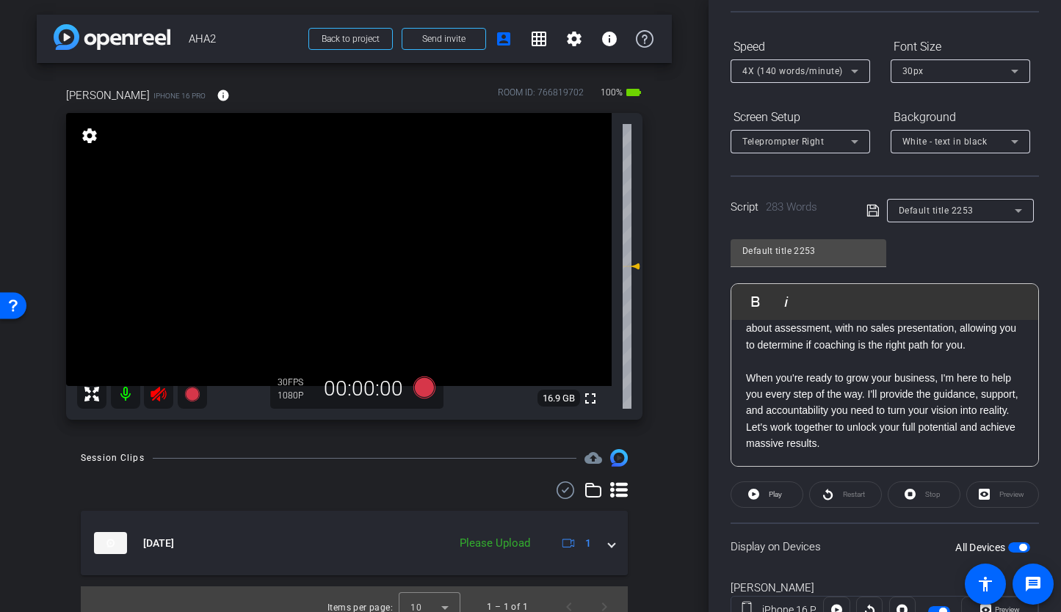
click at [151, 393] on icon at bounding box center [157, 394] width 15 height 15
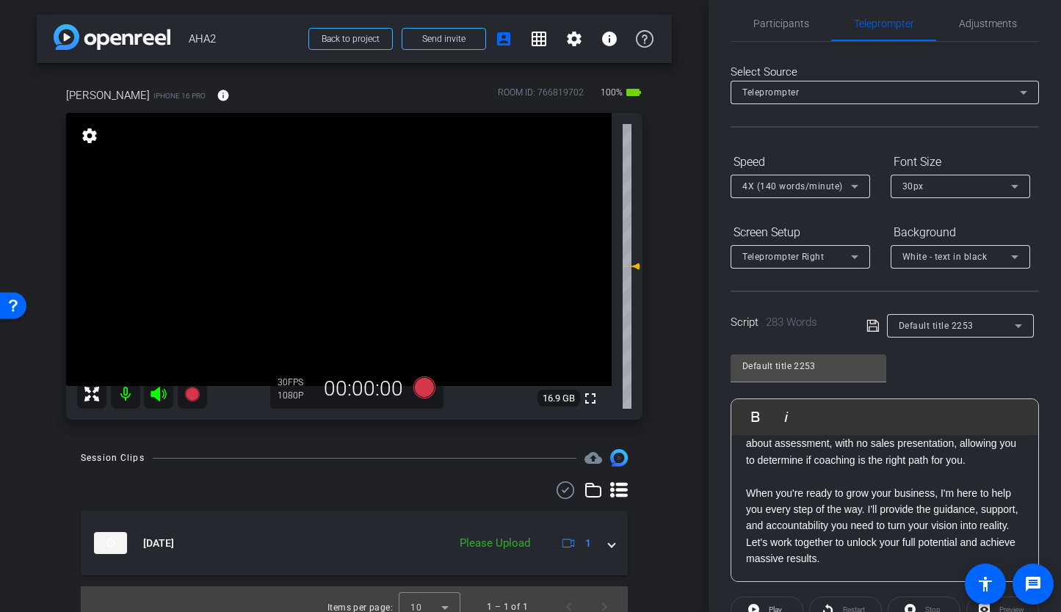
scroll to position [0, 0]
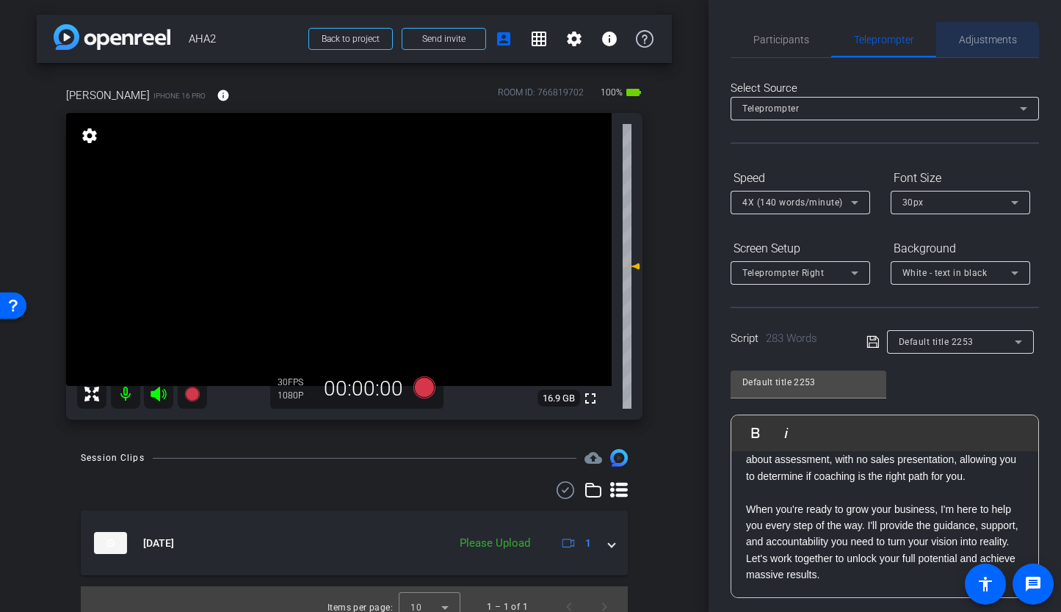
click at [963, 54] on span "Adjustments" at bounding box center [988, 39] width 58 height 35
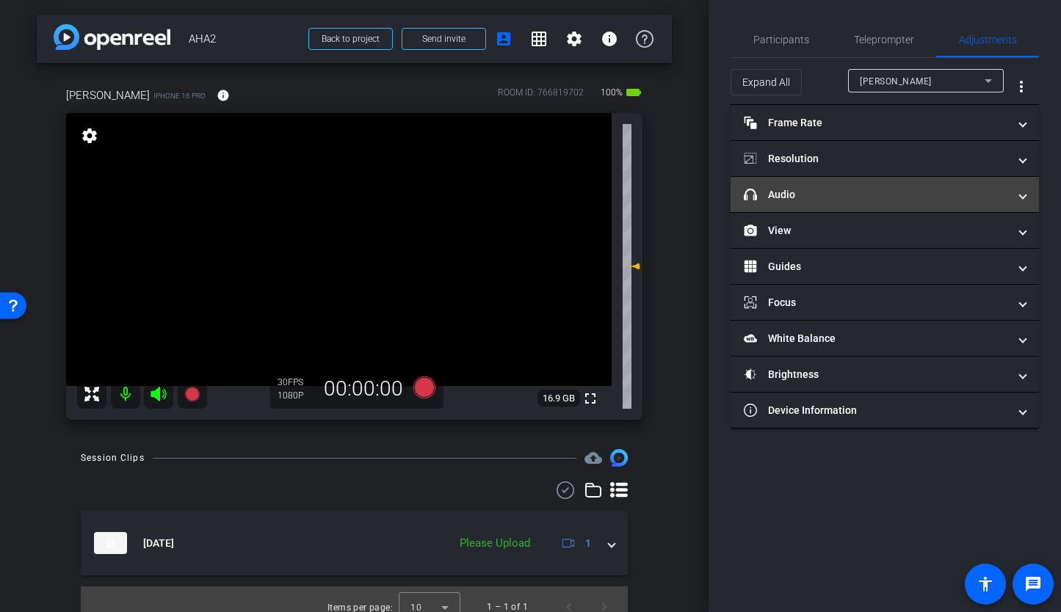
click at [855, 197] on mat-panel-title "headphone icon Audio" at bounding box center [876, 194] width 264 height 15
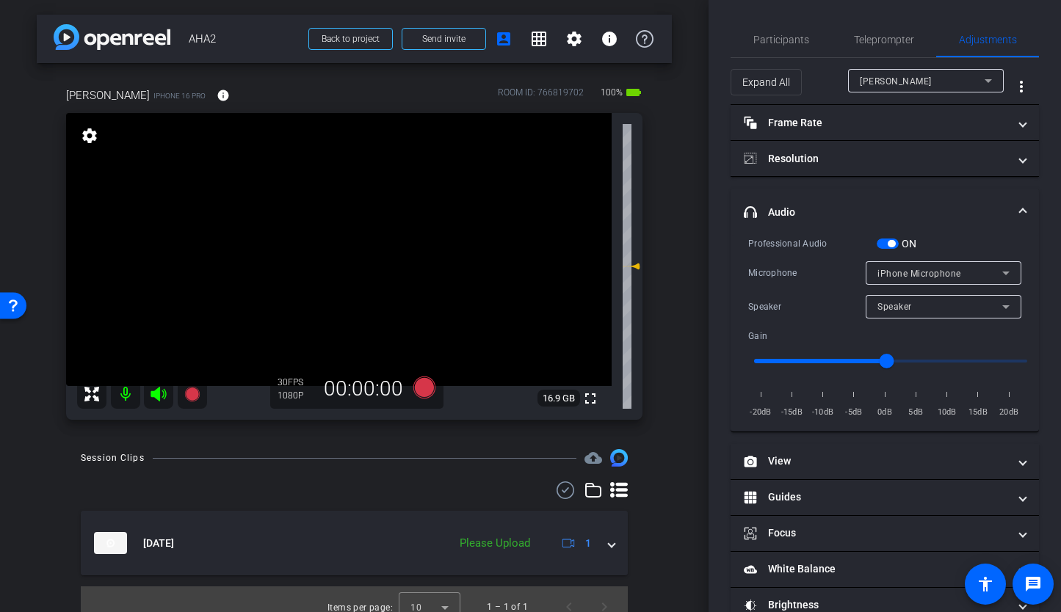
click at [889, 239] on span "button" at bounding box center [887, 244] width 22 height 10
click at [872, 43] on span "Teleprompter" at bounding box center [884, 39] width 60 height 10
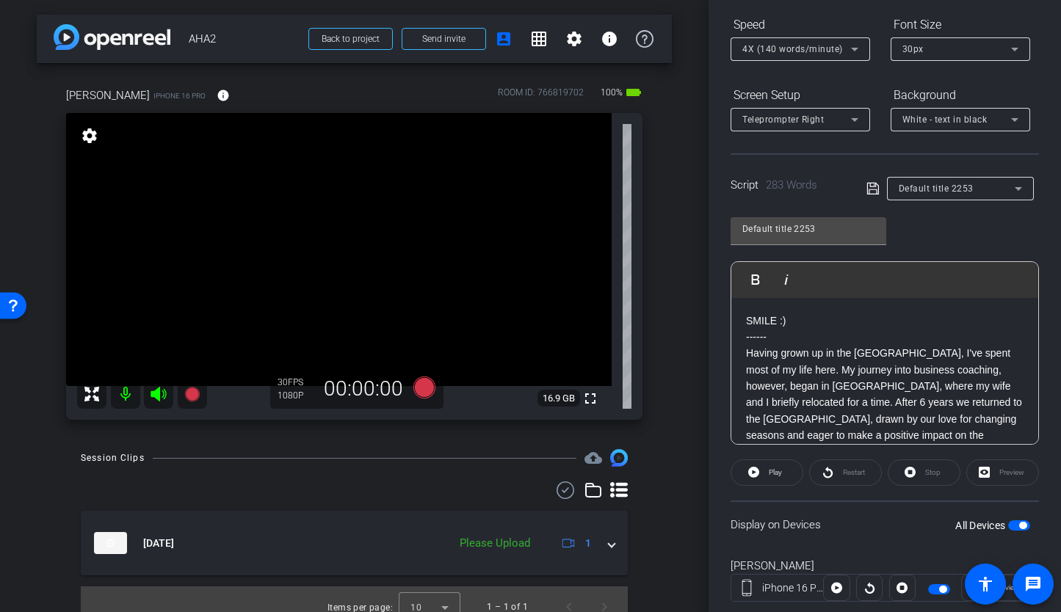
scroll to position [190, 0]
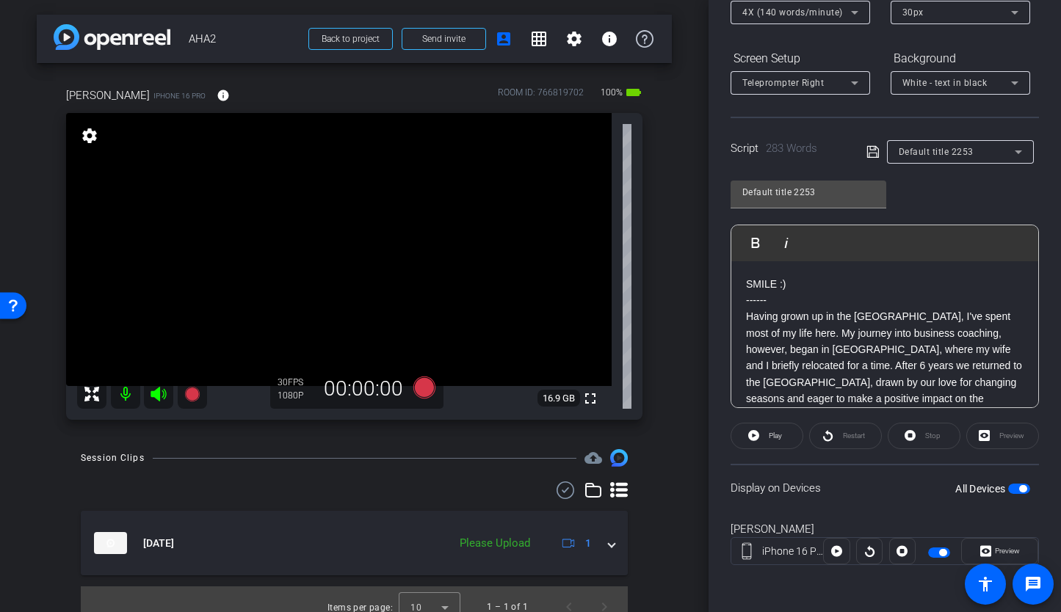
click at [995, 487] on label "All Devices" at bounding box center [981, 489] width 53 height 15
click at [1008, 487] on button "All Devices" at bounding box center [1019, 489] width 22 height 10
click at [1009, 488] on span "button" at bounding box center [1012, 488] width 7 height 7
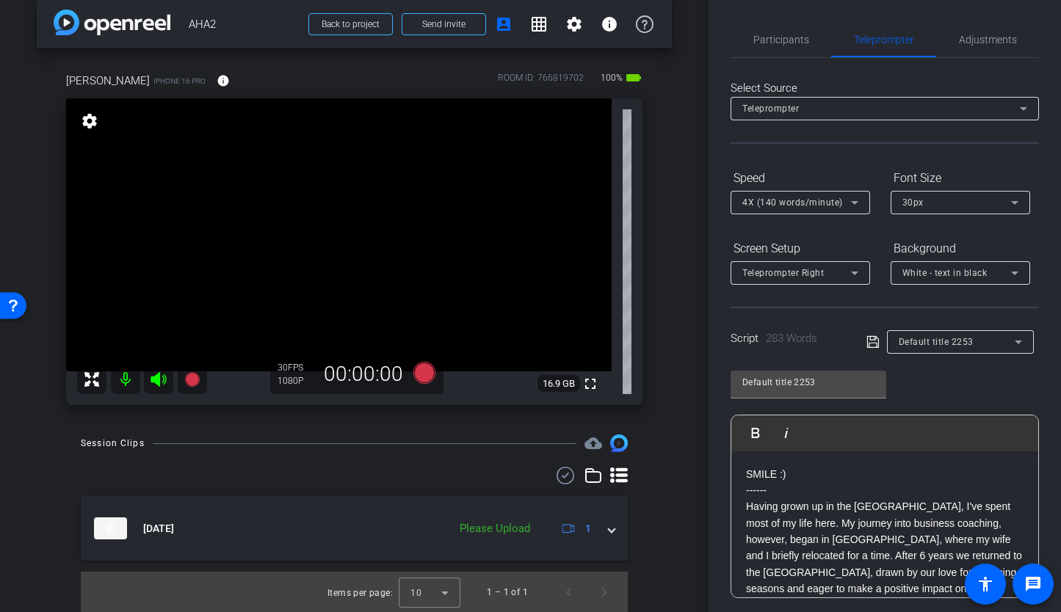
scroll to position [15, 0]
click at [423, 374] on icon at bounding box center [424, 373] width 22 height 22
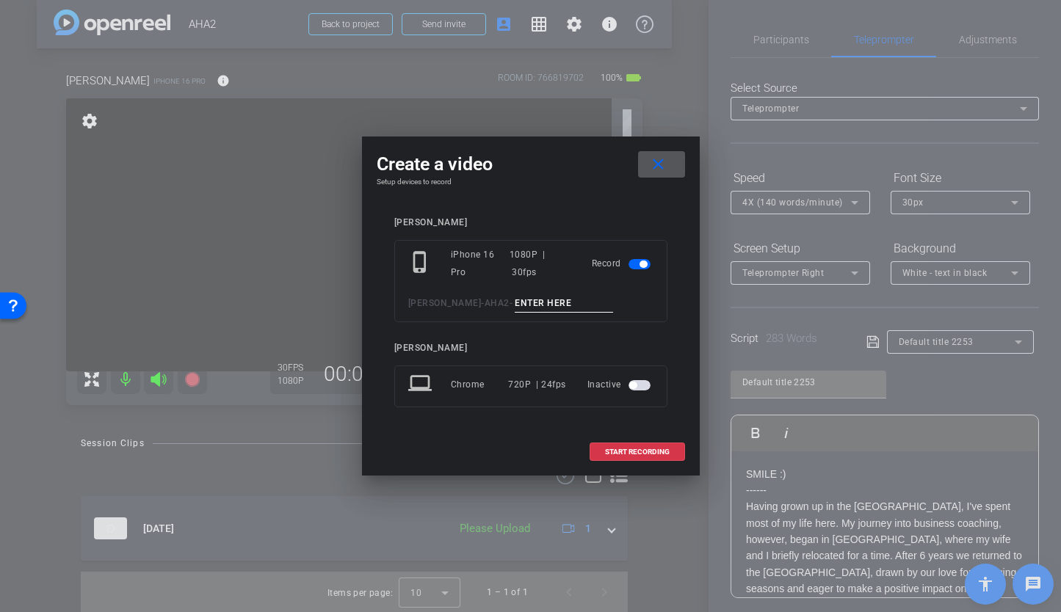
click at [519, 299] on input at bounding box center [564, 303] width 98 height 18
type input "AHA TA2"
click at [623, 454] on span "START RECORDING" at bounding box center [637, 451] width 65 height 7
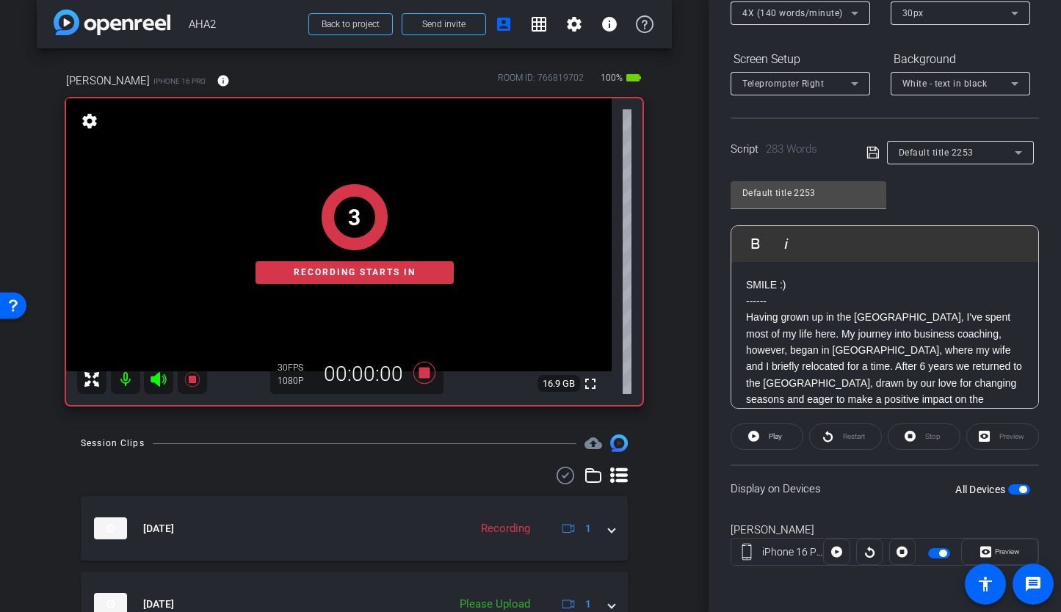
scroll to position [190, 0]
click at [785, 440] on span at bounding box center [766, 435] width 71 height 35
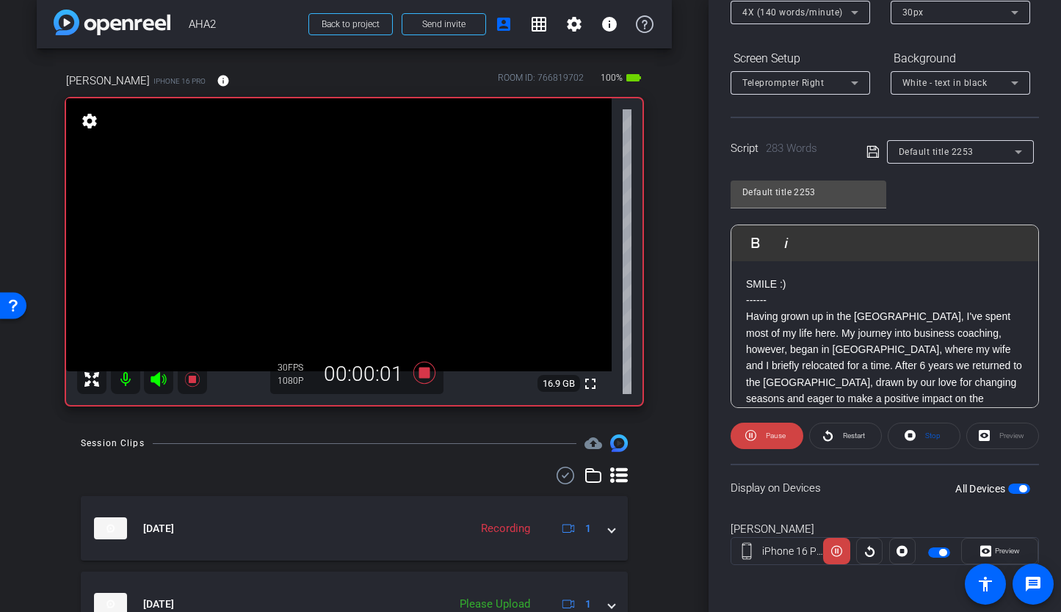
click at [159, 379] on icon at bounding box center [157, 379] width 15 height 15
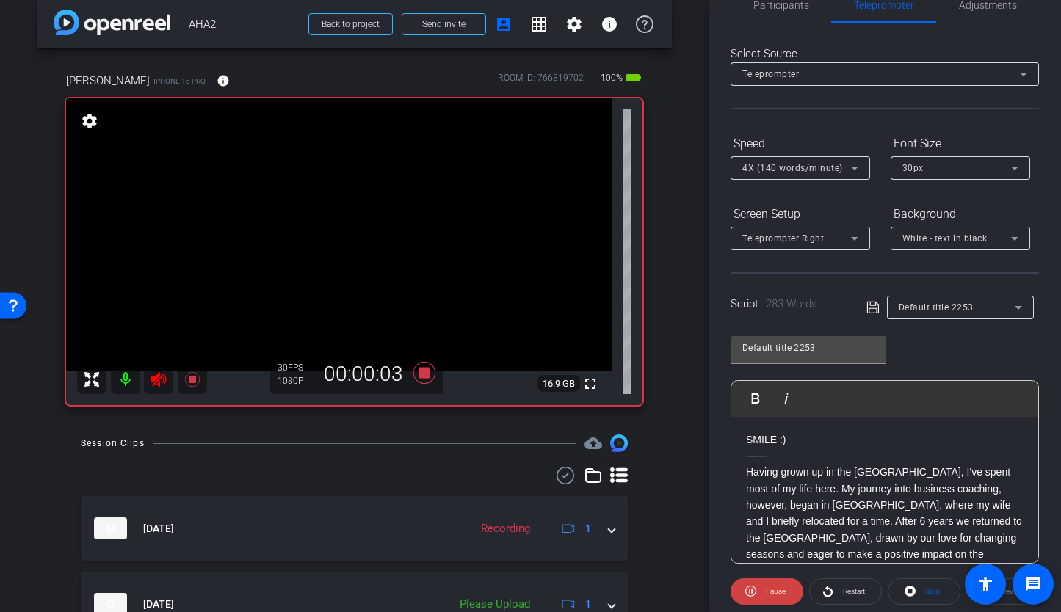
scroll to position [0, 0]
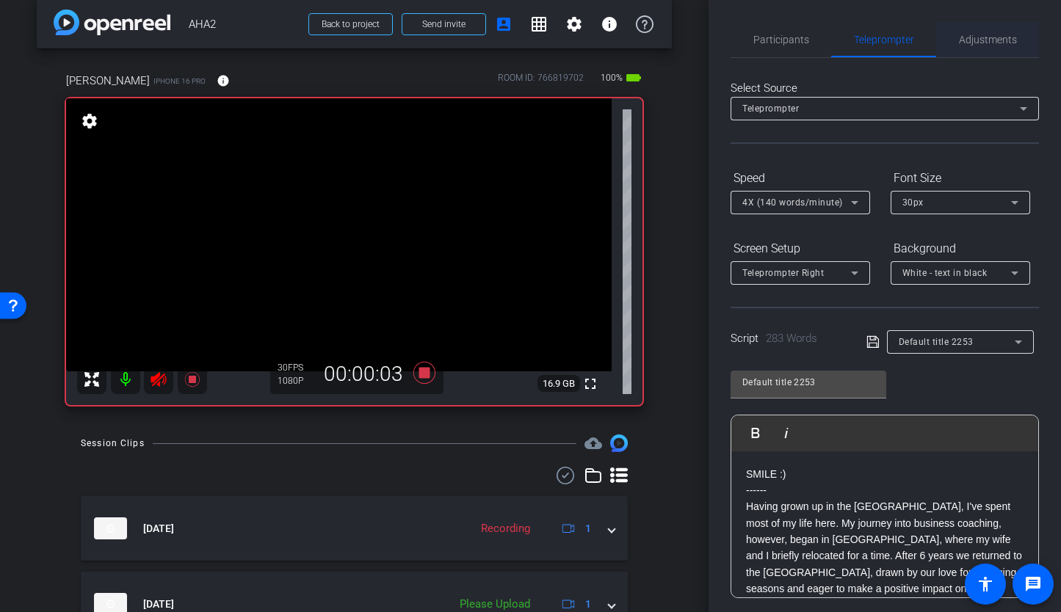
click at [1005, 39] on span "Adjustments" at bounding box center [988, 39] width 58 height 10
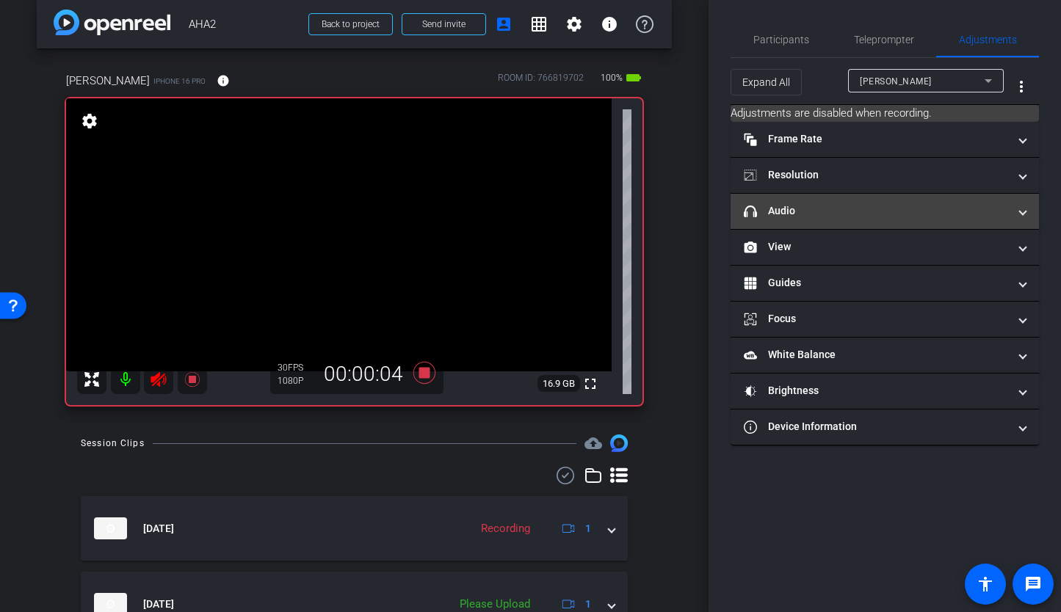
click at [798, 215] on mat-panel-title "headphone icon Audio" at bounding box center [876, 210] width 264 height 15
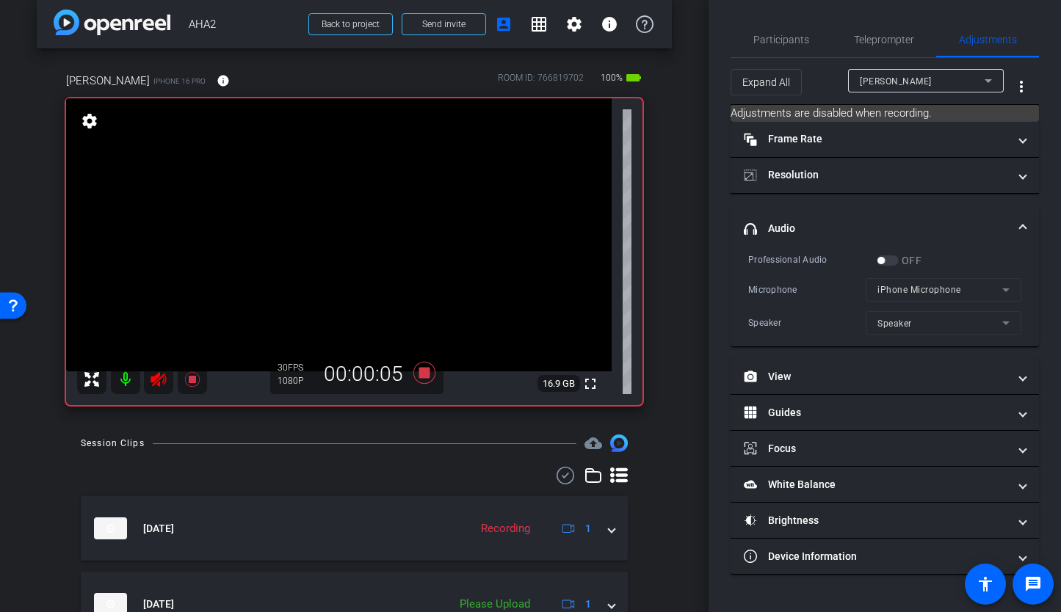
click at [889, 264] on div "OFF" at bounding box center [898, 260] width 45 height 15
click at [424, 374] on icon at bounding box center [424, 373] width 22 height 22
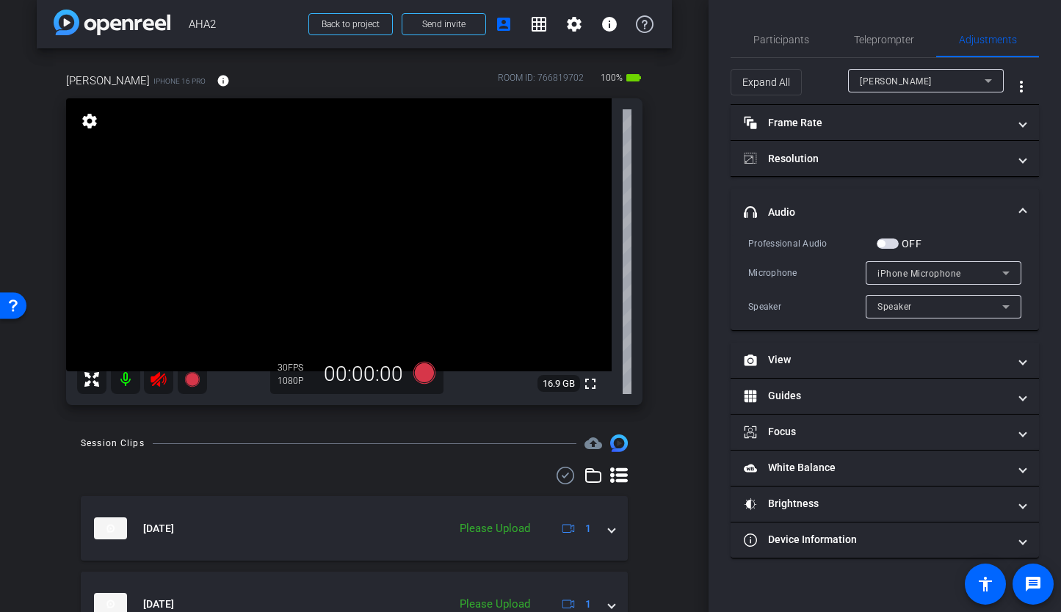
click at [162, 372] on icon at bounding box center [159, 380] width 18 height 18
click at [886, 243] on span "button" at bounding box center [887, 244] width 22 height 10
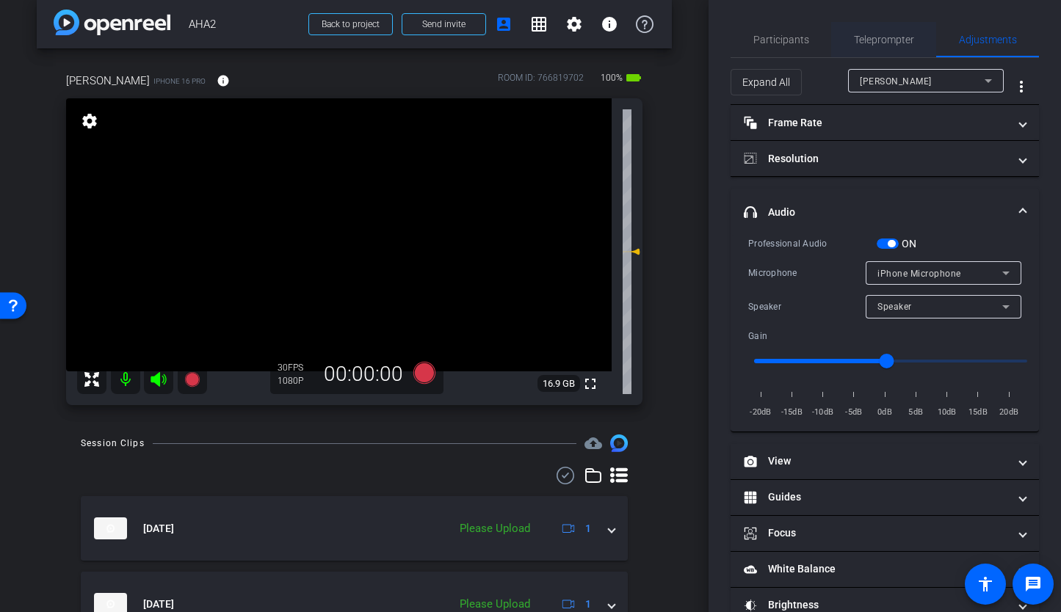
click at [864, 45] on span "Teleprompter" at bounding box center [884, 39] width 60 height 10
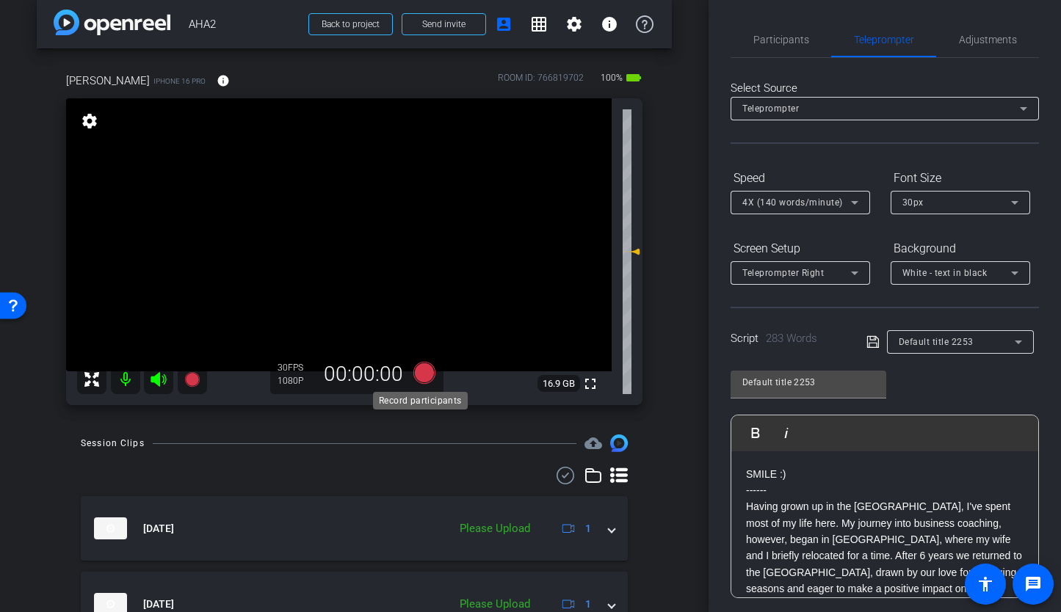
click at [429, 371] on icon at bounding box center [424, 373] width 35 height 26
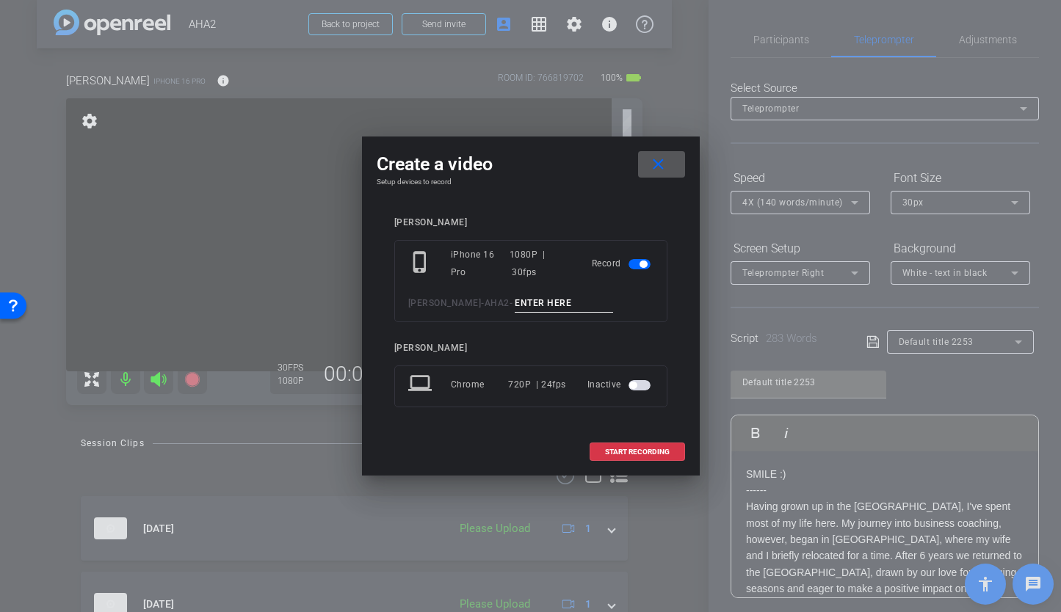
click at [543, 294] on input at bounding box center [564, 303] width 98 height 18
type input "AHA TA3"
click at [625, 455] on span "START RECORDING" at bounding box center [637, 451] width 65 height 7
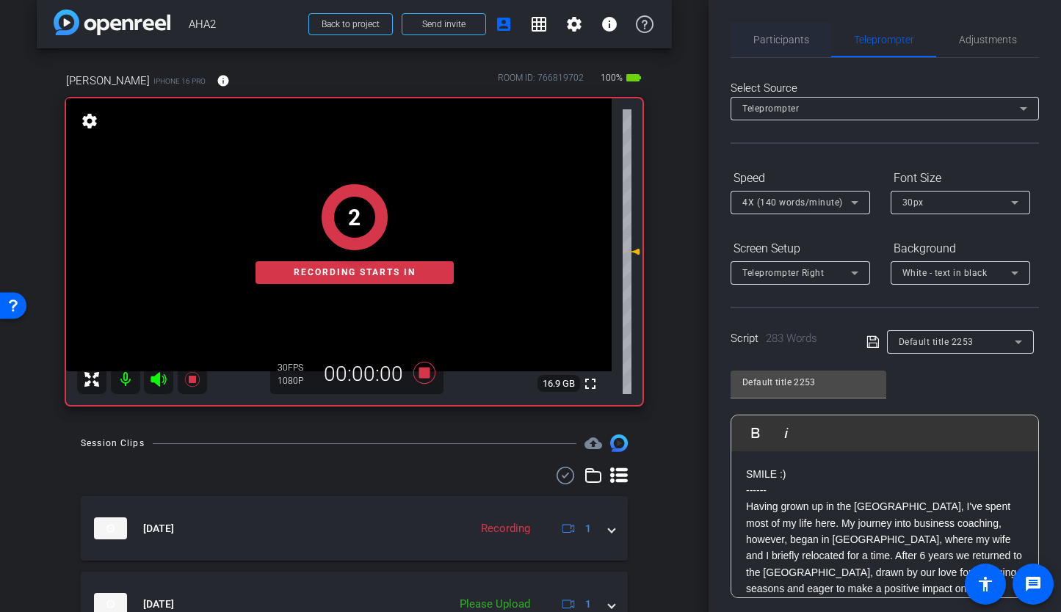
click at [762, 44] on span "Participants" at bounding box center [781, 39] width 56 height 10
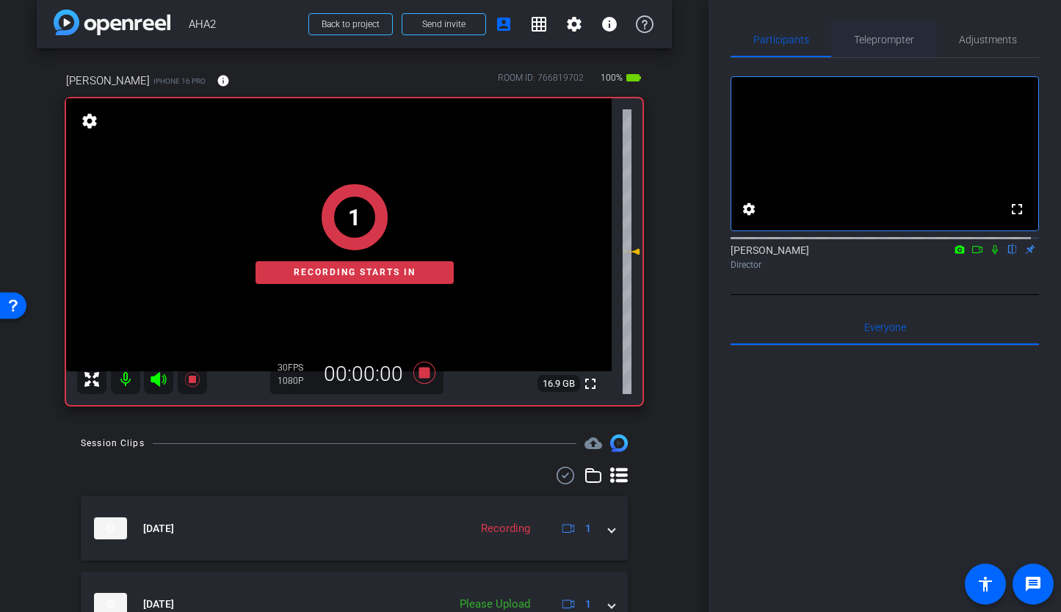
click at [872, 48] on span "Teleprompter" at bounding box center [884, 39] width 60 height 35
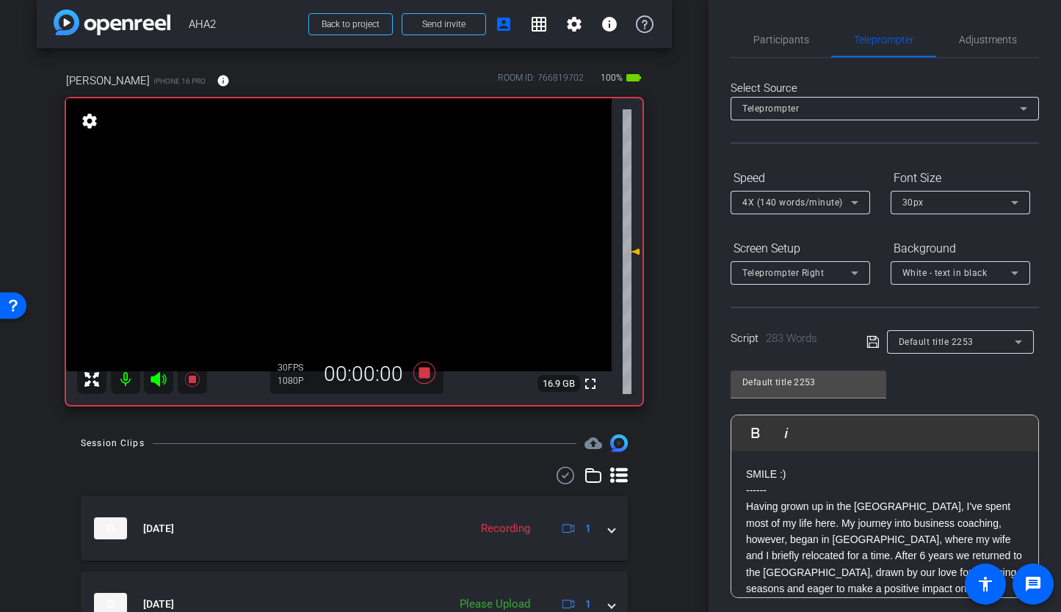
scroll to position [190, 0]
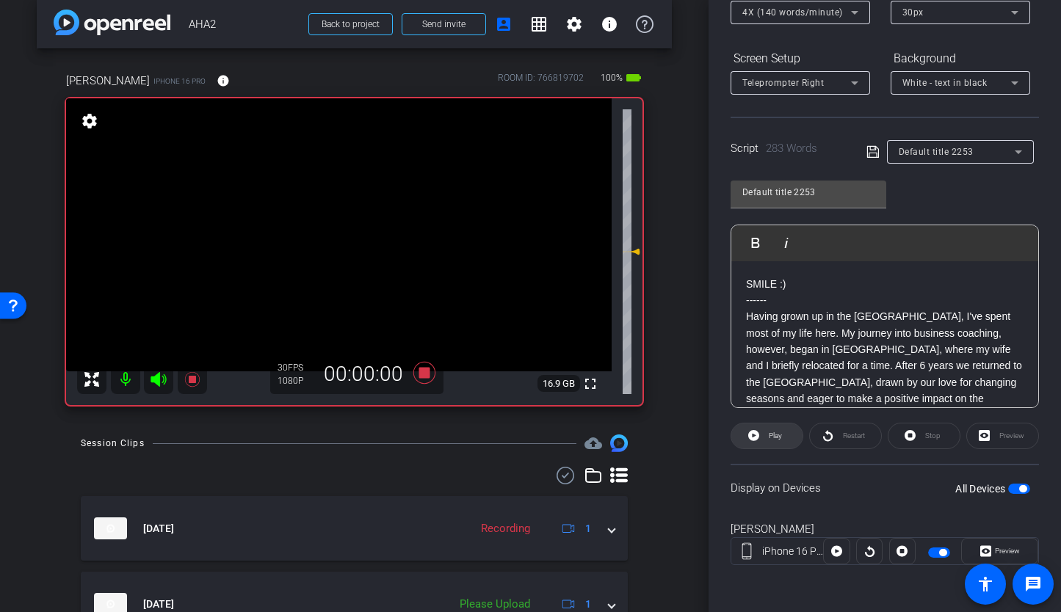
click at [751, 442] on icon at bounding box center [753, 435] width 11 height 18
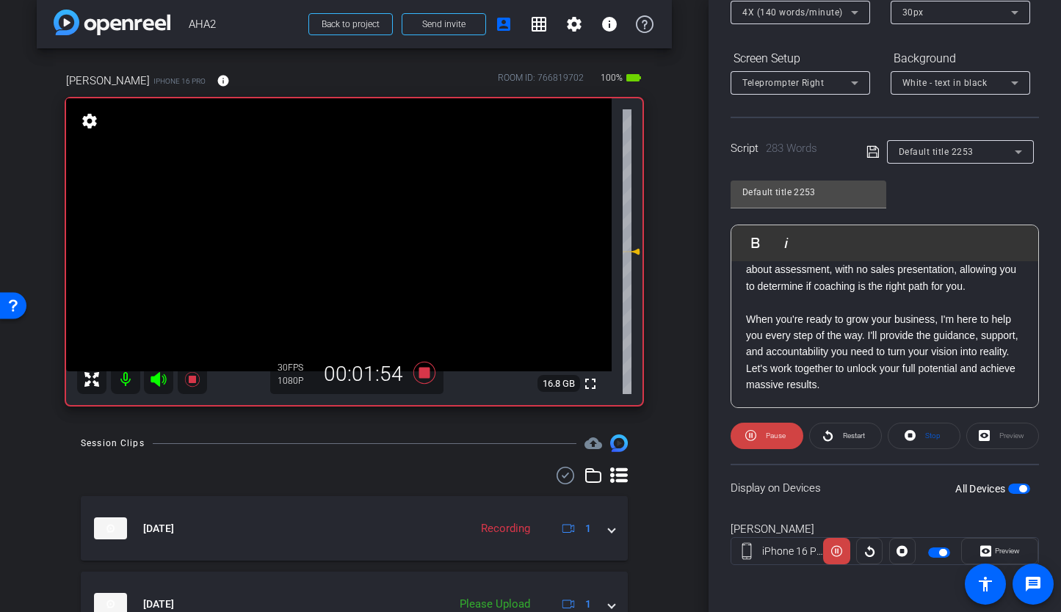
scroll to position [573, 0]
click at [424, 371] on icon at bounding box center [424, 373] width 22 height 22
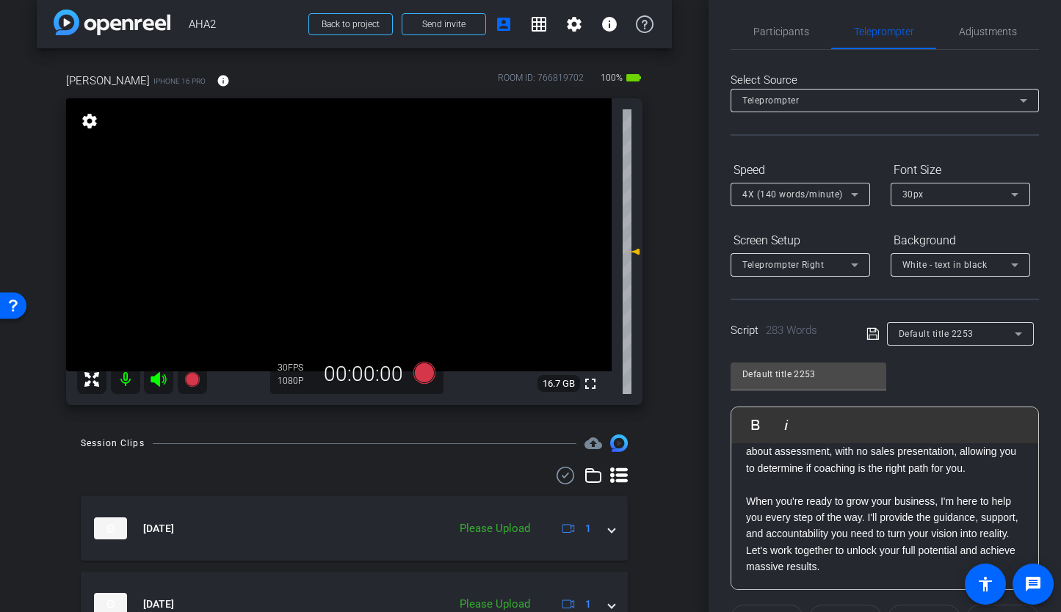
scroll to position [0, 0]
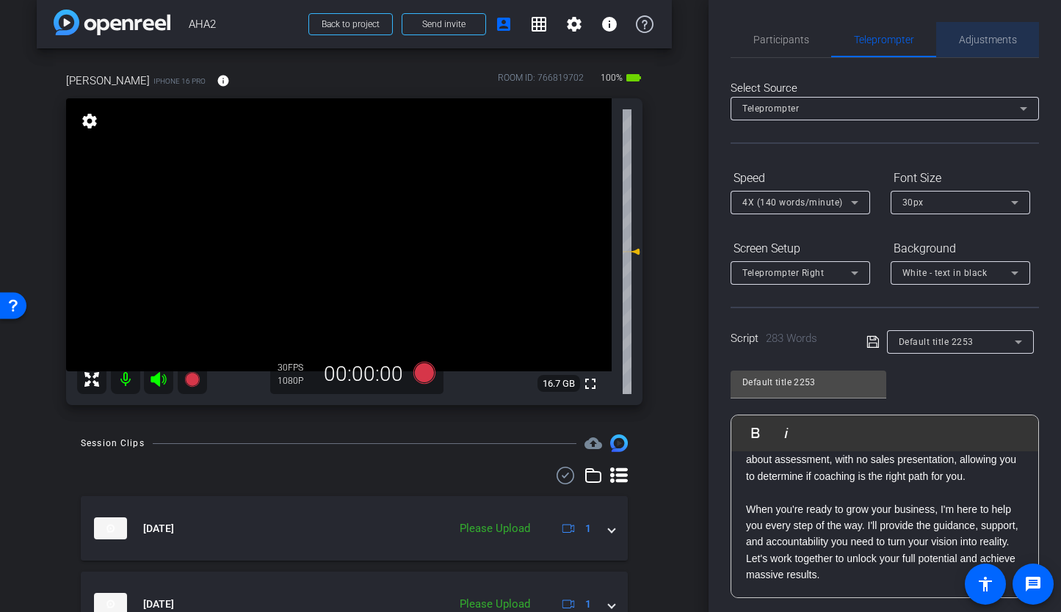
click at [986, 45] on span "Adjustments" at bounding box center [988, 39] width 58 height 10
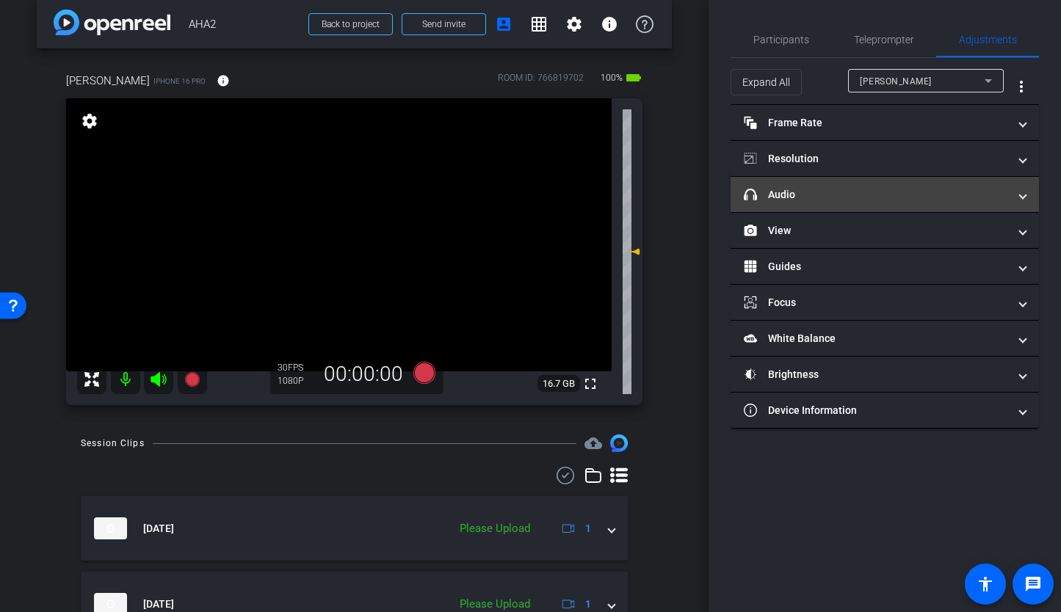
click at [827, 197] on mat-panel-title "headphone icon Audio" at bounding box center [876, 194] width 264 height 15
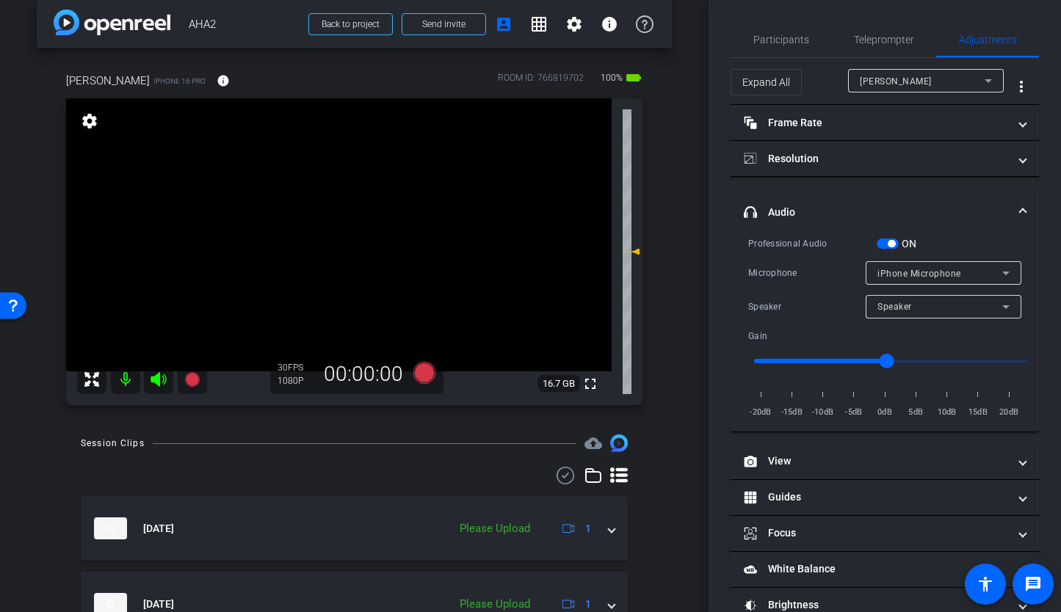
click at [877, 247] on button "ON" at bounding box center [887, 244] width 22 height 10
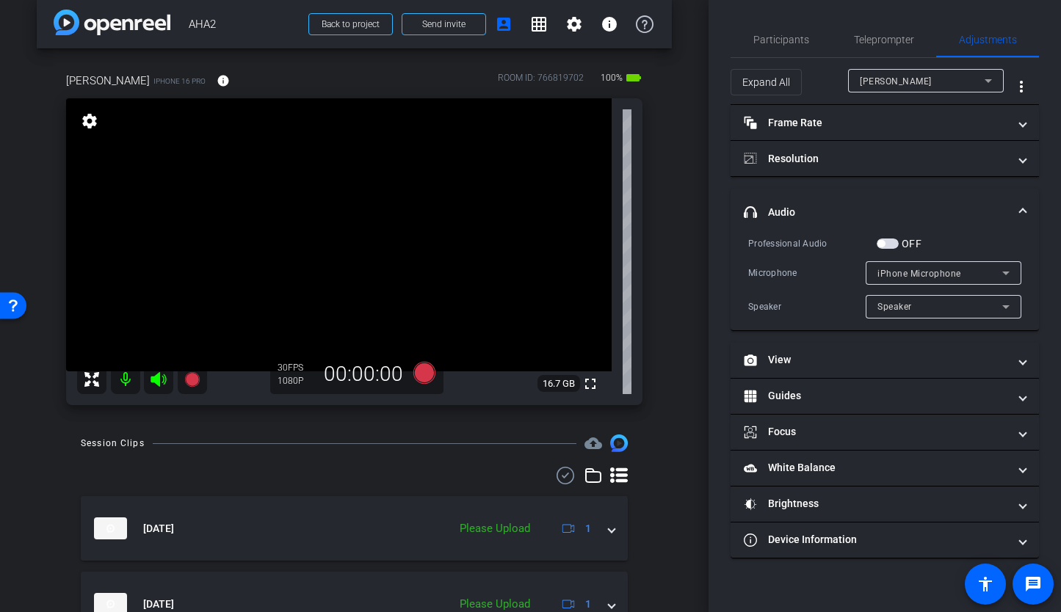
scroll to position [147, 0]
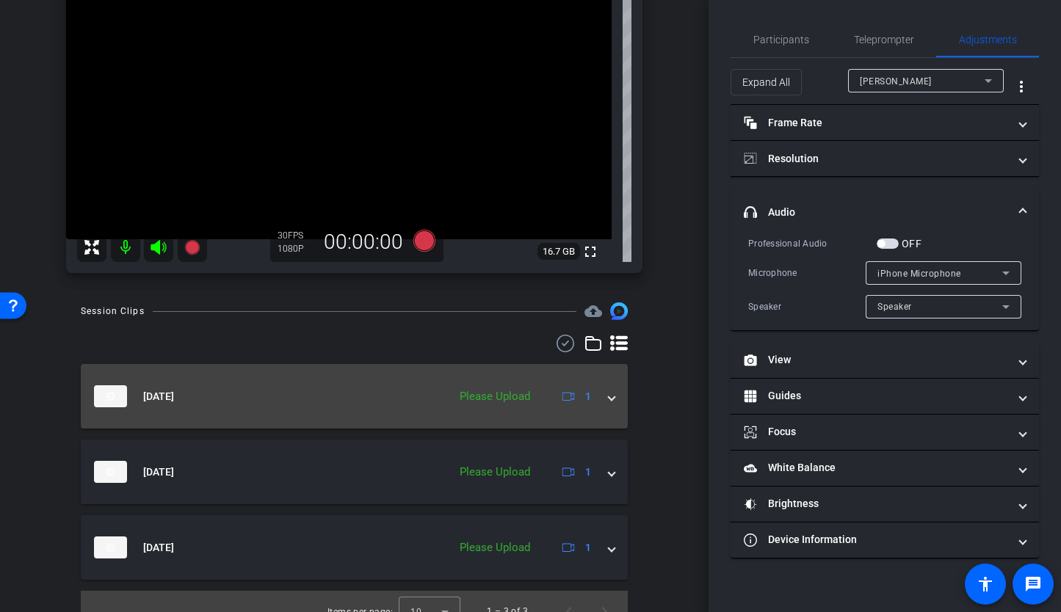
click at [599, 396] on div "Oct 6, 2025 Please Upload 1" at bounding box center [351, 396] width 515 height 22
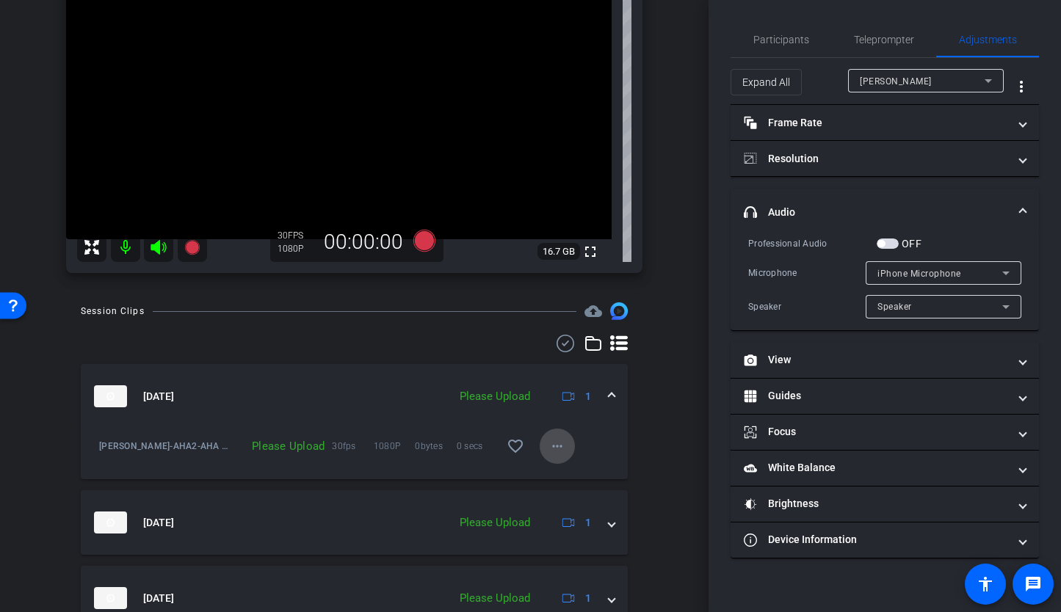
click at [559, 448] on span at bounding box center [556, 446] width 35 height 35
click at [552, 471] on span "Upload" at bounding box center [573, 477] width 59 height 18
click at [893, 37] on span "Teleprompter" at bounding box center [884, 39] width 60 height 10
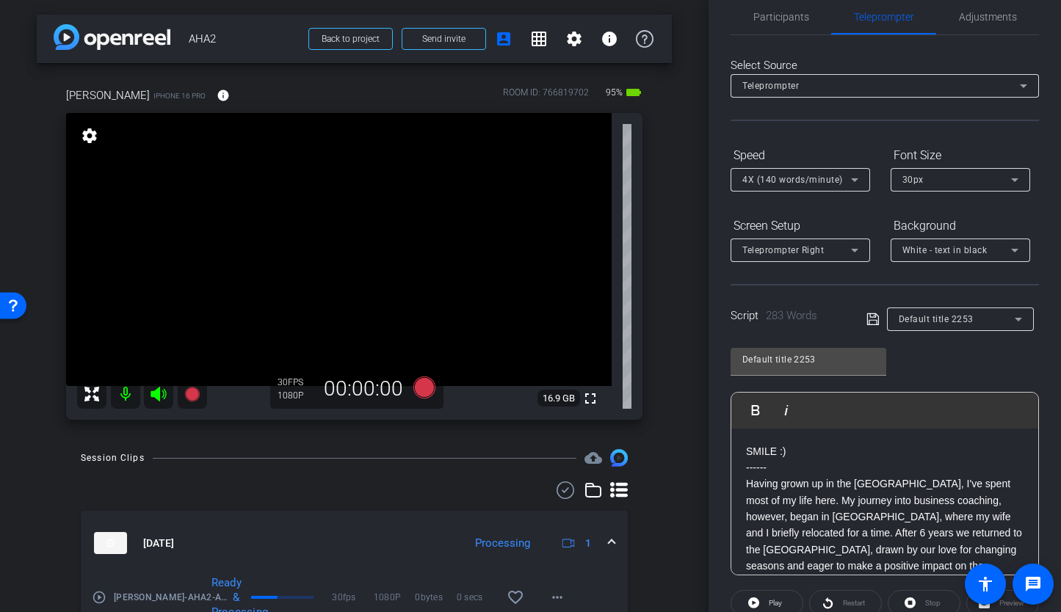
scroll to position [0, 0]
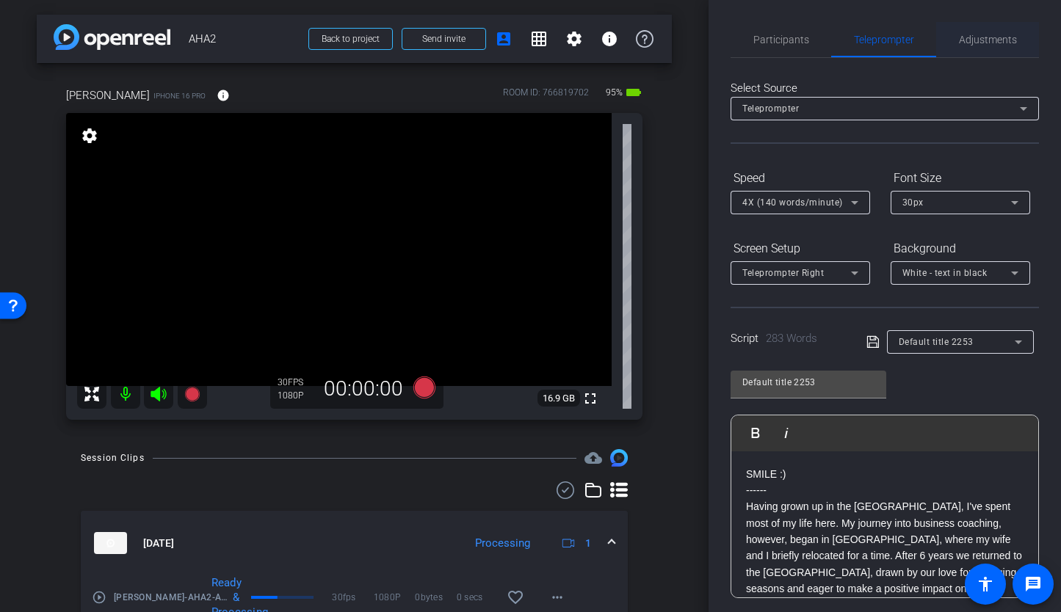
click at [987, 29] on span "Adjustments" at bounding box center [988, 39] width 58 height 35
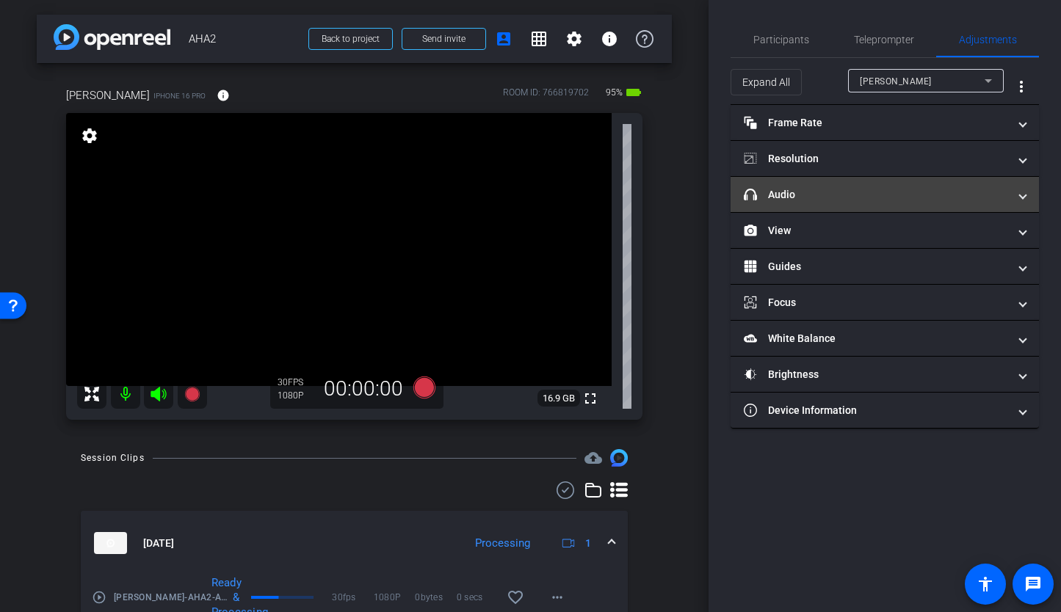
click at [810, 207] on mat-expansion-panel-header "headphone icon Audio" at bounding box center [884, 194] width 308 height 35
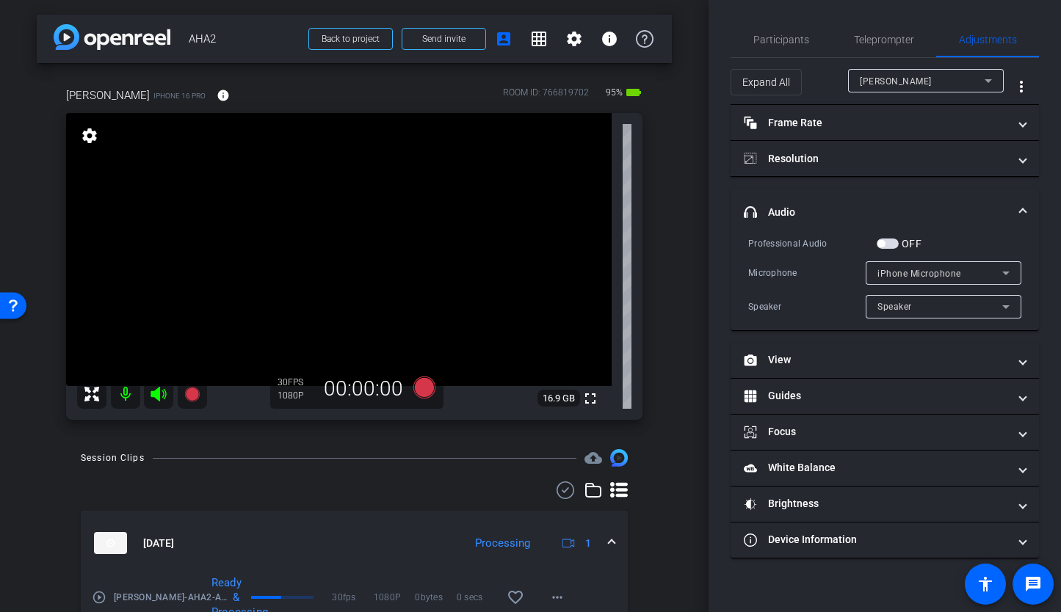
click at [890, 247] on span "button" at bounding box center [887, 244] width 22 height 10
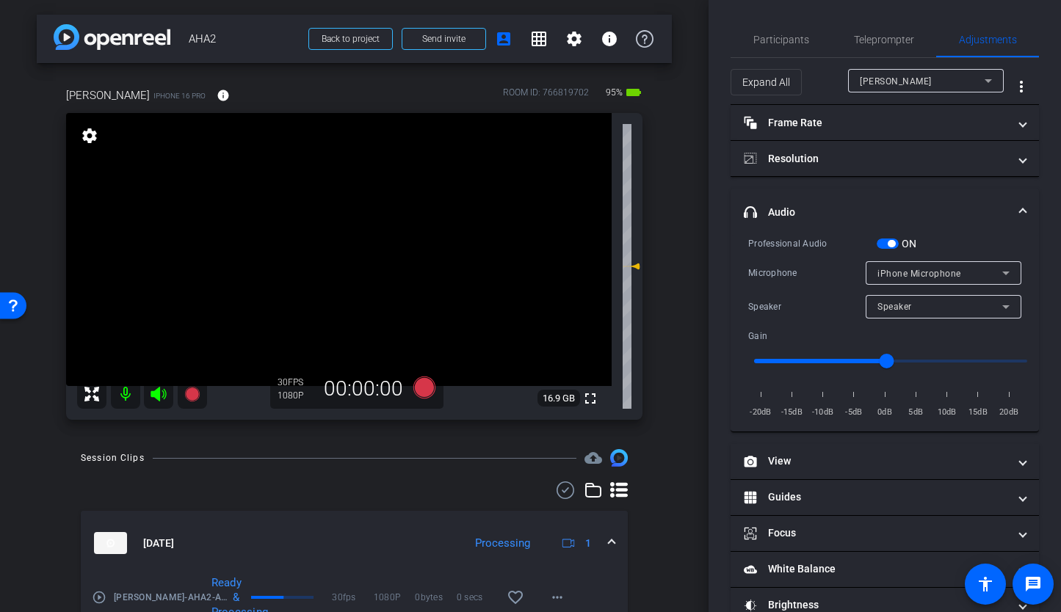
click at [884, 248] on span "button" at bounding box center [887, 244] width 22 height 10
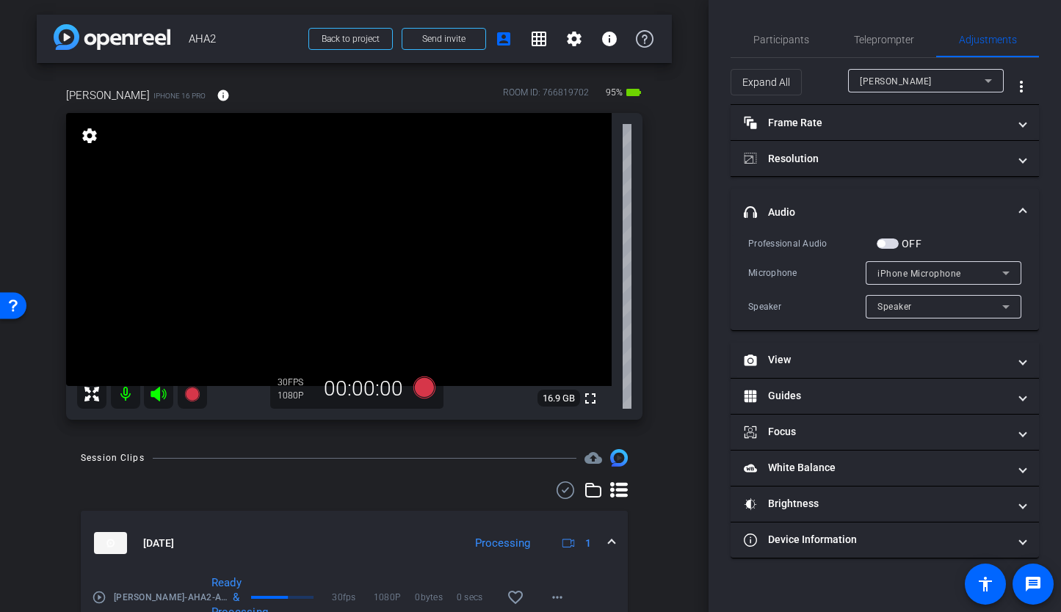
click at [893, 244] on span "button" at bounding box center [887, 244] width 22 height 10
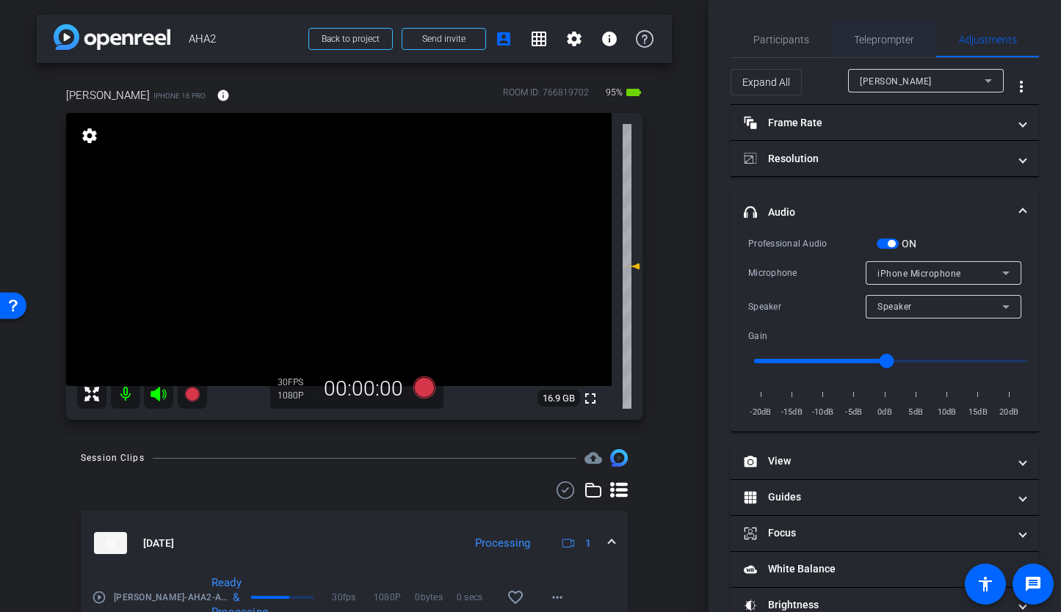
click at [876, 47] on span "Teleprompter" at bounding box center [884, 39] width 60 height 35
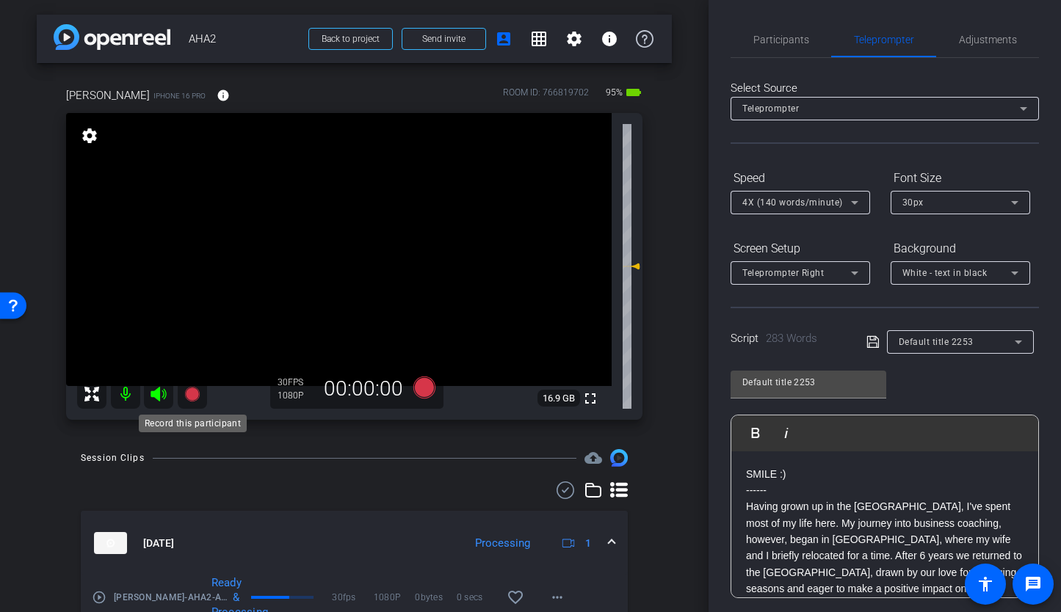
click at [186, 391] on icon at bounding box center [193, 394] width 18 height 18
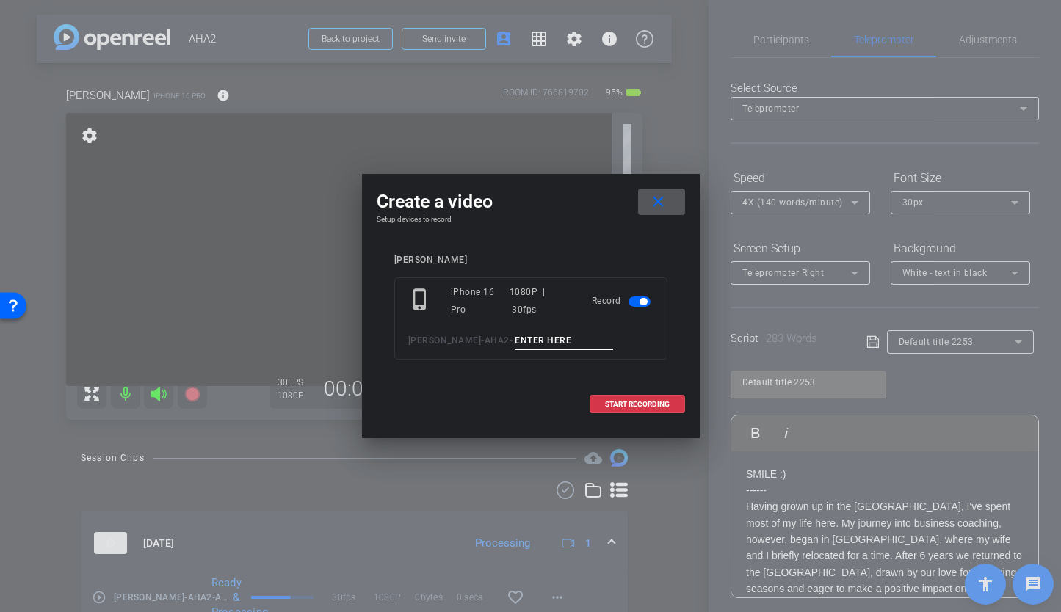
click at [493, 329] on div "phone_iphone iPhone 16 Pro 1080P | 30fps Record Mugavero - AHA2 -" at bounding box center [530, 318] width 273 height 82
click at [515, 341] on input at bounding box center [564, 341] width 98 height 18
type input "AHA TA4"
click at [603, 406] on span at bounding box center [637, 404] width 94 height 35
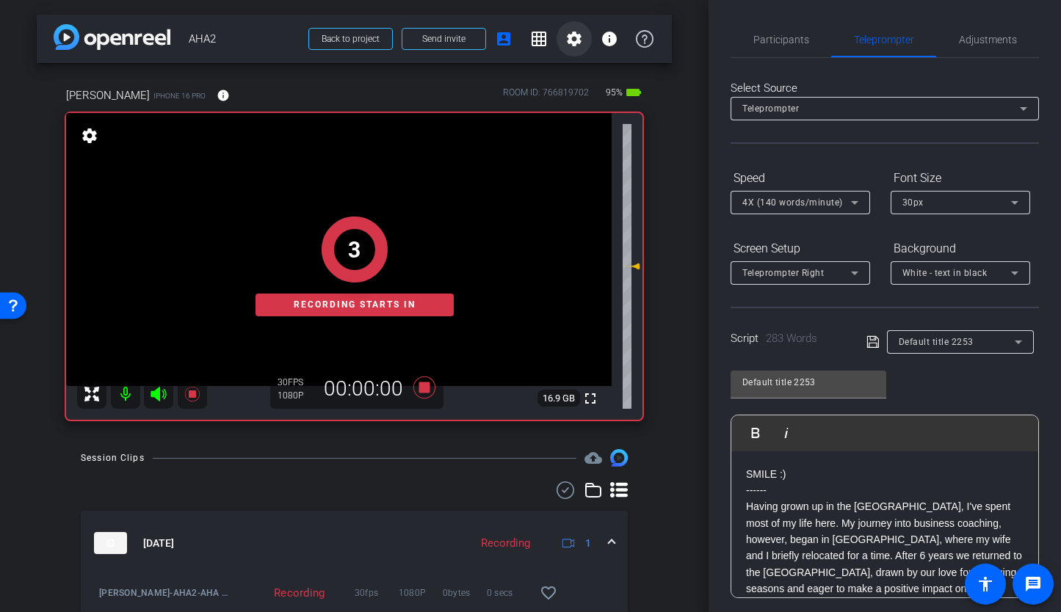
click at [570, 34] on mat-icon "settings" at bounding box center [574, 39] width 18 height 18
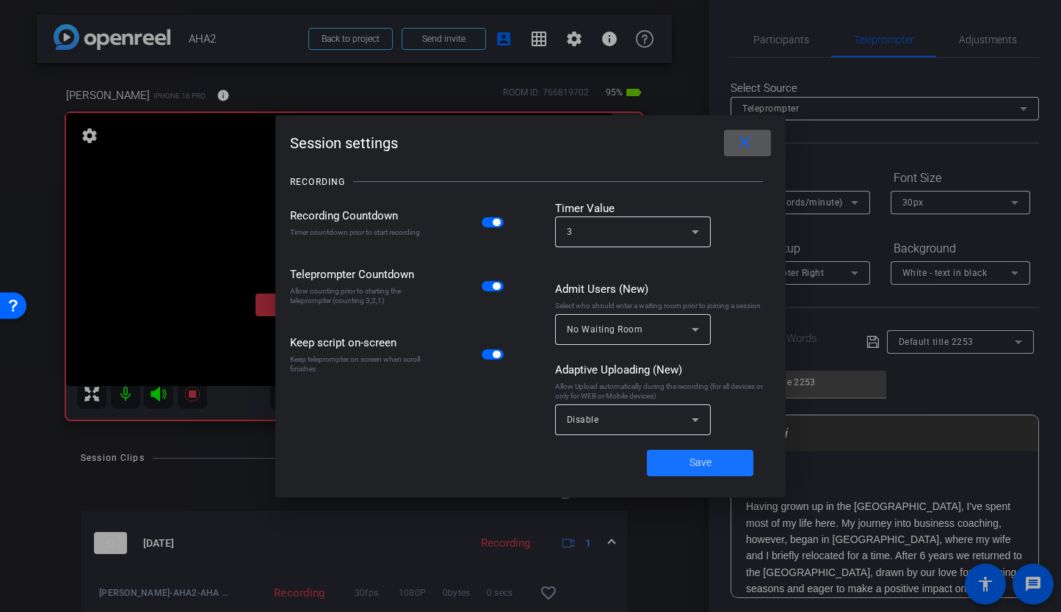
click at [709, 449] on span at bounding box center [700, 463] width 106 height 35
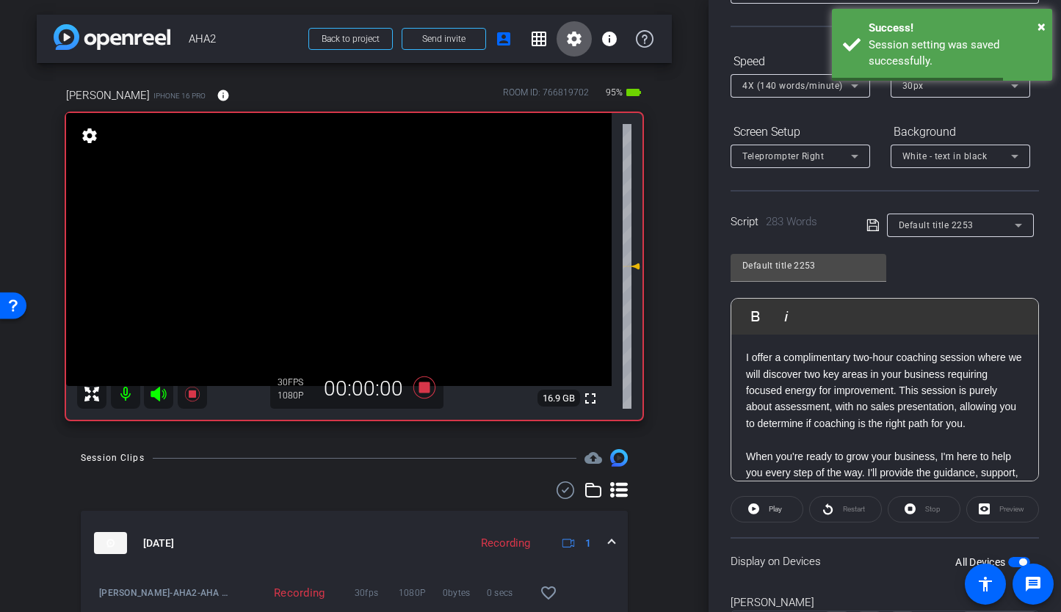
scroll to position [190, 0]
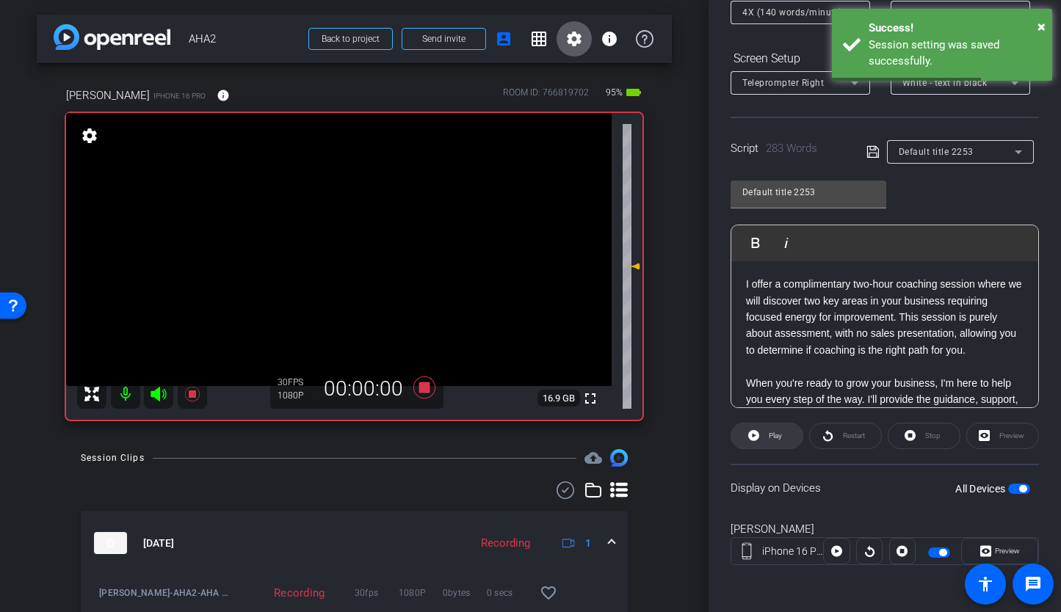
click at [755, 433] on icon at bounding box center [753, 435] width 11 height 11
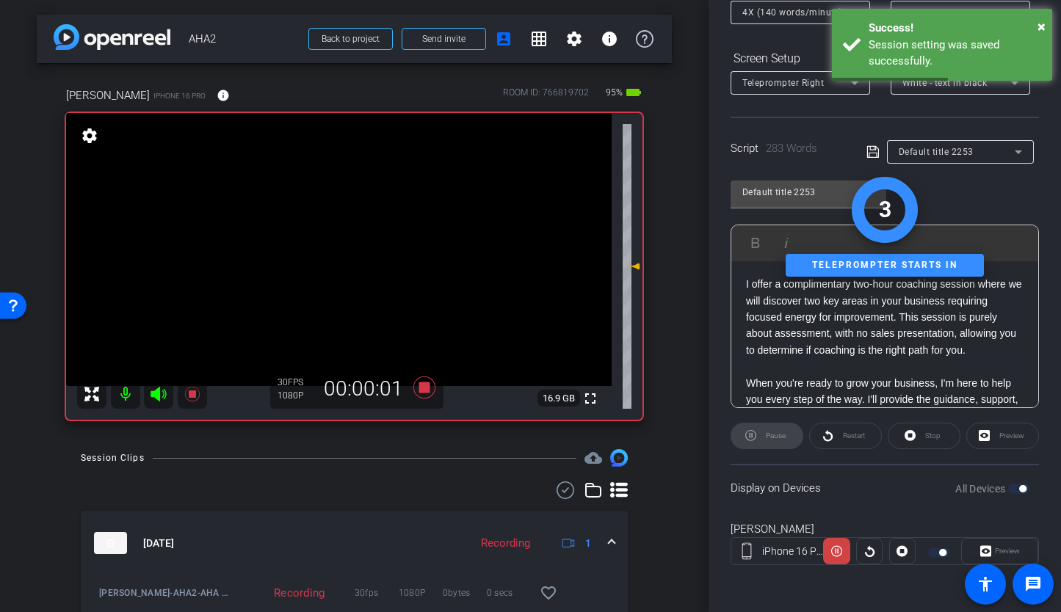
scroll to position [0, 0]
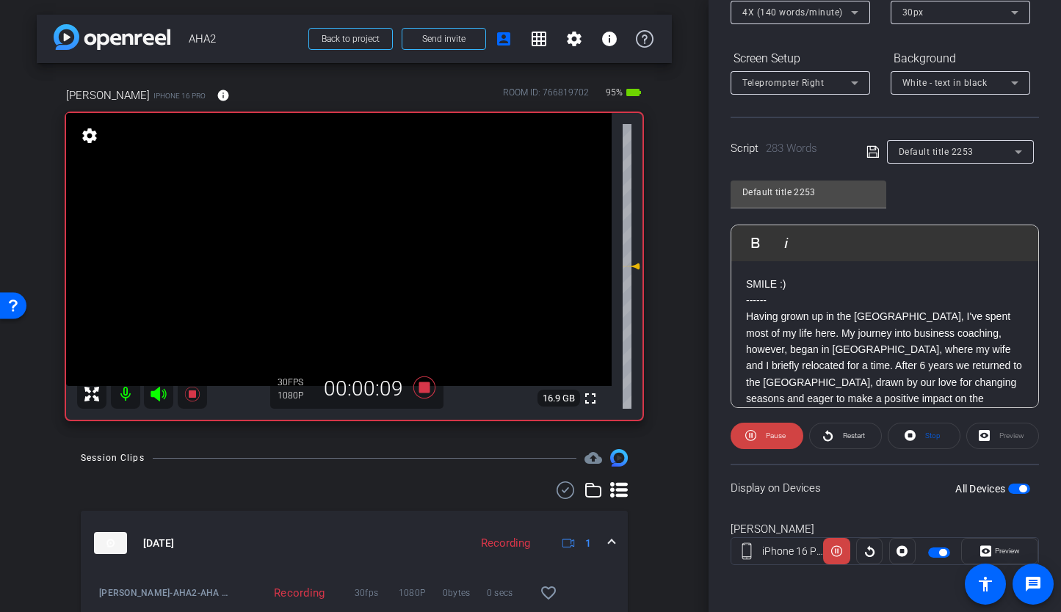
click at [162, 396] on icon at bounding box center [159, 394] width 18 height 18
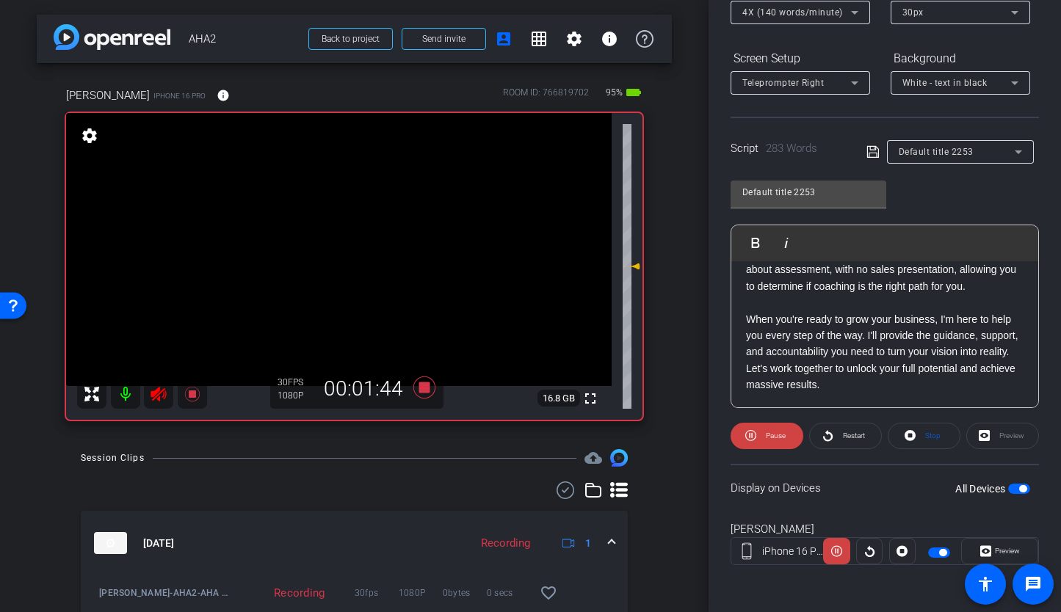
scroll to position [573, 0]
click at [421, 390] on icon at bounding box center [424, 388] width 22 height 22
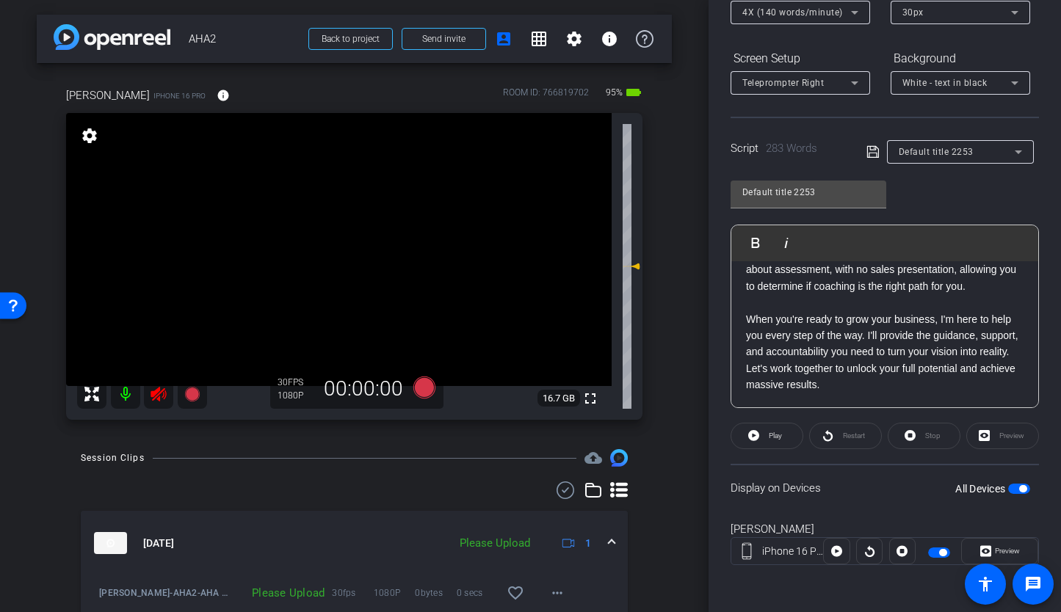
click at [165, 392] on icon at bounding box center [157, 394] width 15 height 15
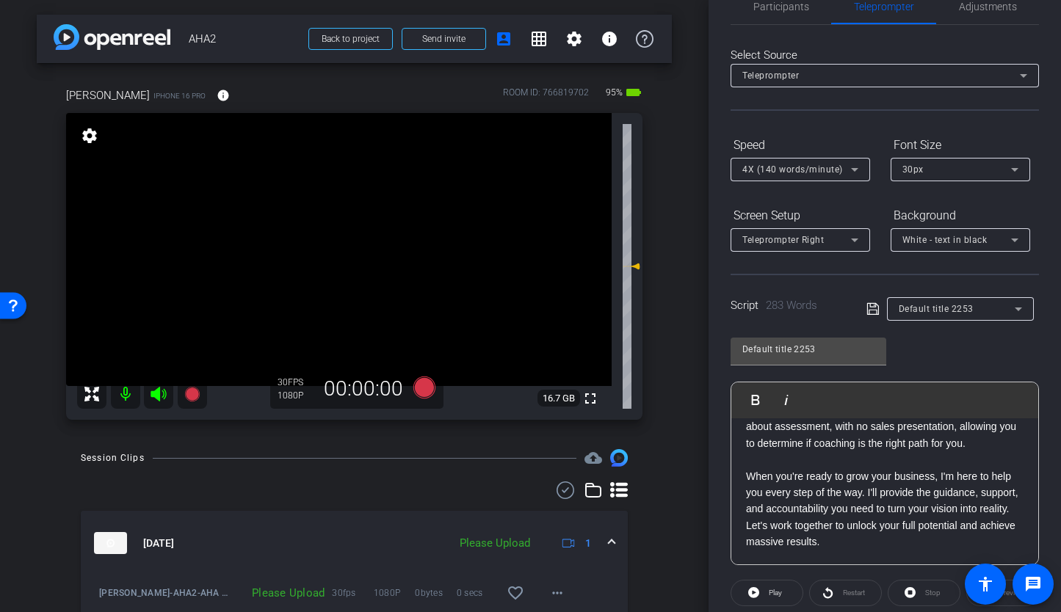
scroll to position [0, 0]
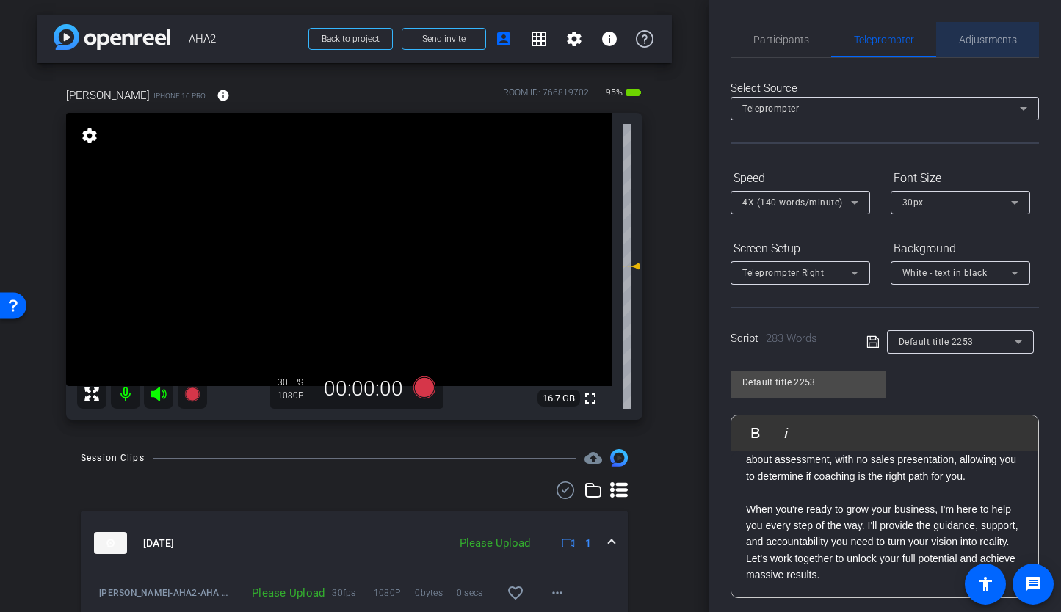
click at [984, 42] on span "Adjustments" at bounding box center [988, 39] width 58 height 10
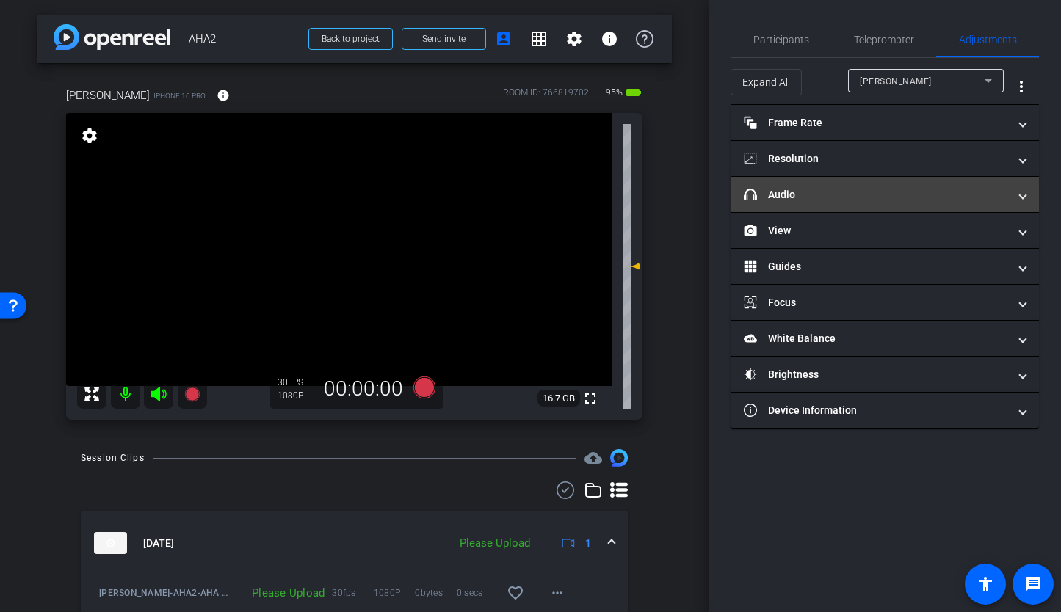
click at [862, 188] on mat-panel-title "headphone icon Audio" at bounding box center [876, 194] width 264 height 15
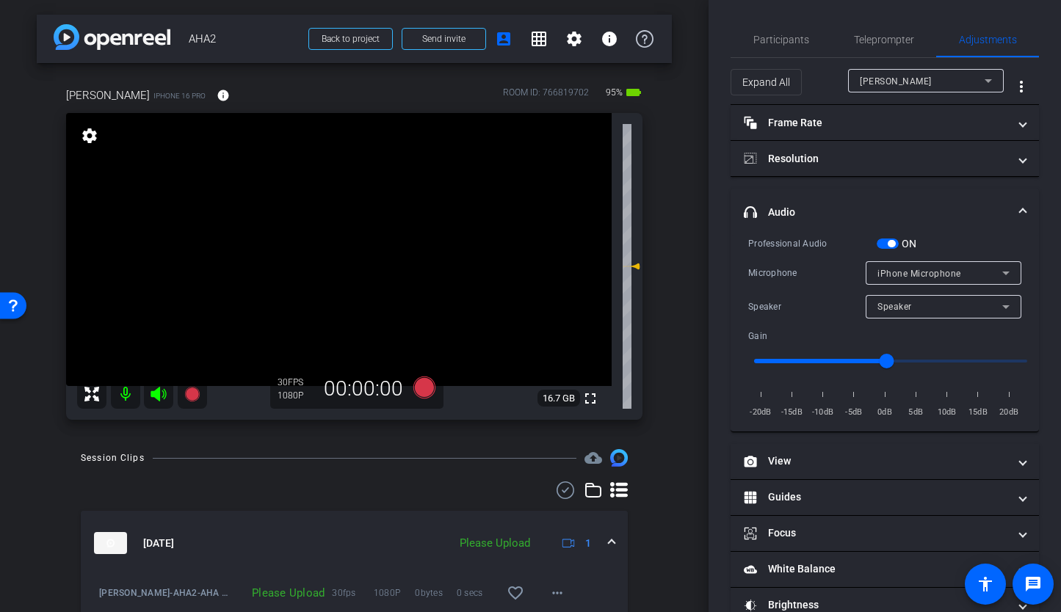
click at [885, 242] on span "button" at bounding box center [887, 244] width 22 height 10
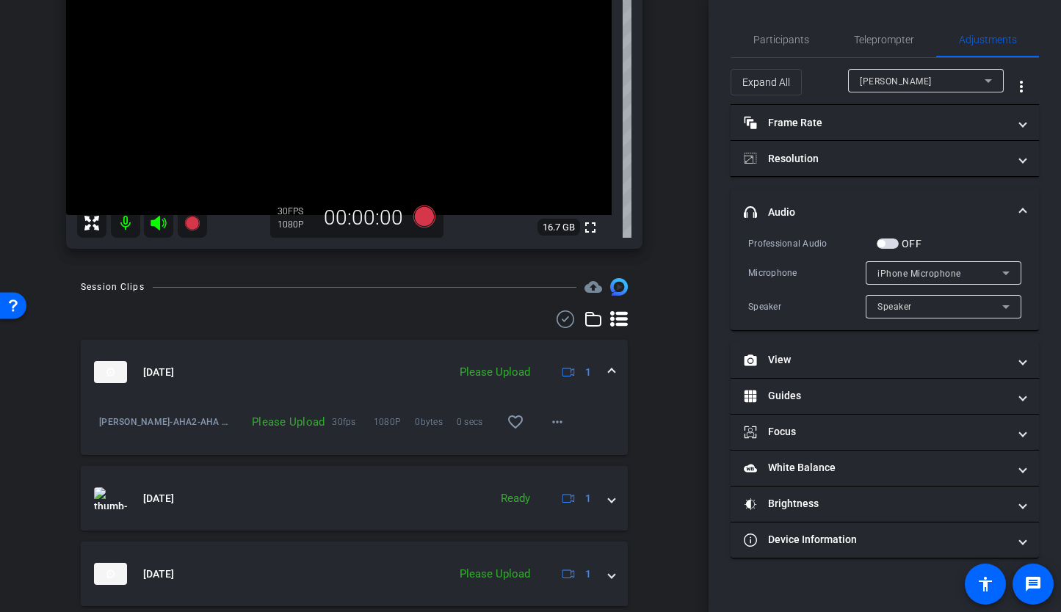
scroll to position [276, 0]
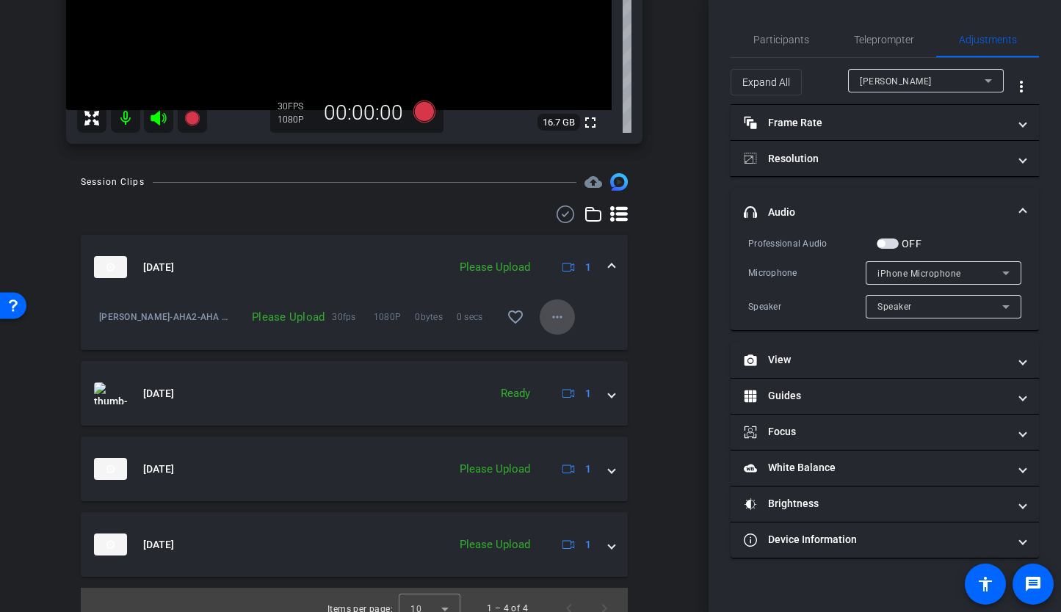
click at [550, 320] on mat-icon "more_horiz" at bounding box center [557, 317] width 18 height 18
click at [556, 348] on span "Upload" at bounding box center [573, 348] width 59 height 18
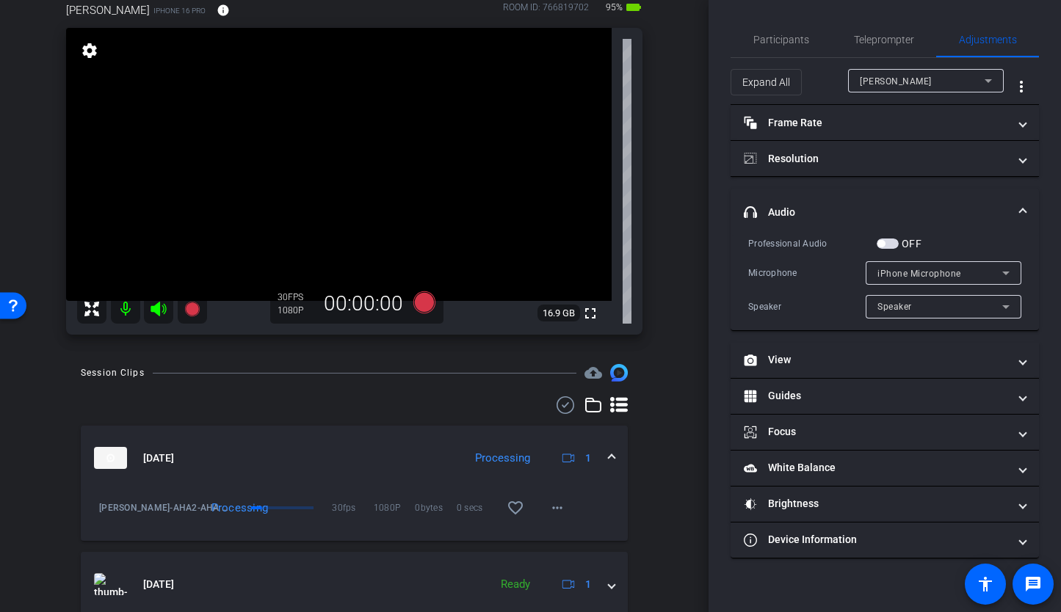
scroll to position [0, 0]
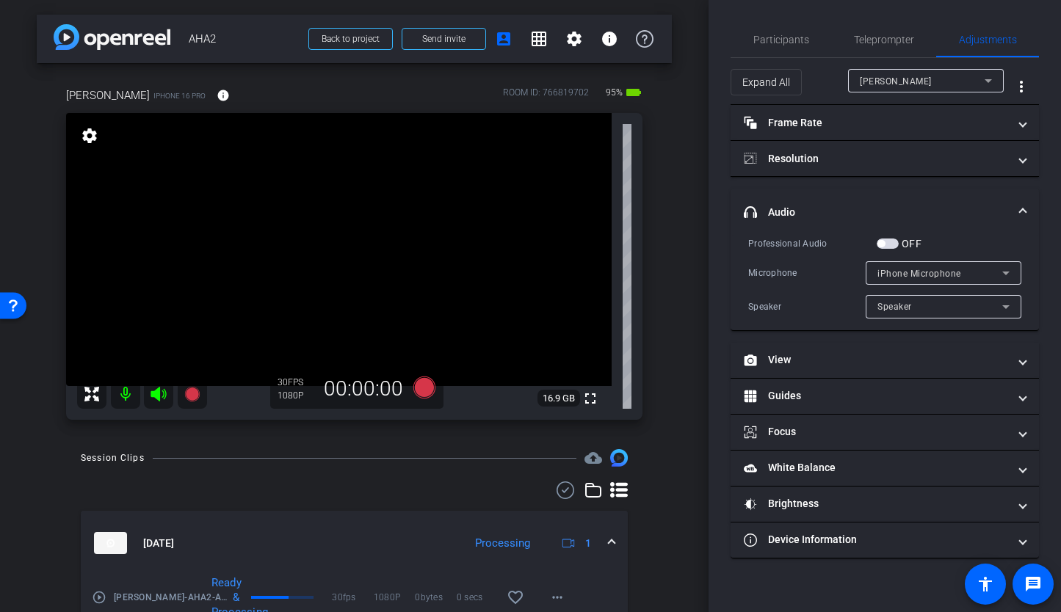
click at [688, 272] on div "arrow_back AHA2 Back to project Send invite account_box grid_on settings info S…" at bounding box center [354, 306] width 708 height 612
click at [862, 38] on span "Teleprompter" at bounding box center [884, 39] width 60 height 10
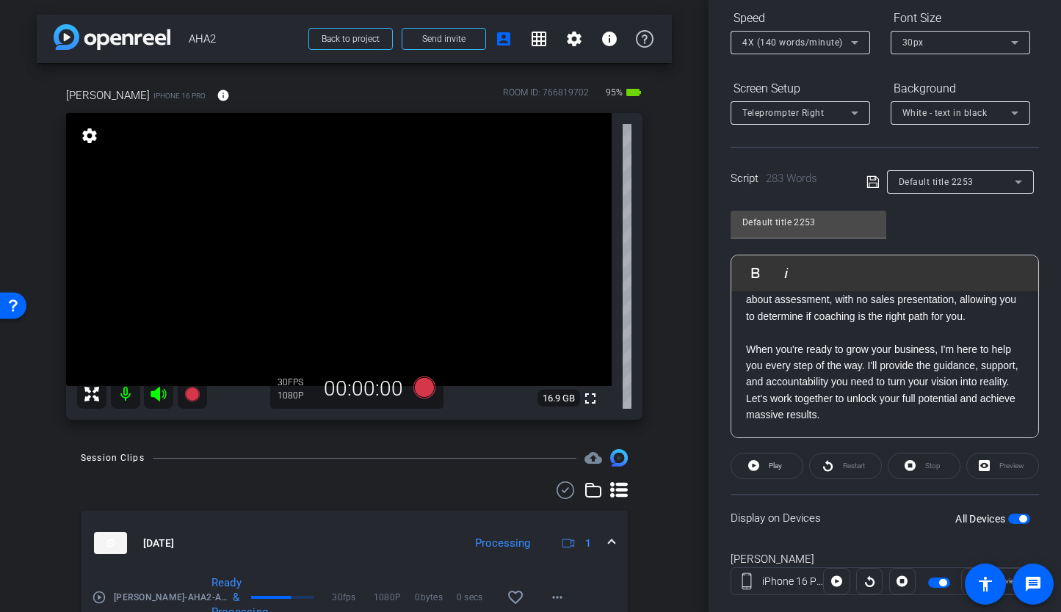
scroll to position [190, 0]
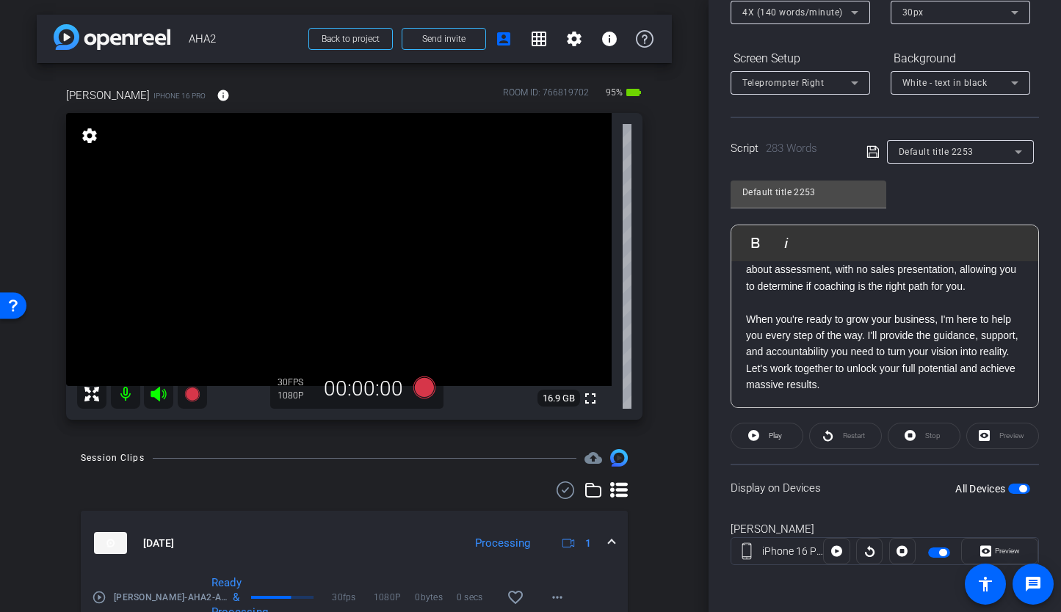
click at [1008, 484] on span "button" at bounding box center [1019, 489] width 22 height 10
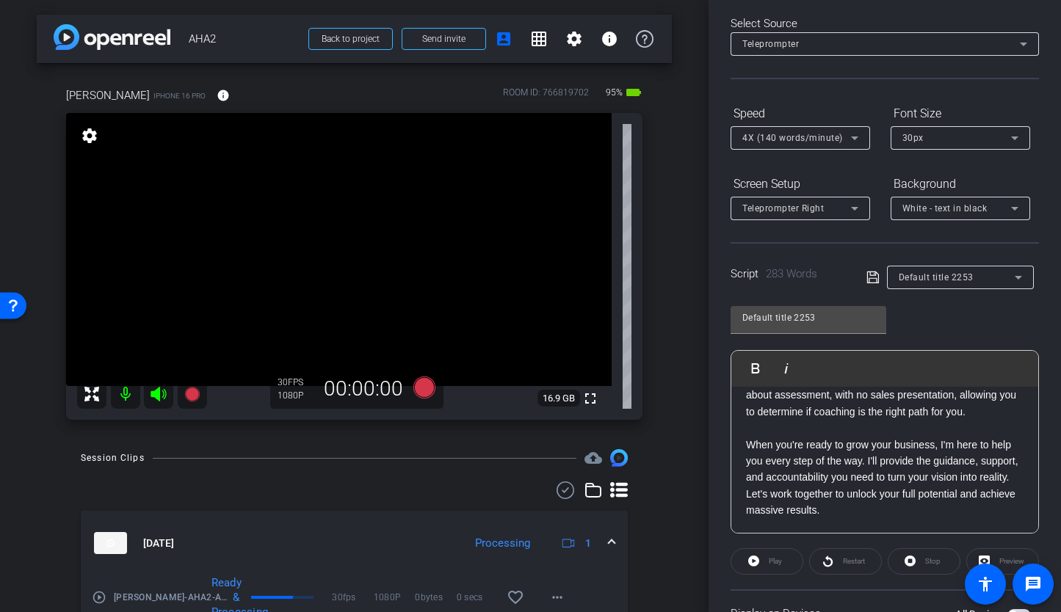
scroll to position [0, 0]
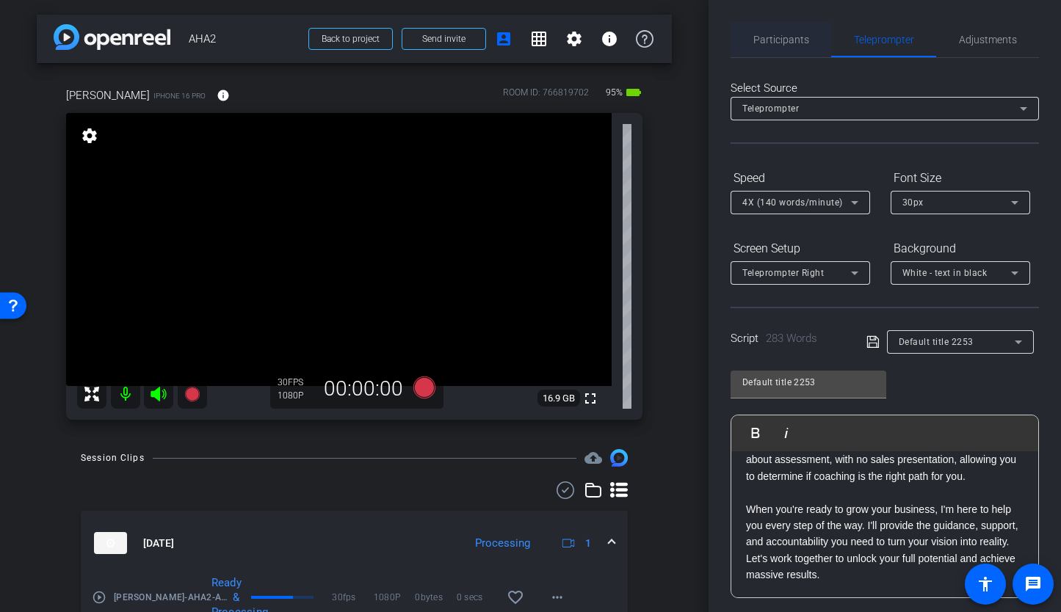
click at [789, 32] on span "Participants" at bounding box center [781, 39] width 56 height 35
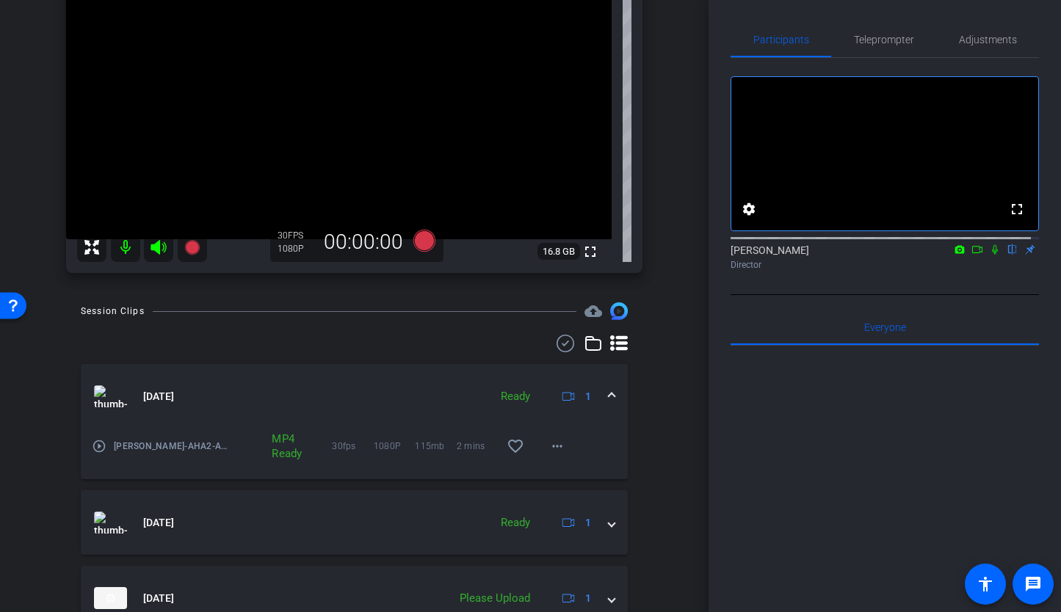
scroll to position [150, 0]
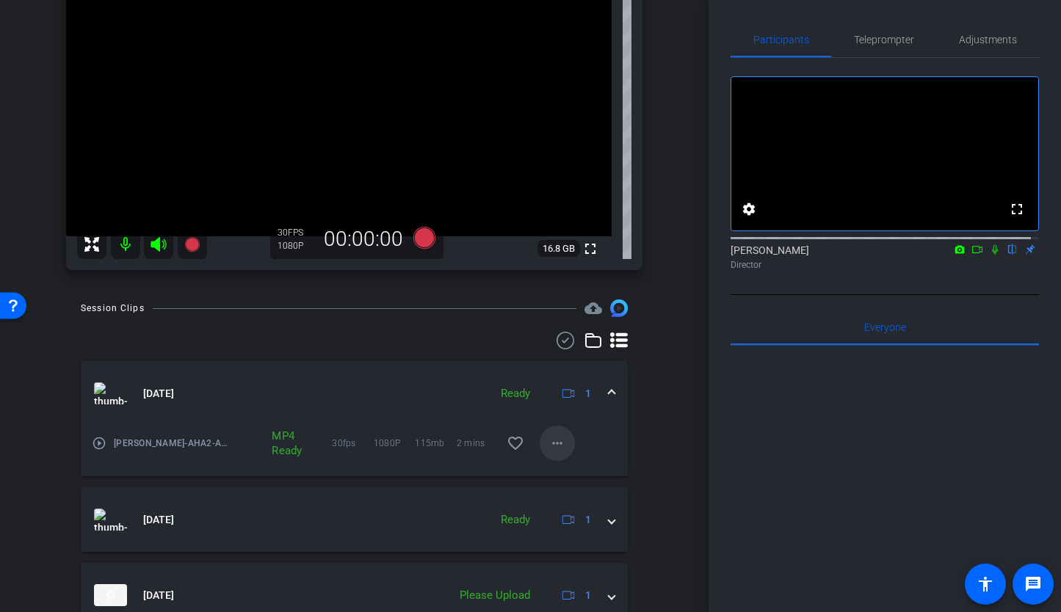
click at [548, 443] on mat-icon "more_horiz" at bounding box center [557, 444] width 18 height 18
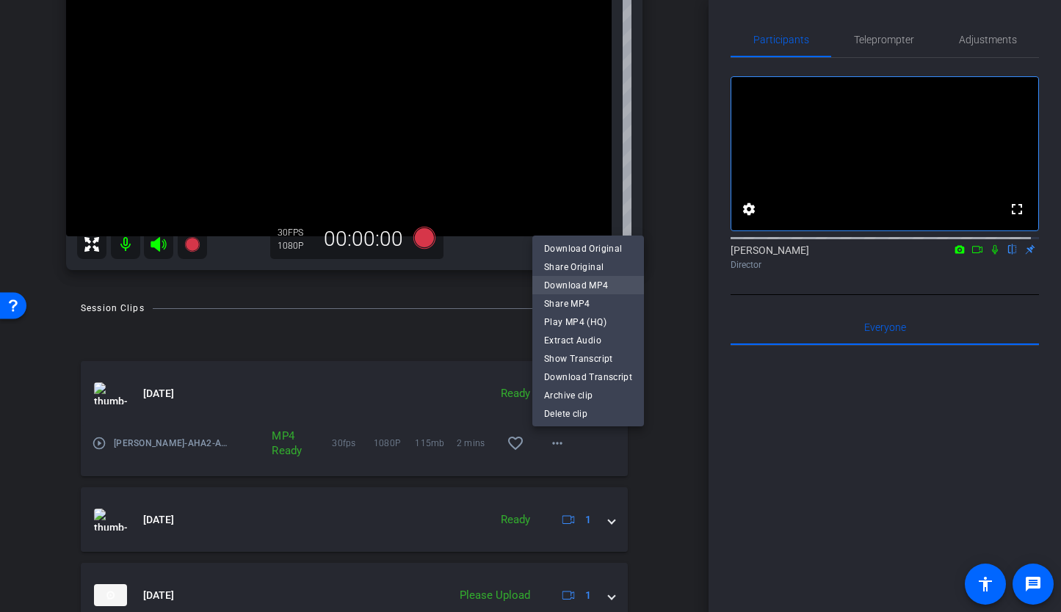
click at [563, 287] on span "Download MP4" at bounding box center [588, 285] width 88 height 18
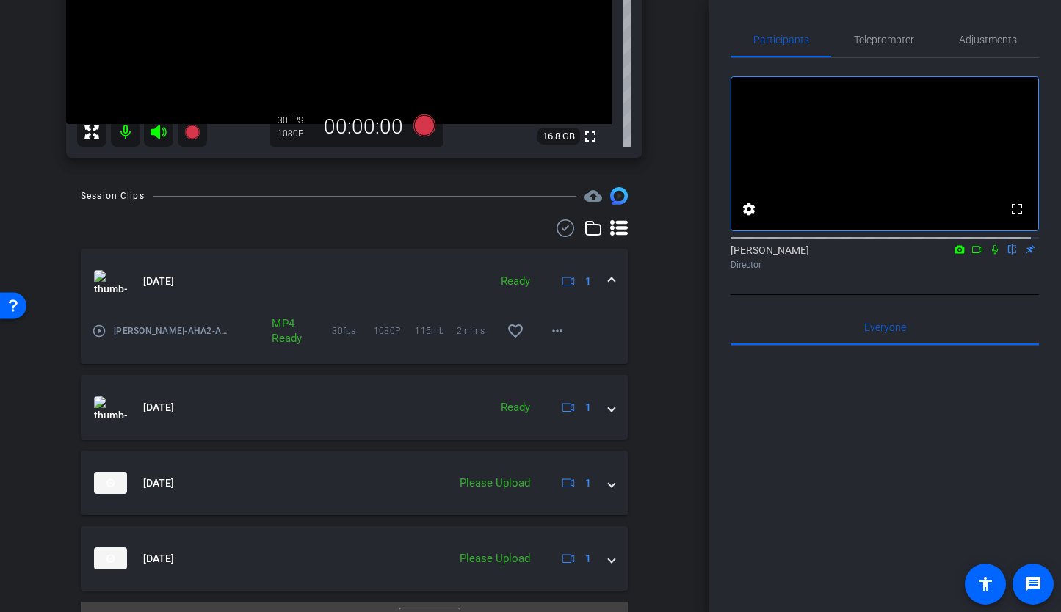
scroll to position [271, 0]
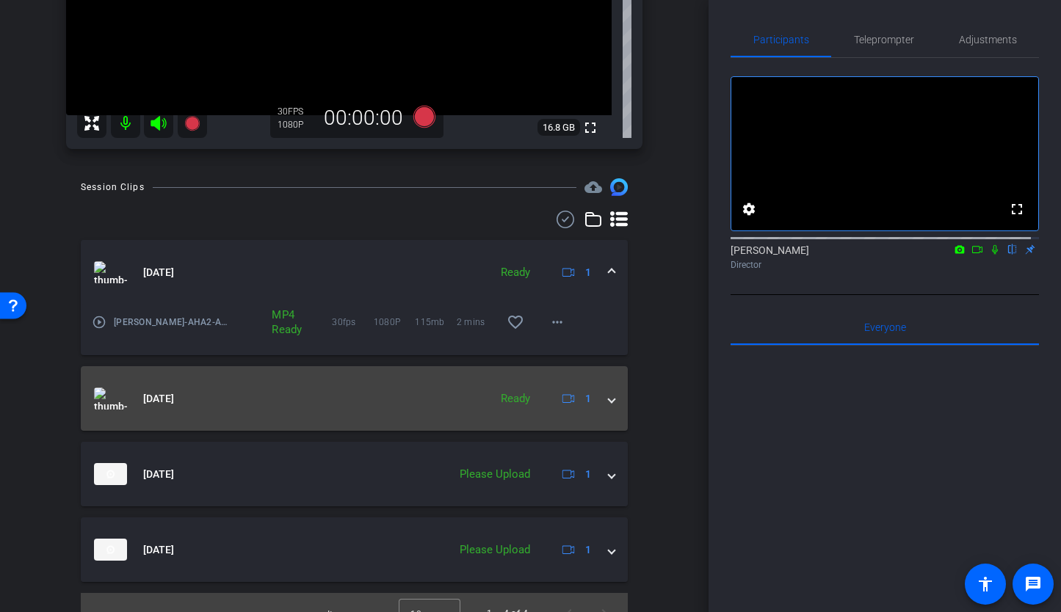
click at [608, 409] on mat-expansion-panel-header "Oct 6, 2025 Ready 1" at bounding box center [354, 398] width 547 height 65
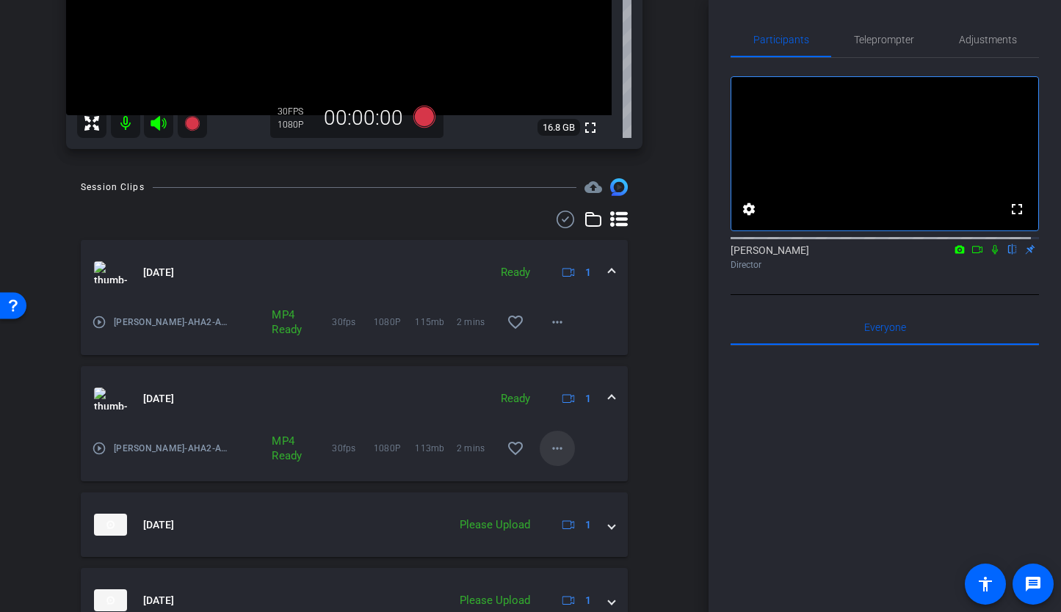
click at [556, 447] on mat-icon "more_horiz" at bounding box center [557, 449] width 18 height 18
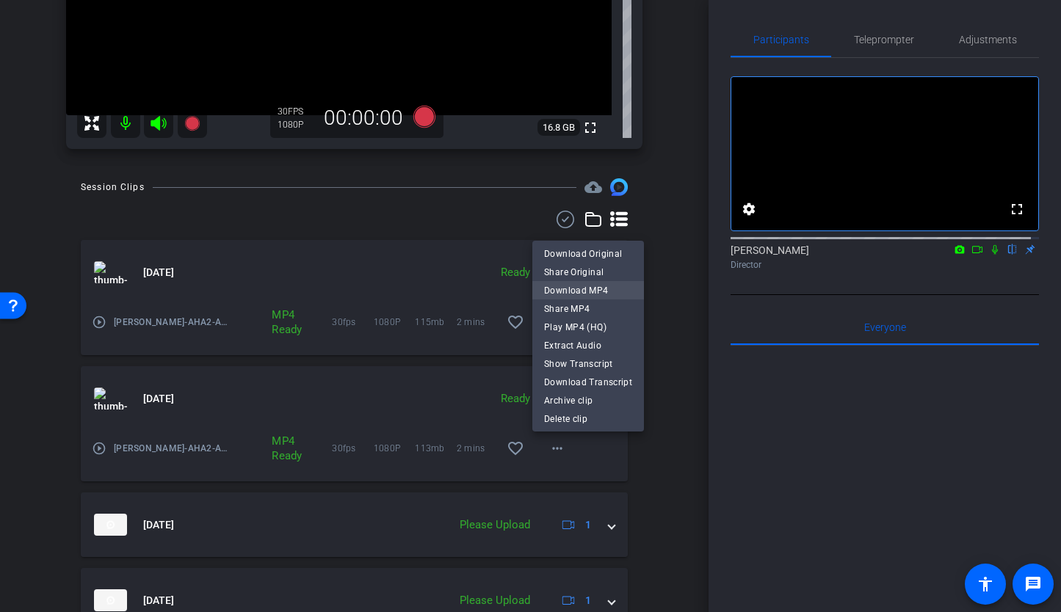
click at [567, 297] on span "Download MP4" at bounding box center [588, 290] width 88 height 18
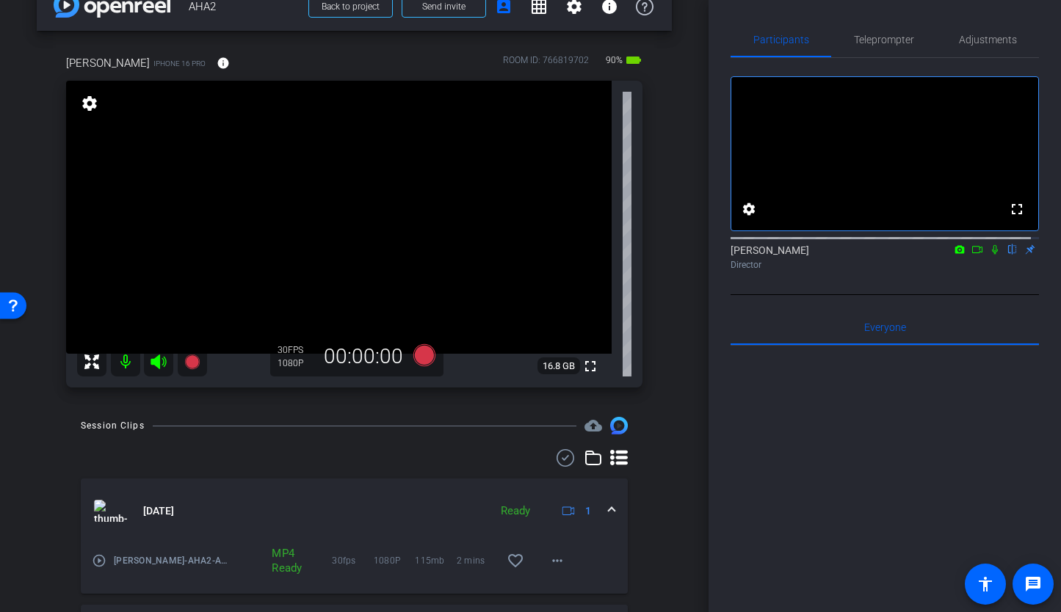
scroll to position [0, 0]
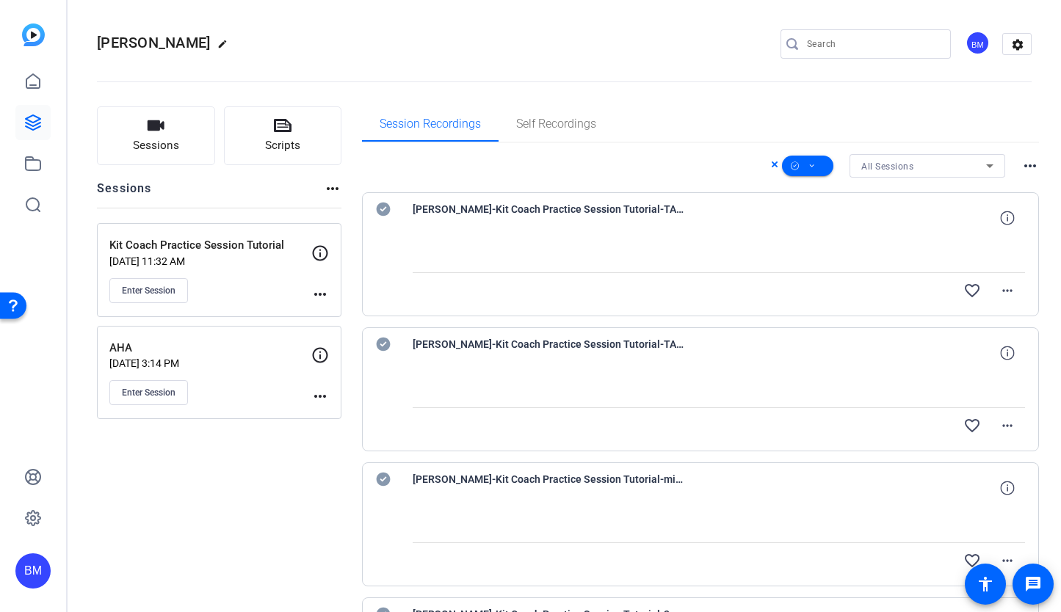
click at [264, 365] on p "[DATE] 3:14 PM" at bounding box center [210, 363] width 202 height 12
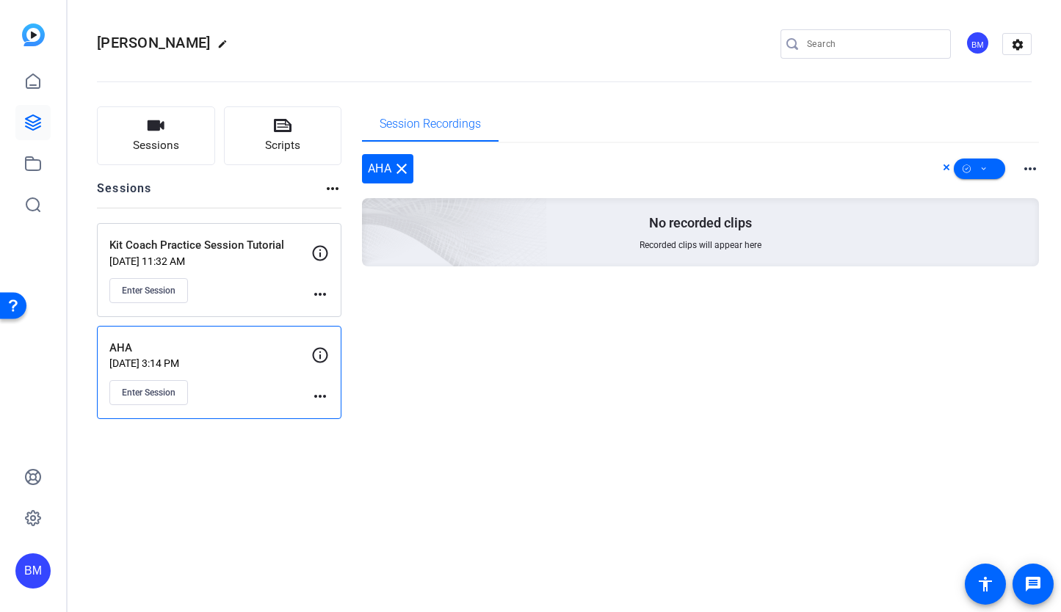
click at [241, 267] on div "Kit Coach Practice Session Tutorial [DATE] 11:32 AM Enter Session" at bounding box center [210, 270] width 202 height 66
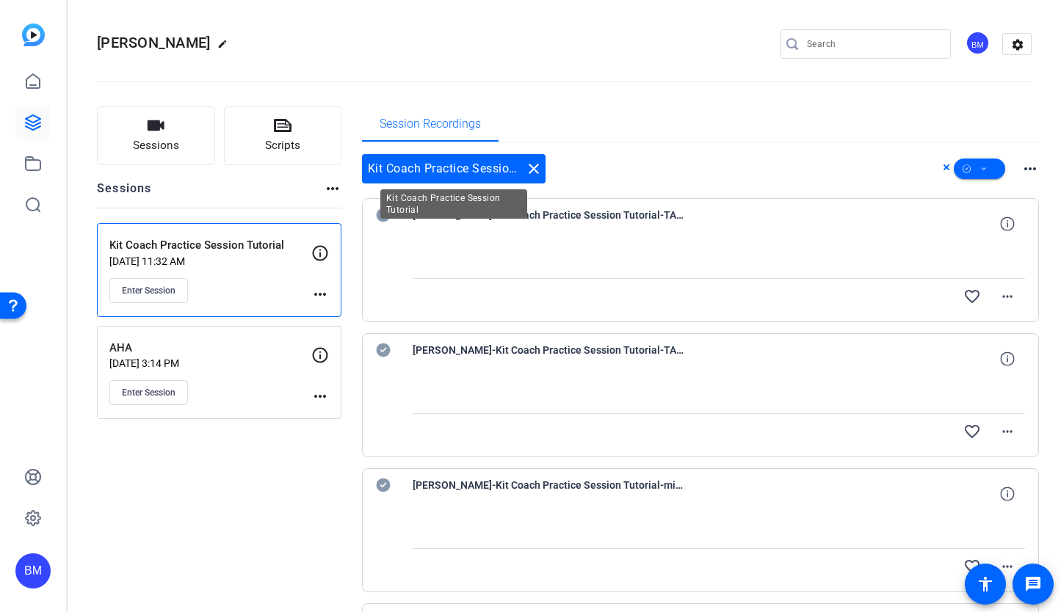
click at [535, 166] on mat-icon "close" at bounding box center [534, 169] width 18 height 18
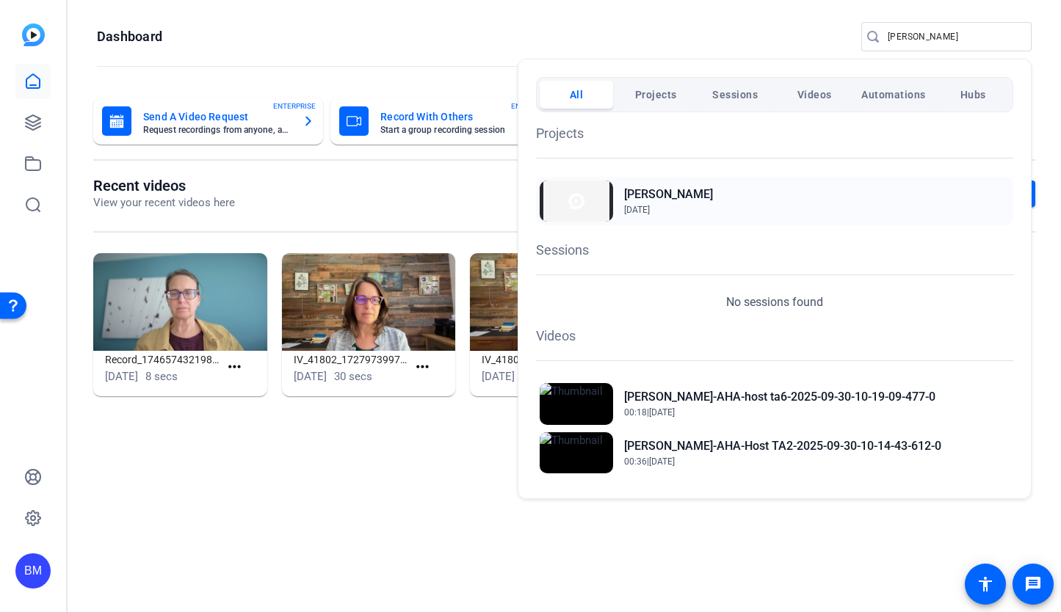
click at [643, 195] on h2 "[PERSON_NAME]" at bounding box center [668, 195] width 89 height 18
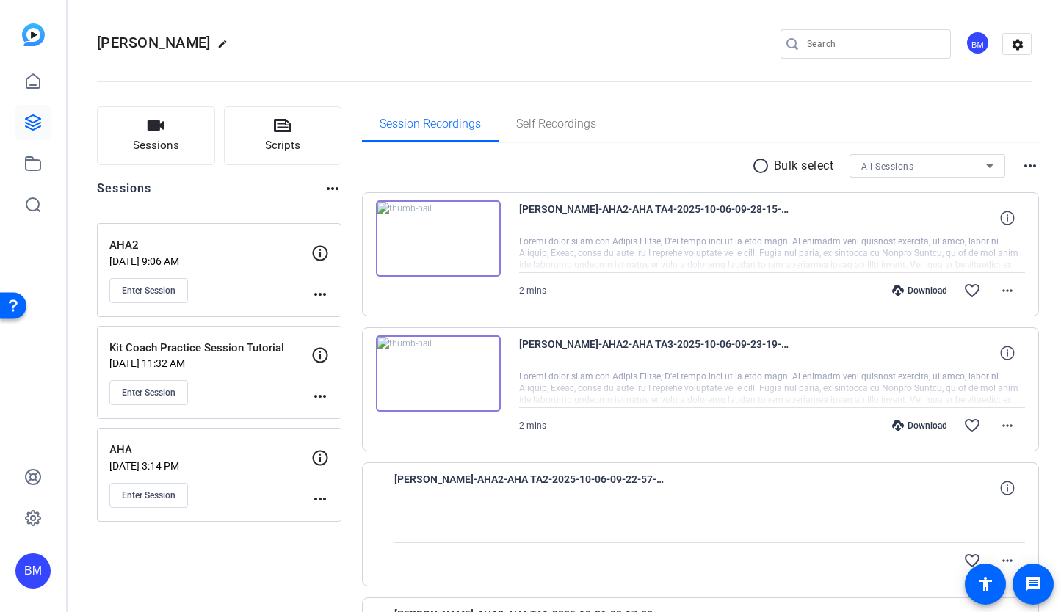
click at [325, 287] on mat-icon "more_horiz" at bounding box center [320, 295] width 18 height 18
click at [667, 149] on div at bounding box center [530, 306] width 1061 height 612
click at [752, 165] on mat-icon "radio_button_unchecked" at bounding box center [763, 166] width 22 height 18
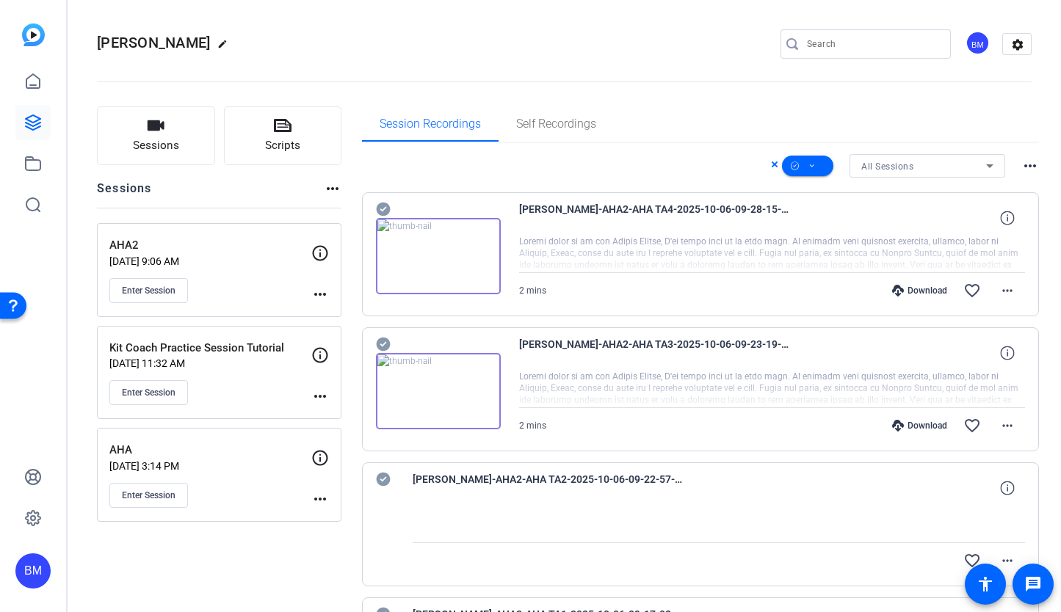
click at [383, 204] on icon at bounding box center [383, 210] width 14 height 14
click at [388, 346] on icon at bounding box center [383, 345] width 14 height 14
click at [385, 486] on icon at bounding box center [383, 479] width 15 height 18
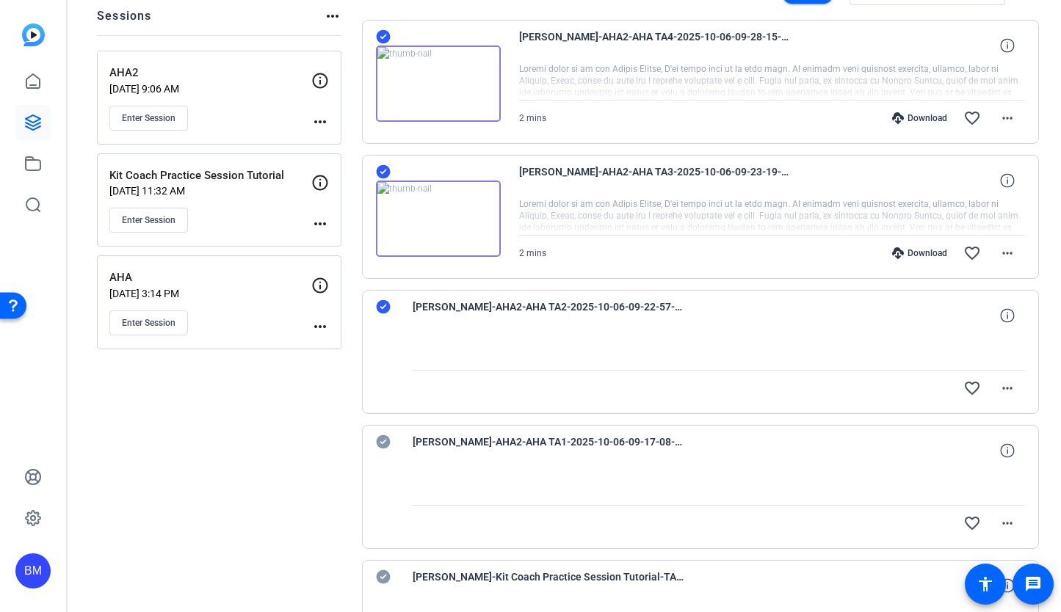
scroll to position [197, 0]
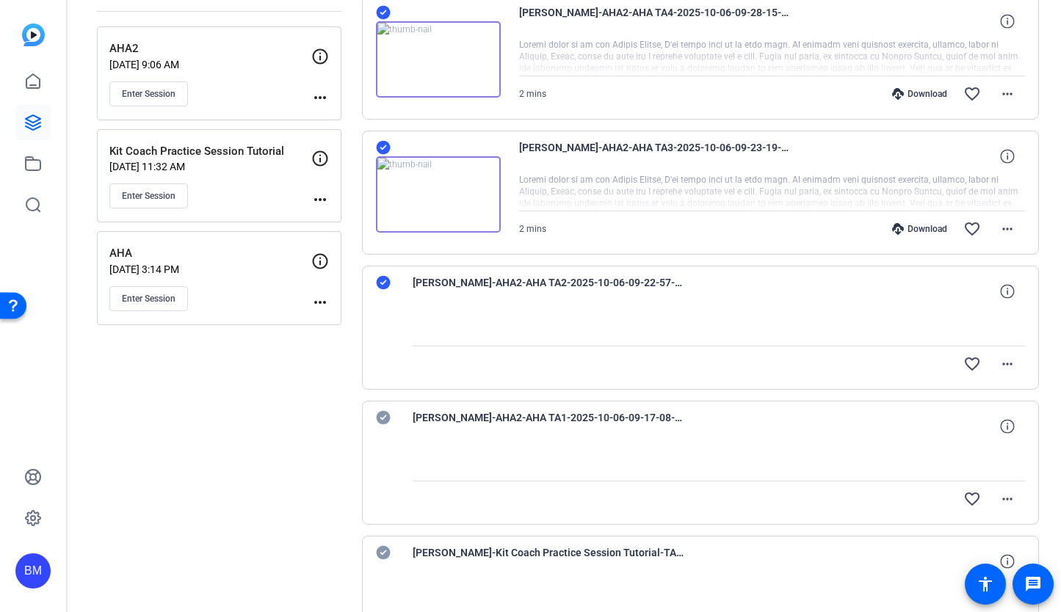
click at [384, 412] on icon at bounding box center [383, 418] width 14 height 14
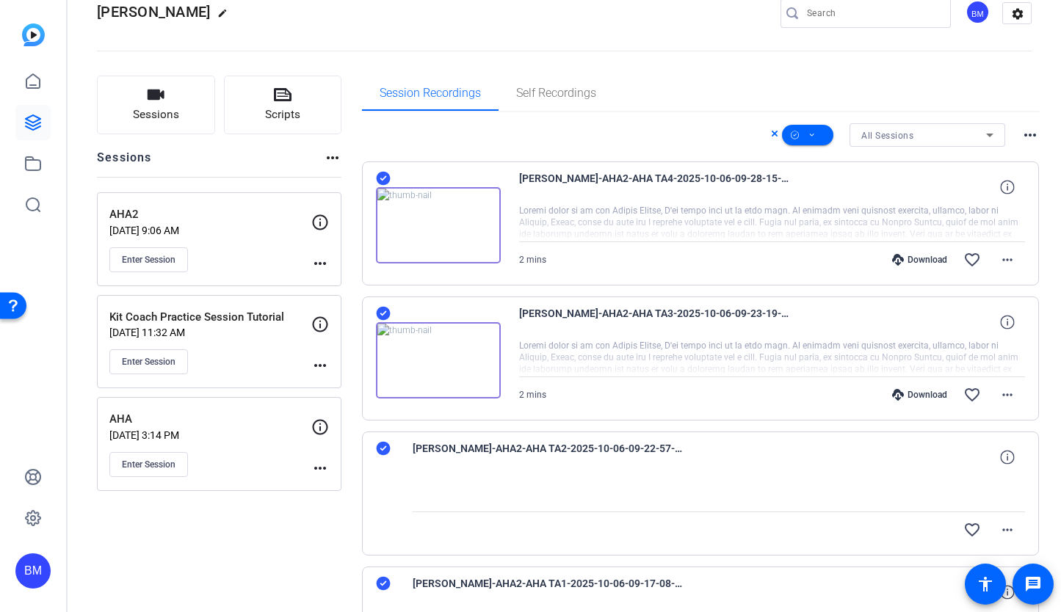
scroll to position [0, 0]
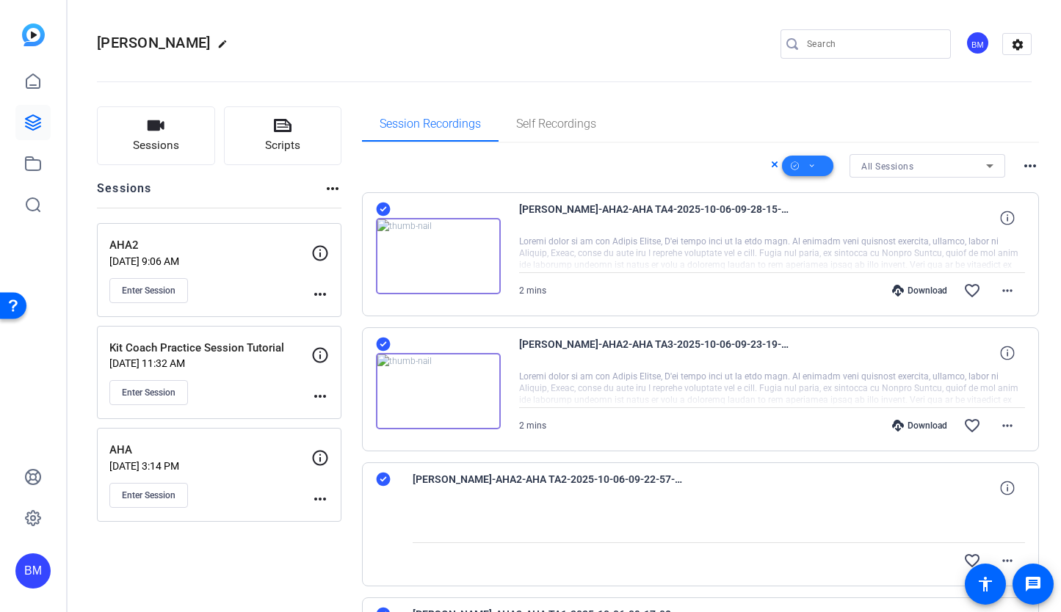
click at [813, 163] on span at bounding box center [807, 165] width 51 height 35
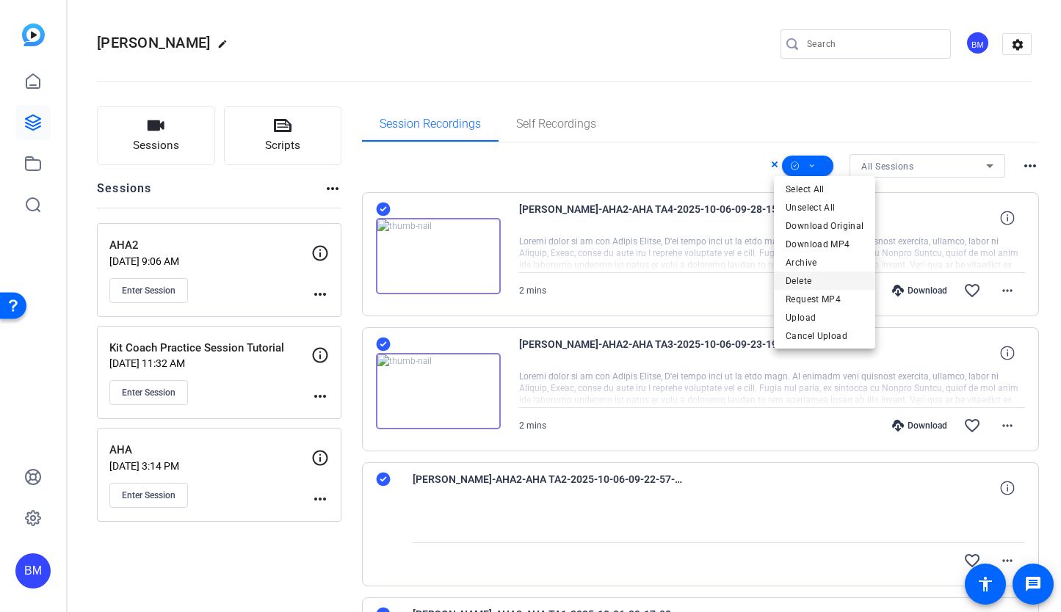
click at [796, 283] on span "Delete" at bounding box center [824, 281] width 78 height 18
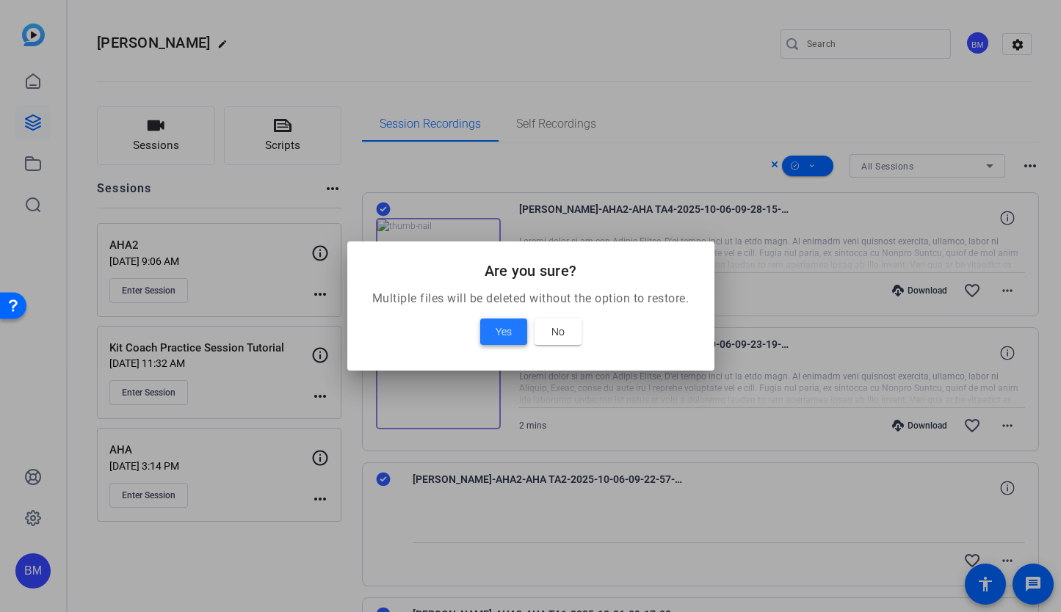
click at [495, 335] on span "Yes" at bounding box center [503, 332] width 16 height 18
